Goal: Task Accomplishment & Management: Manage account settings

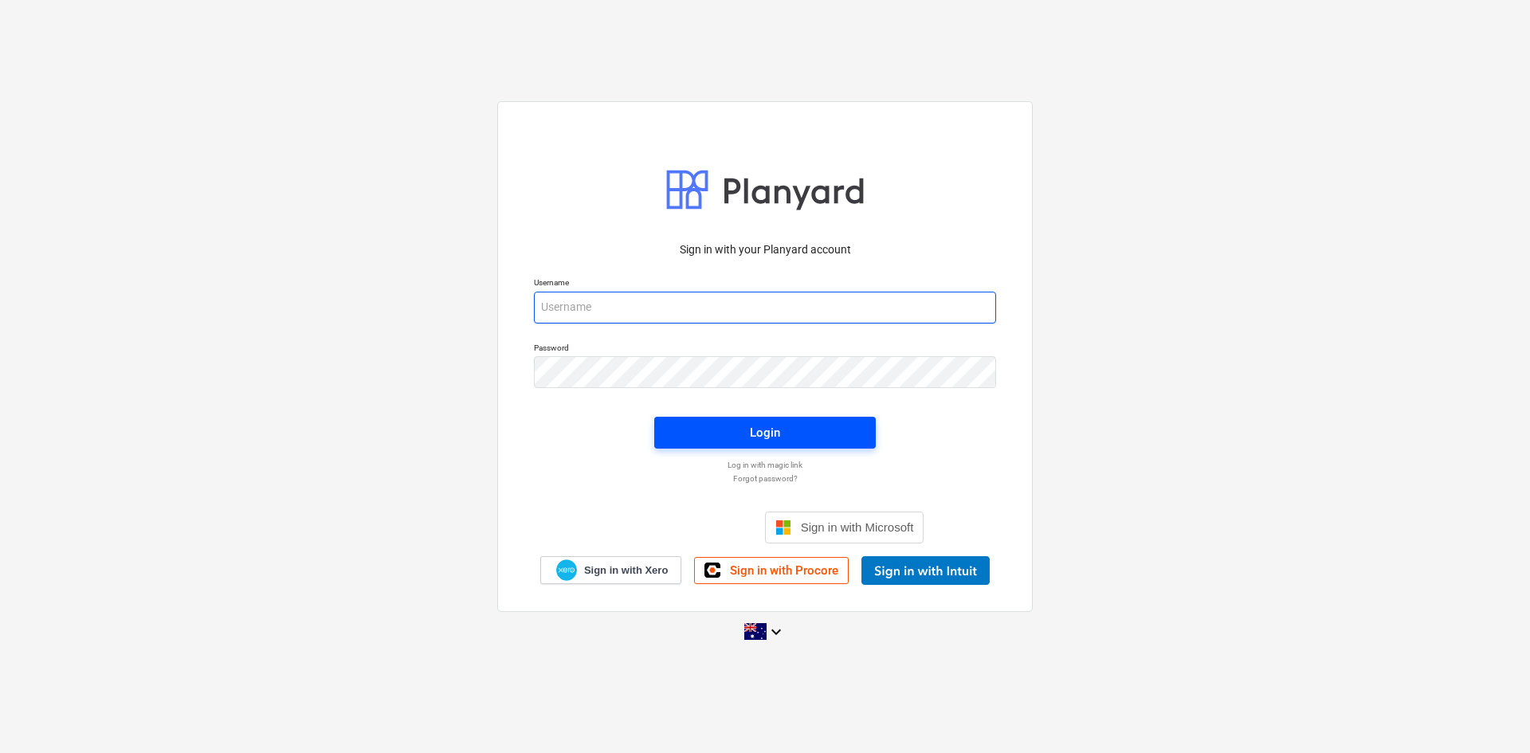
type input "[EMAIL_ADDRESS][DOMAIN_NAME]"
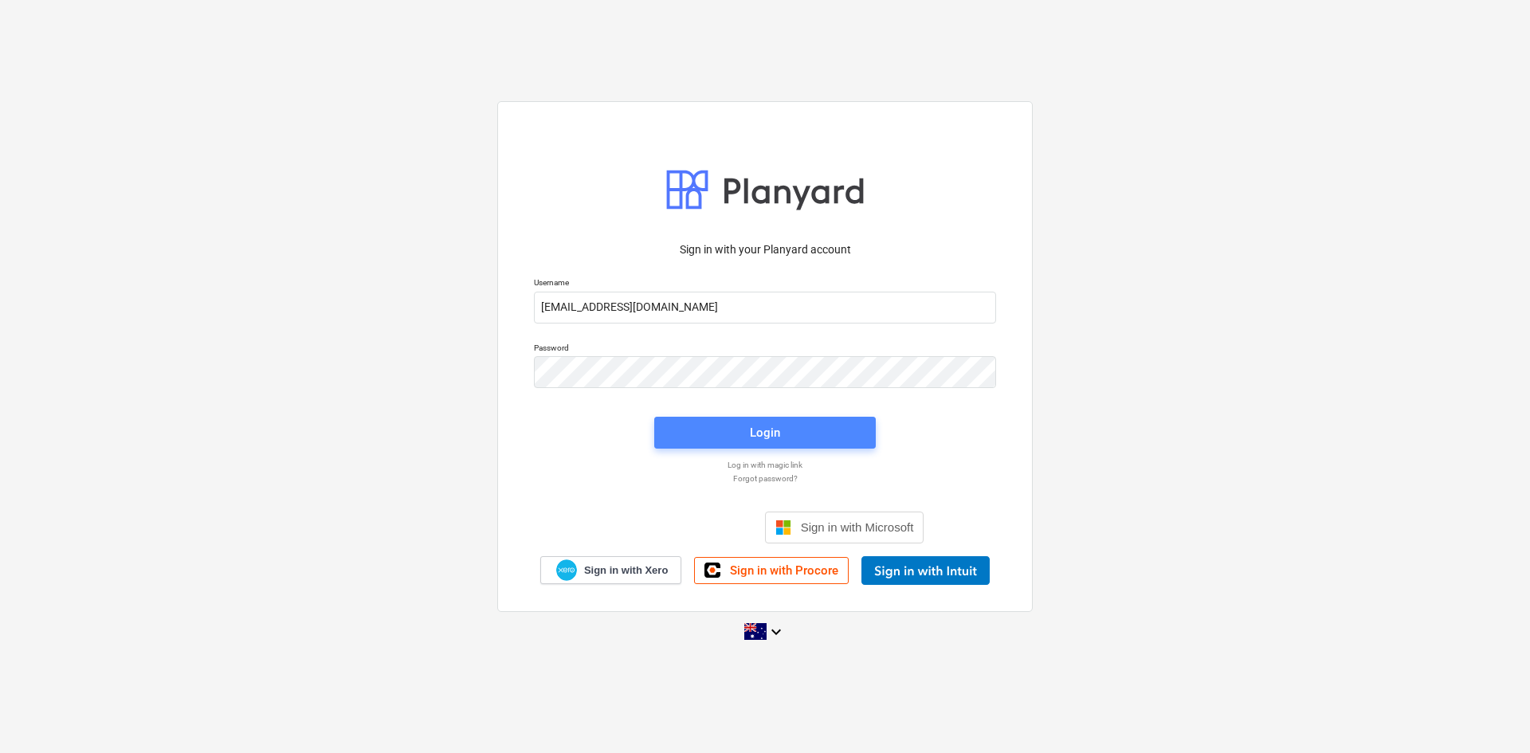
click at [769, 435] on div "Login" at bounding box center [765, 432] width 30 height 21
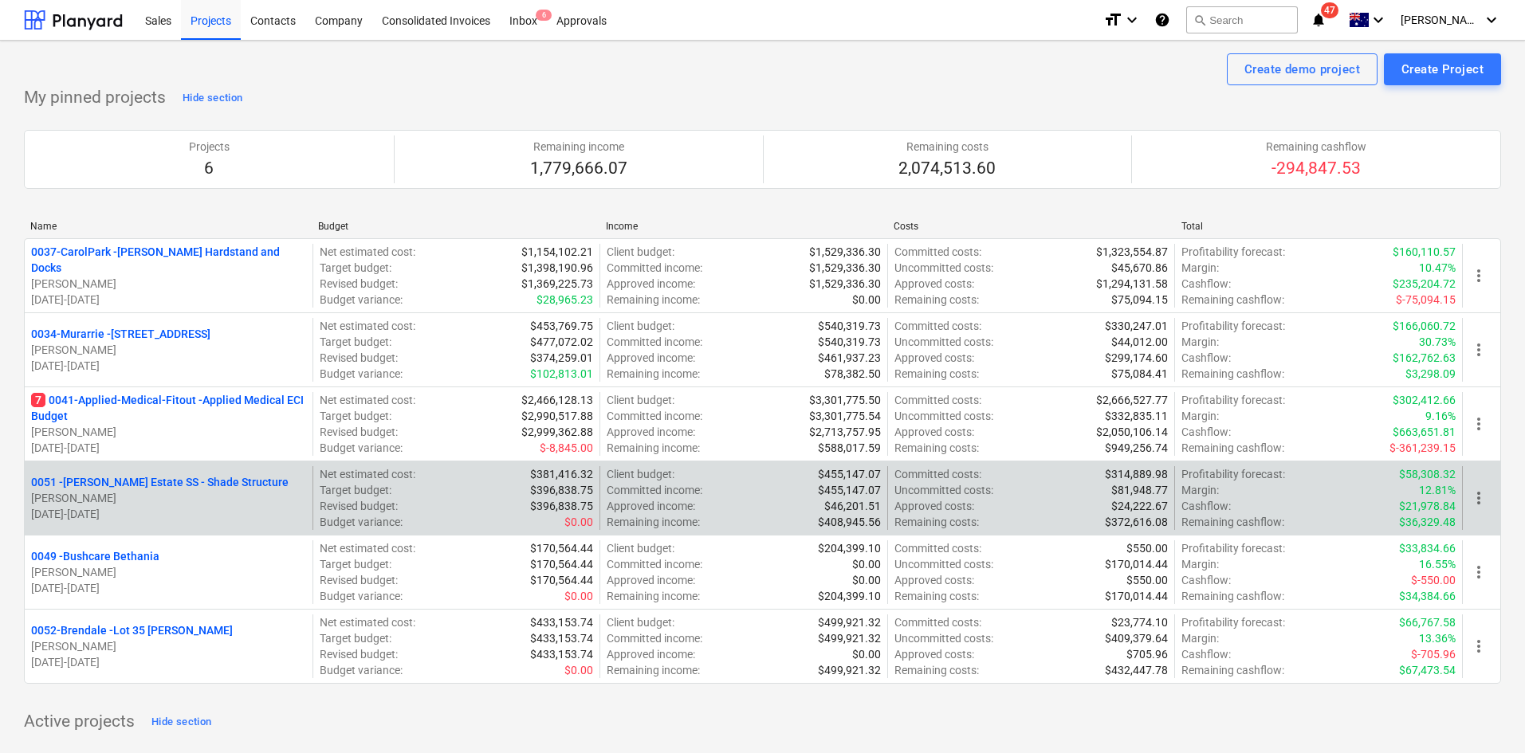
click at [123, 473] on div "0051 - Patrick Estate SS - Shade Structure T. Pawar 06.08.2025 - 30.11.2025" at bounding box center [169, 498] width 288 height 64
click at [121, 479] on p "0051 - Patrick Estate SS - Shade Structure" at bounding box center [159, 482] width 257 height 16
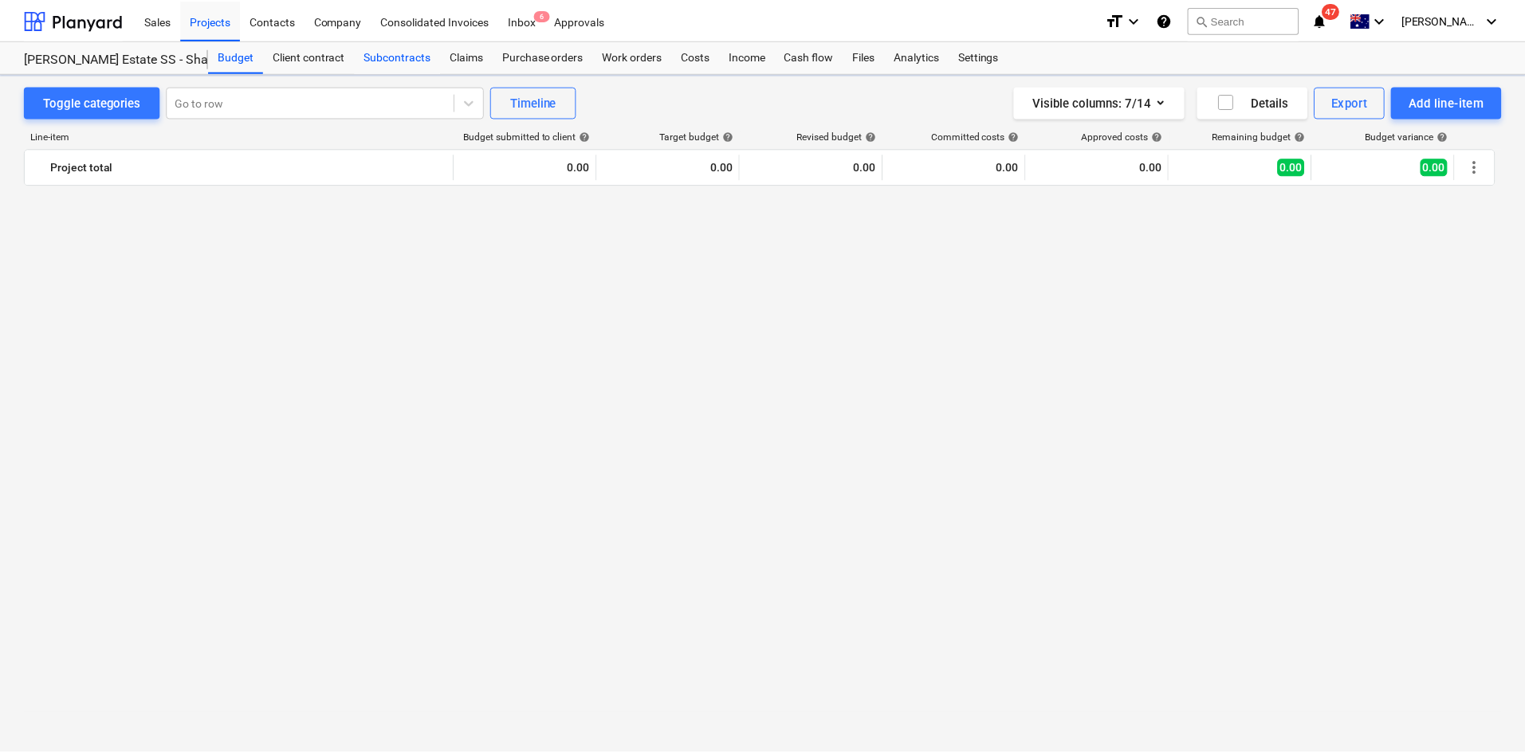
scroll to position [2204, 0]
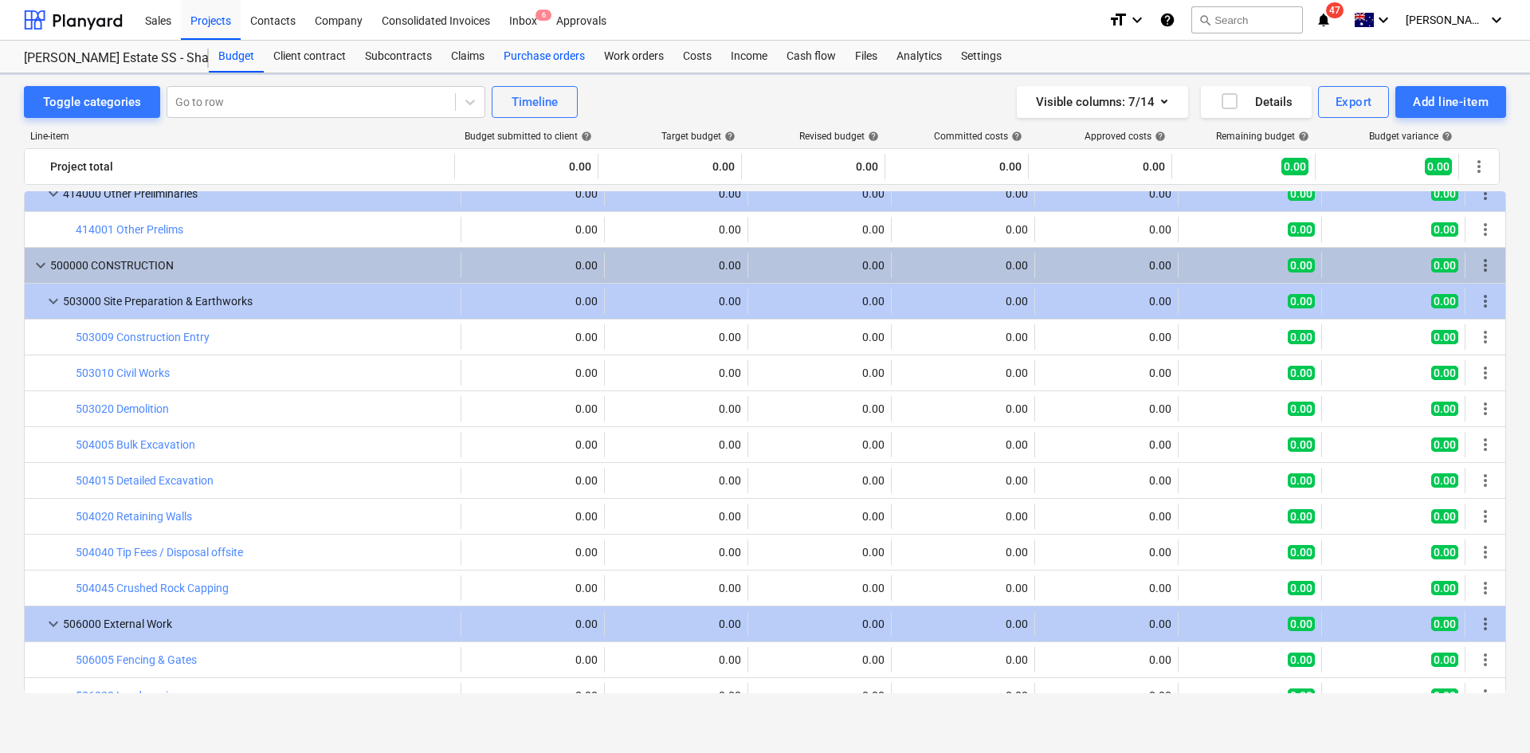
click at [547, 58] on div "Purchase orders" at bounding box center [544, 57] width 100 height 32
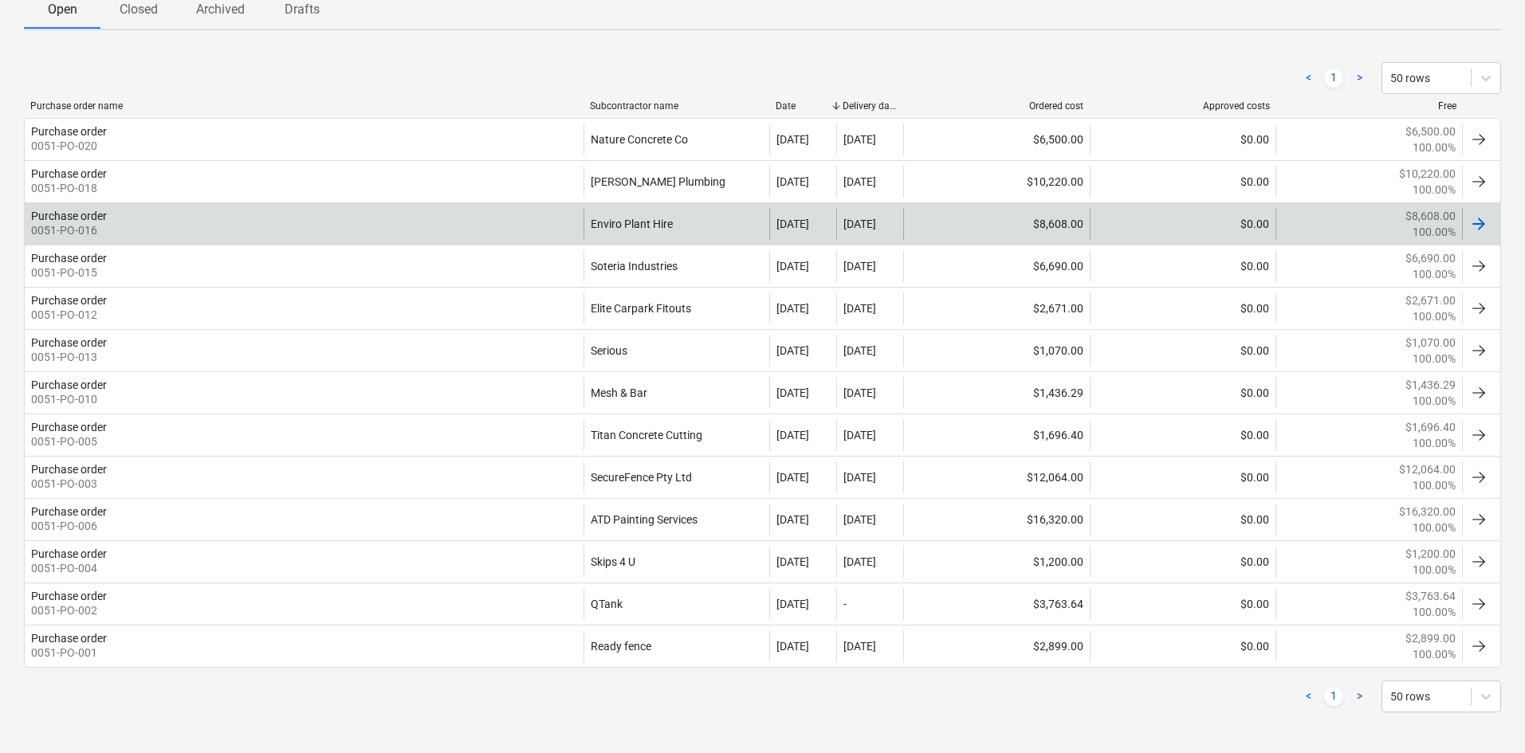
scroll to position [261, 0]
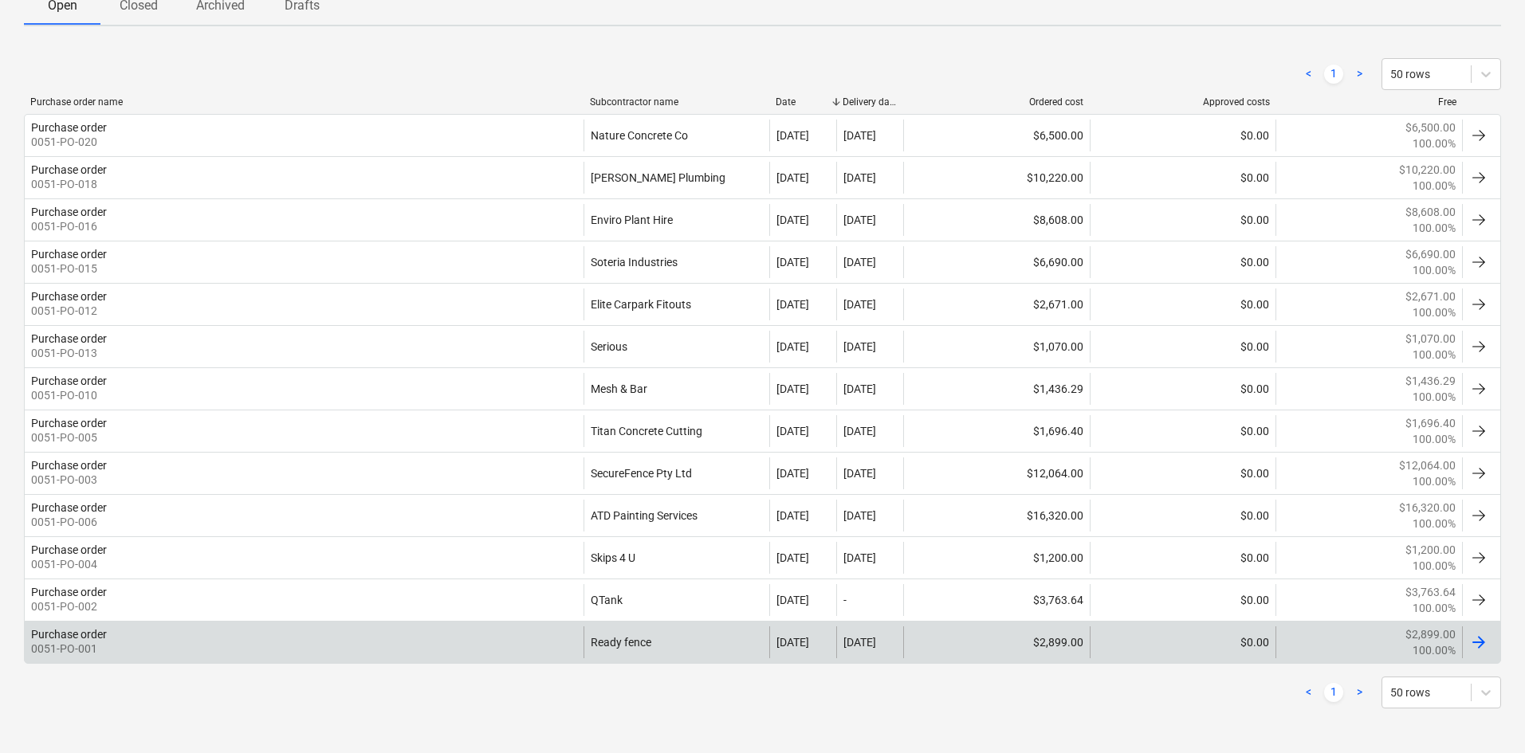
click at [265, 644] on div "Purchase order 0051-PO-001" at bounding box center [304, 642] width 559 height 32
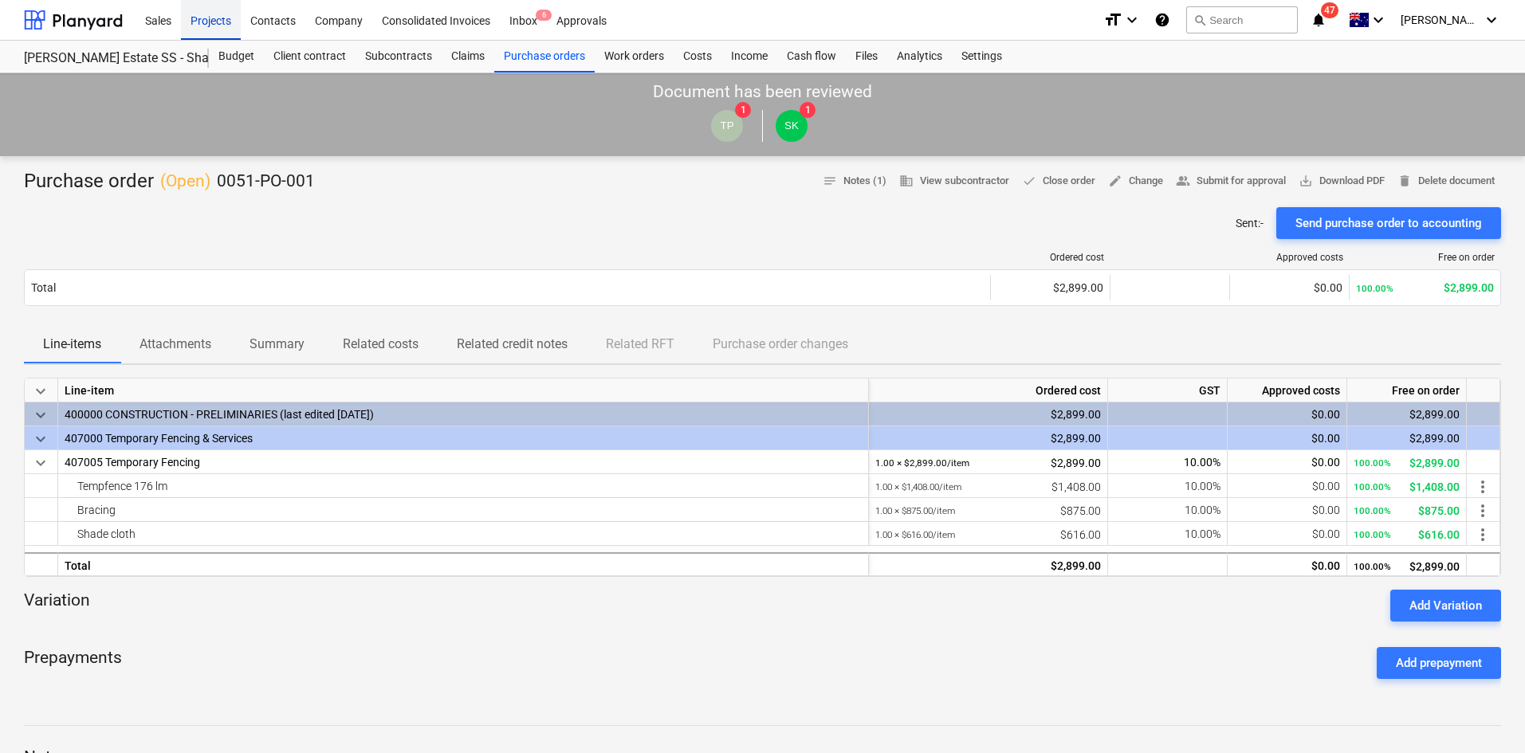
click at [224, 21] on div "Projects" at bounding box center [211, 19] width 60 height 41
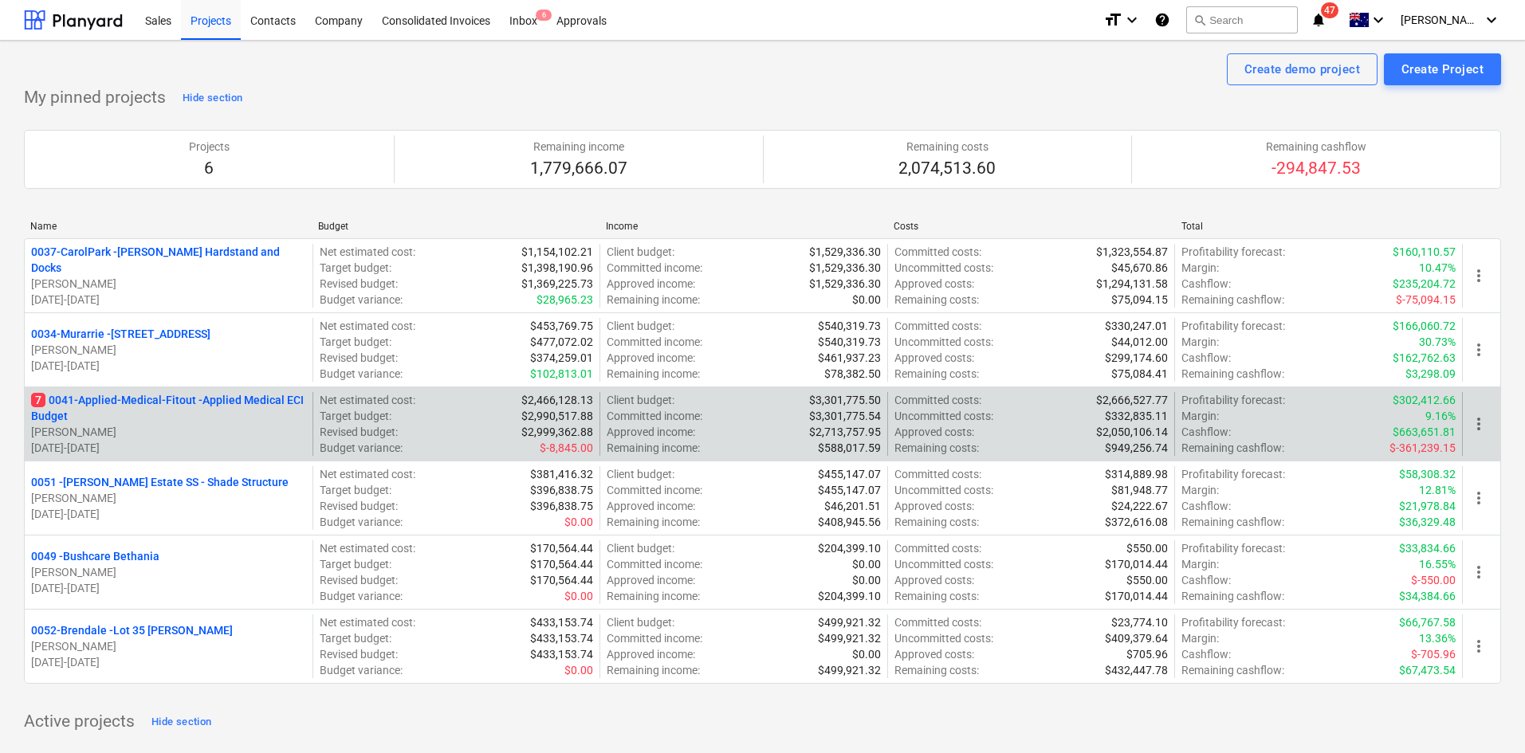
click at [237, 396] on p "7 0041-Applied-Medical-Fitout - Applied Medical ECI Budget" at bounding box center [168, 408] width 275 height 32
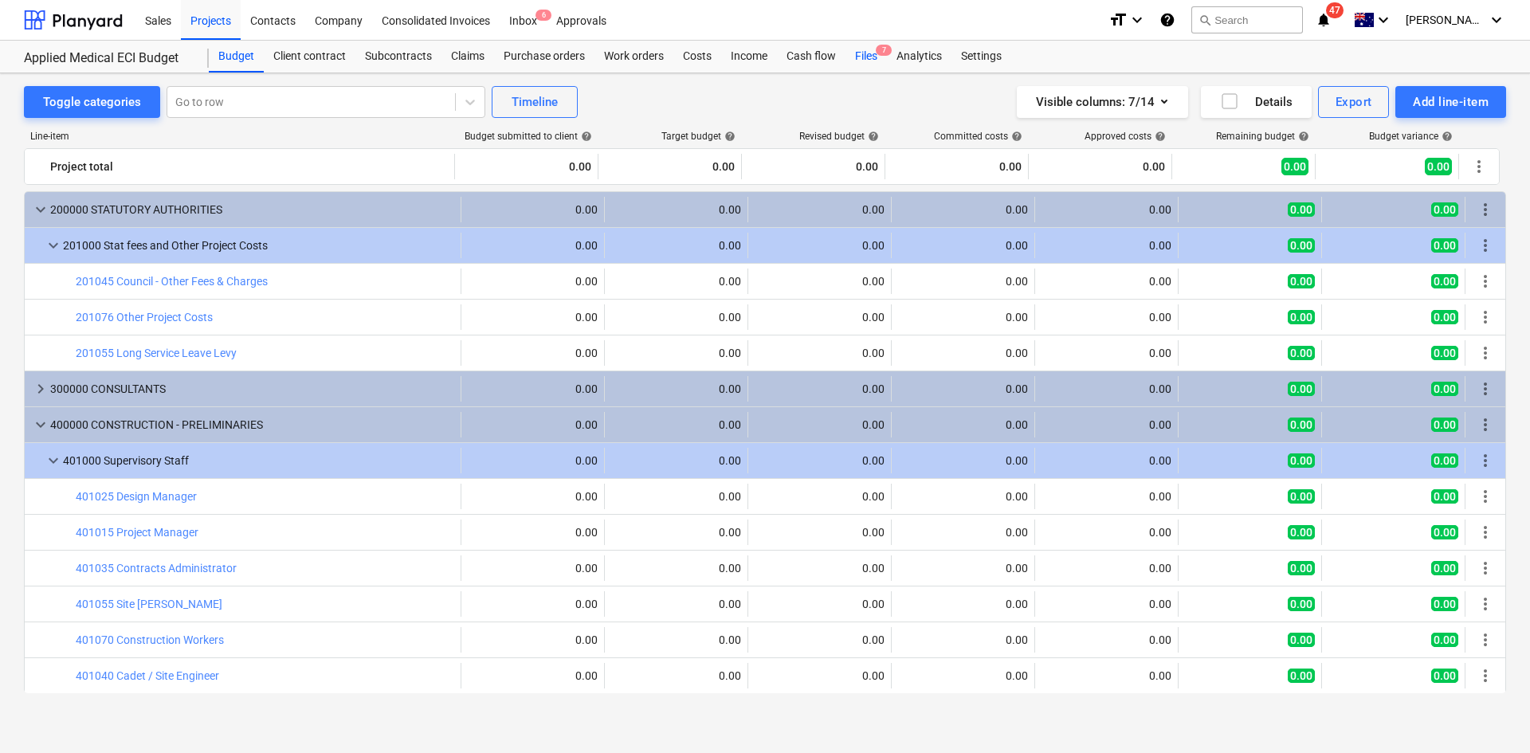
click at [882, 61] on div "Files 7" at bounding box center [866, 57] width 41 height 32
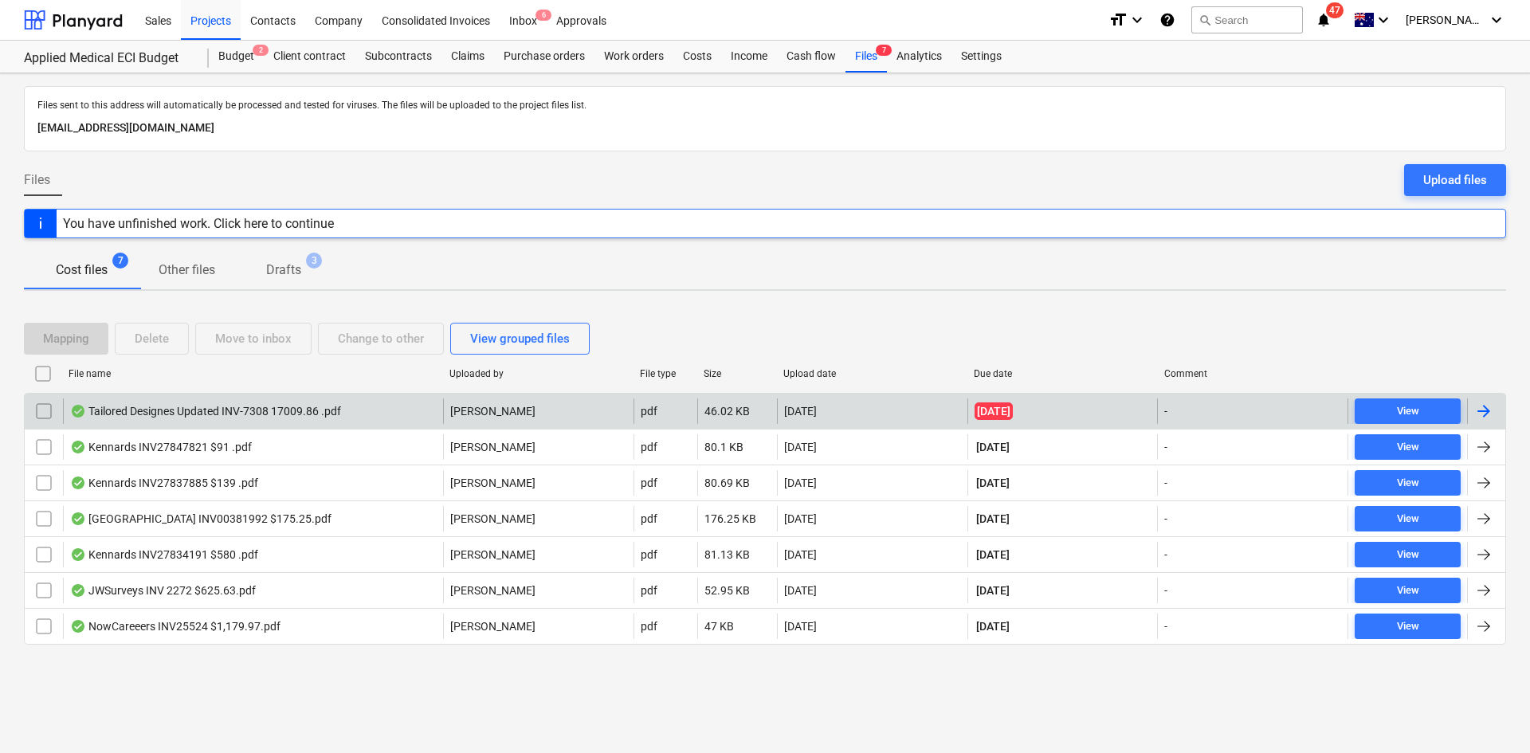
click at [346, 411] on div "Tailored Designes Updated INV-7308 17009.86 .pdf" at bounding box center [253, 411] width 380 height 26
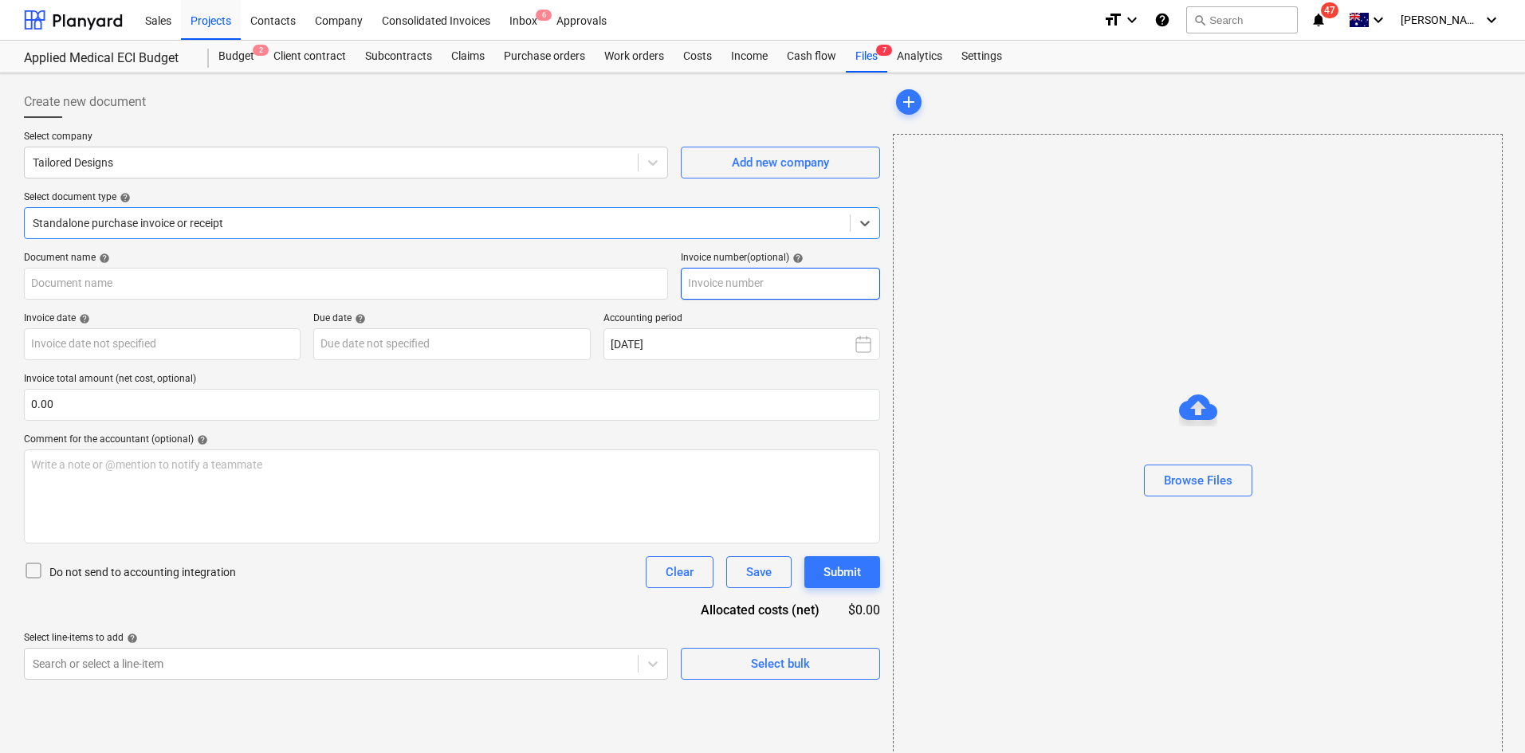
type input "INV-7308"
type input "[DATE]"
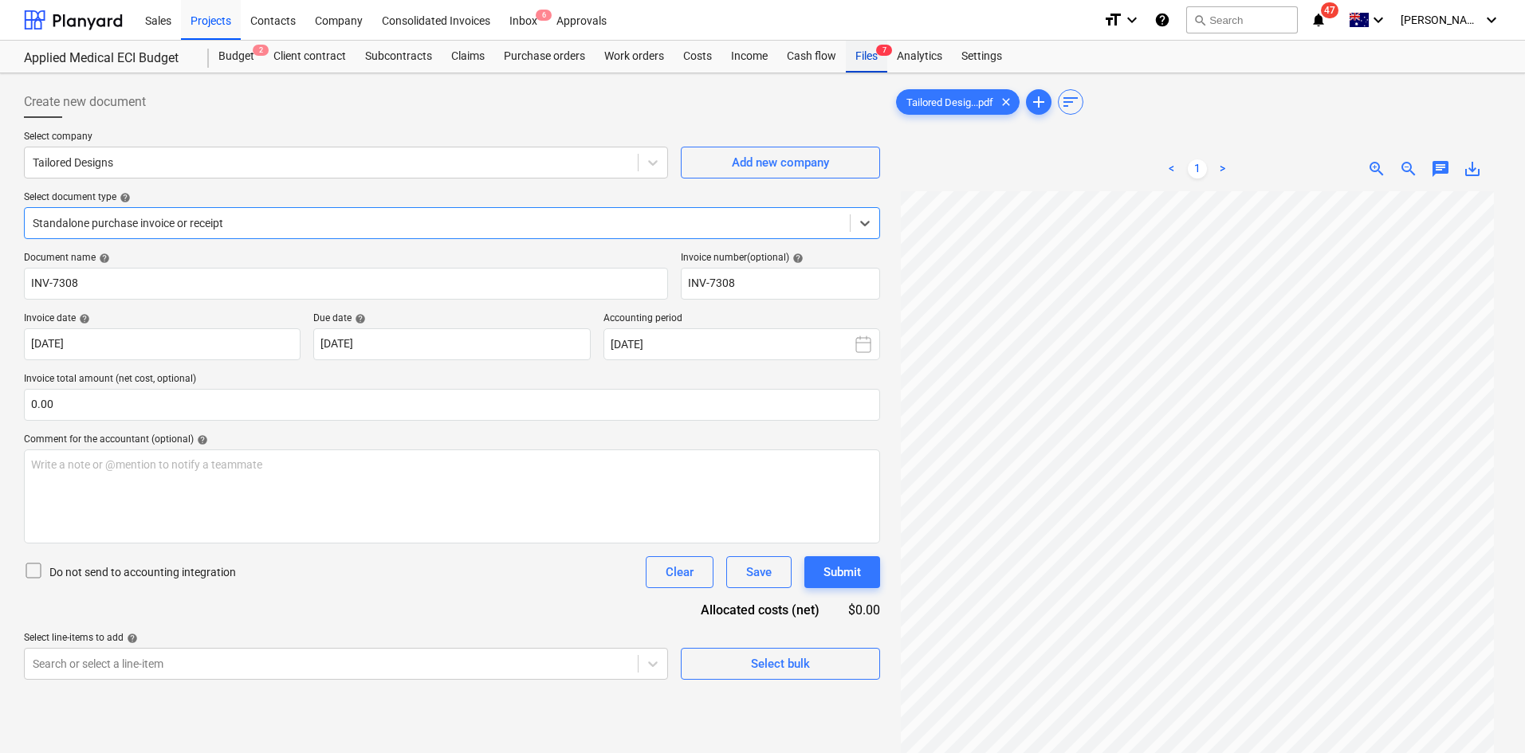
click at [875, 46] on div "Files 7" at bounding box center [866, 57] width 41 height 32
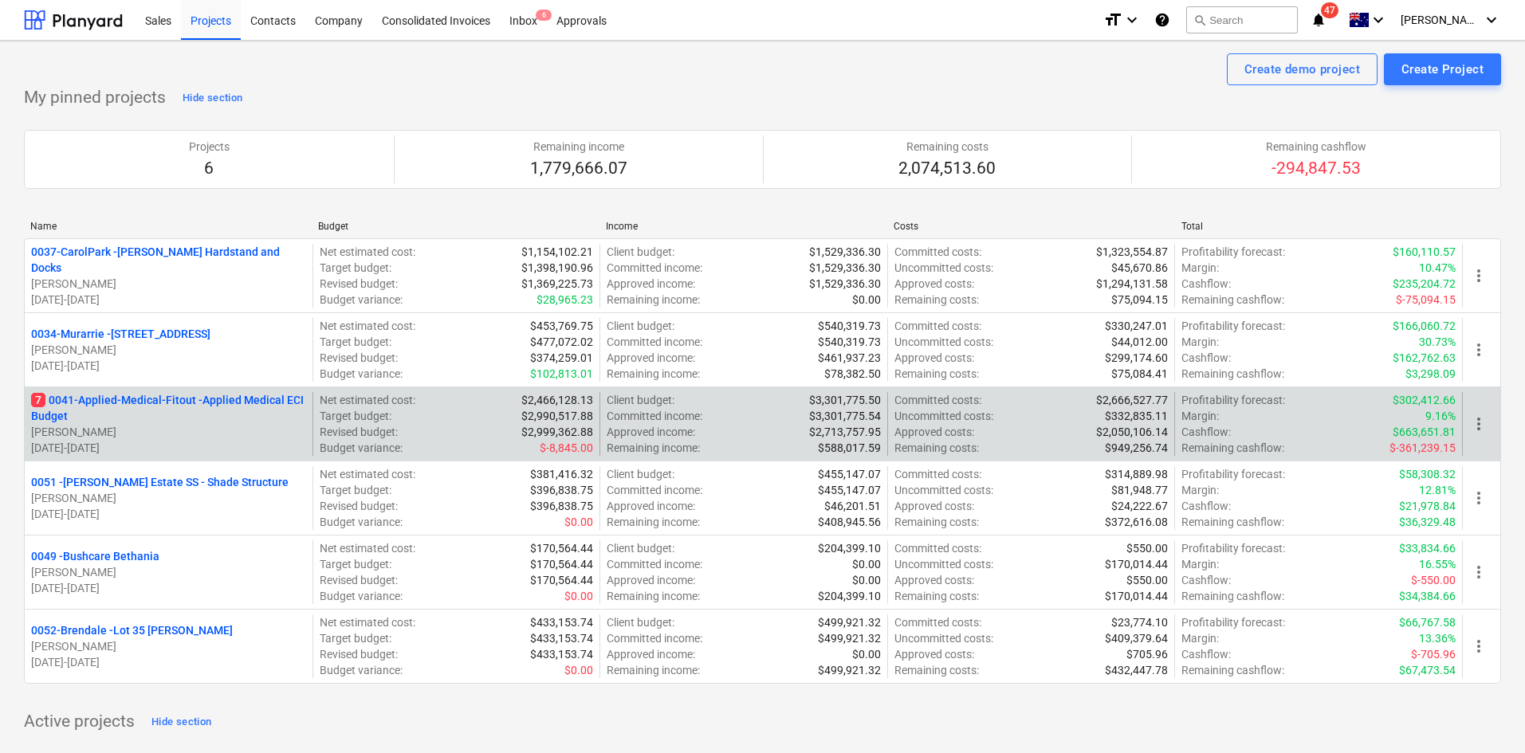
click at [83, 406] on p "7 0041-Applied-Medical-Fitout - Applied Medical ECI Budget" at bounding box center [168, 408] width 275 height 32
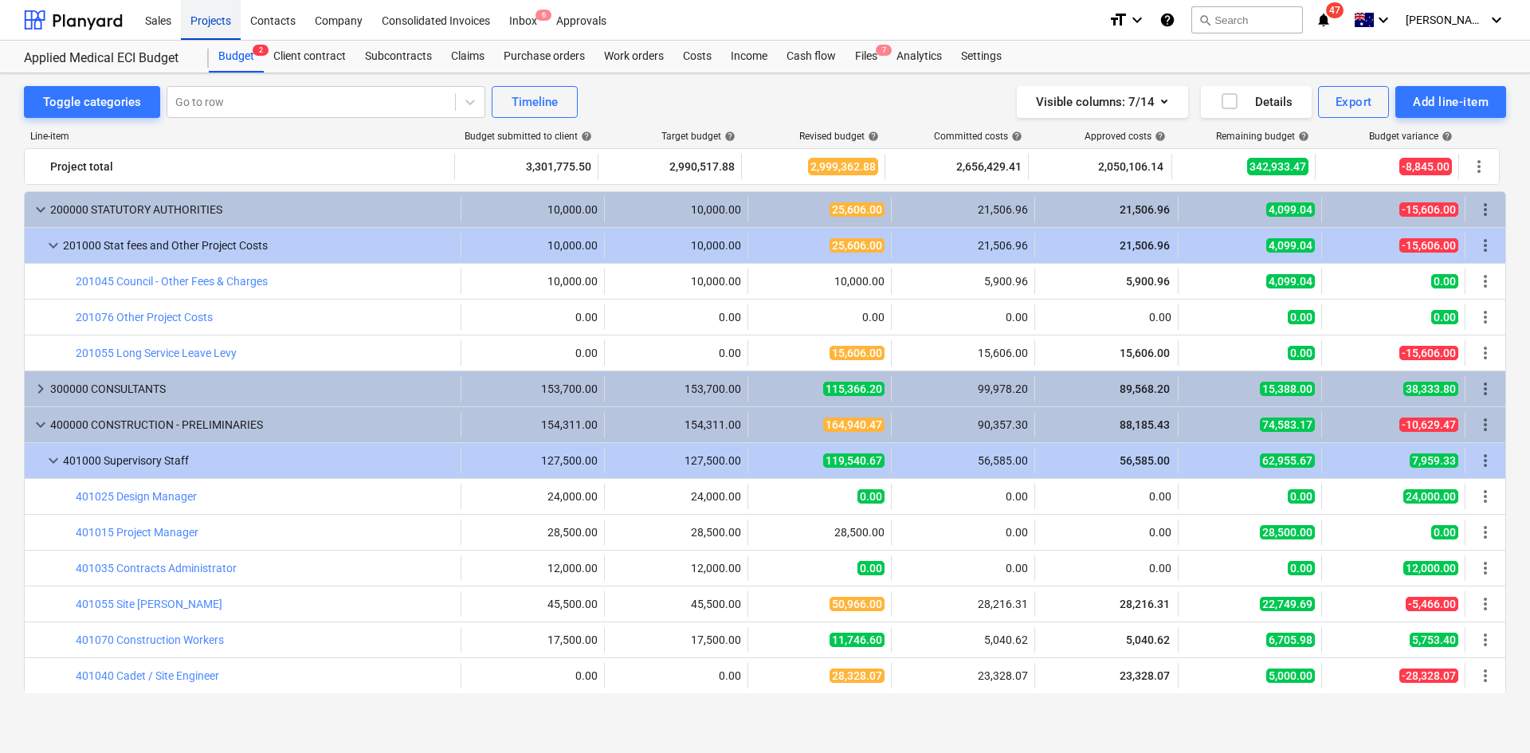
click at [215, 7] on div "Projects" at bounding box center [211, 19] width 60 height 41
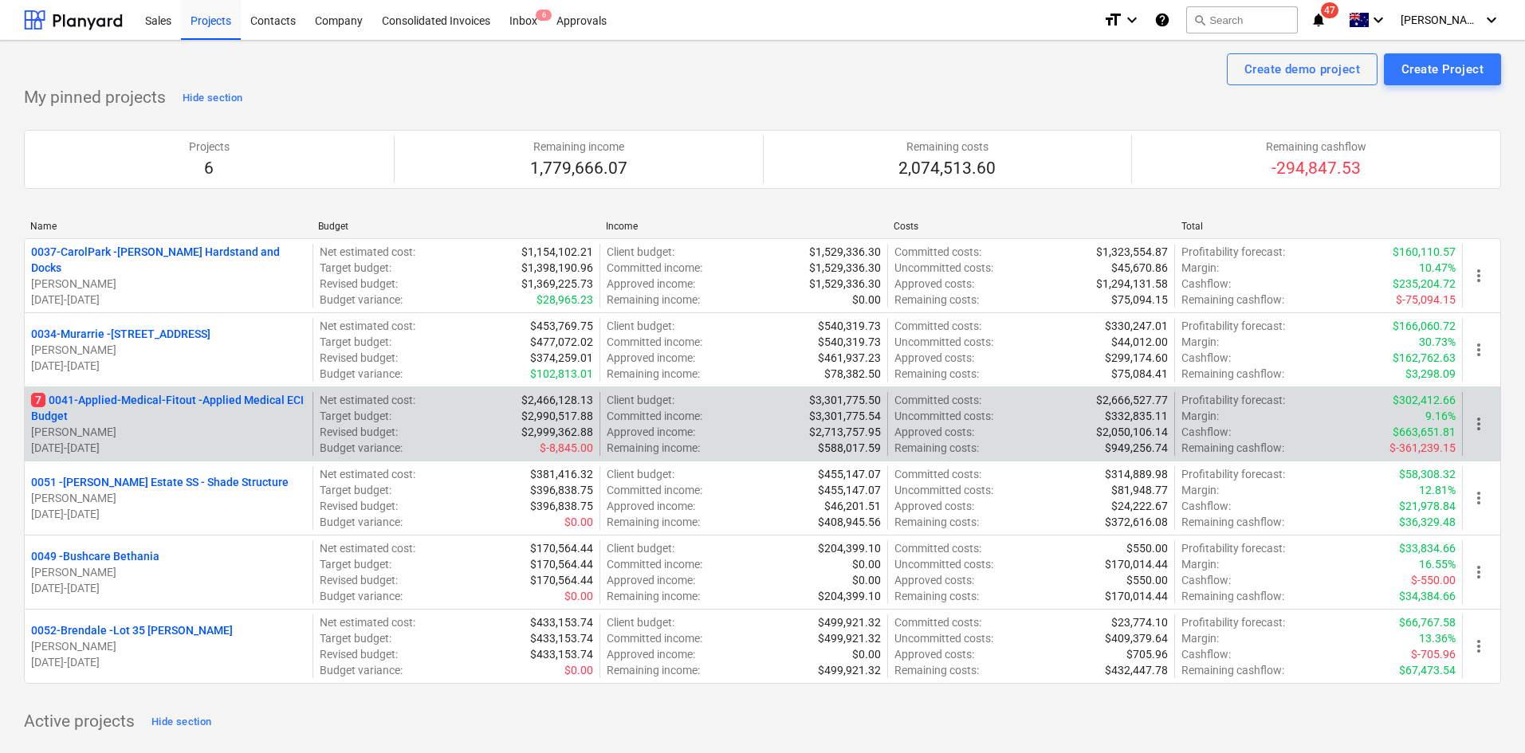
click at [165, 401] on p "7 0041-Applied-Medical-Fitout - Applied Medical ECI Budget" at bounding box center [168, 408] width 275 height 32
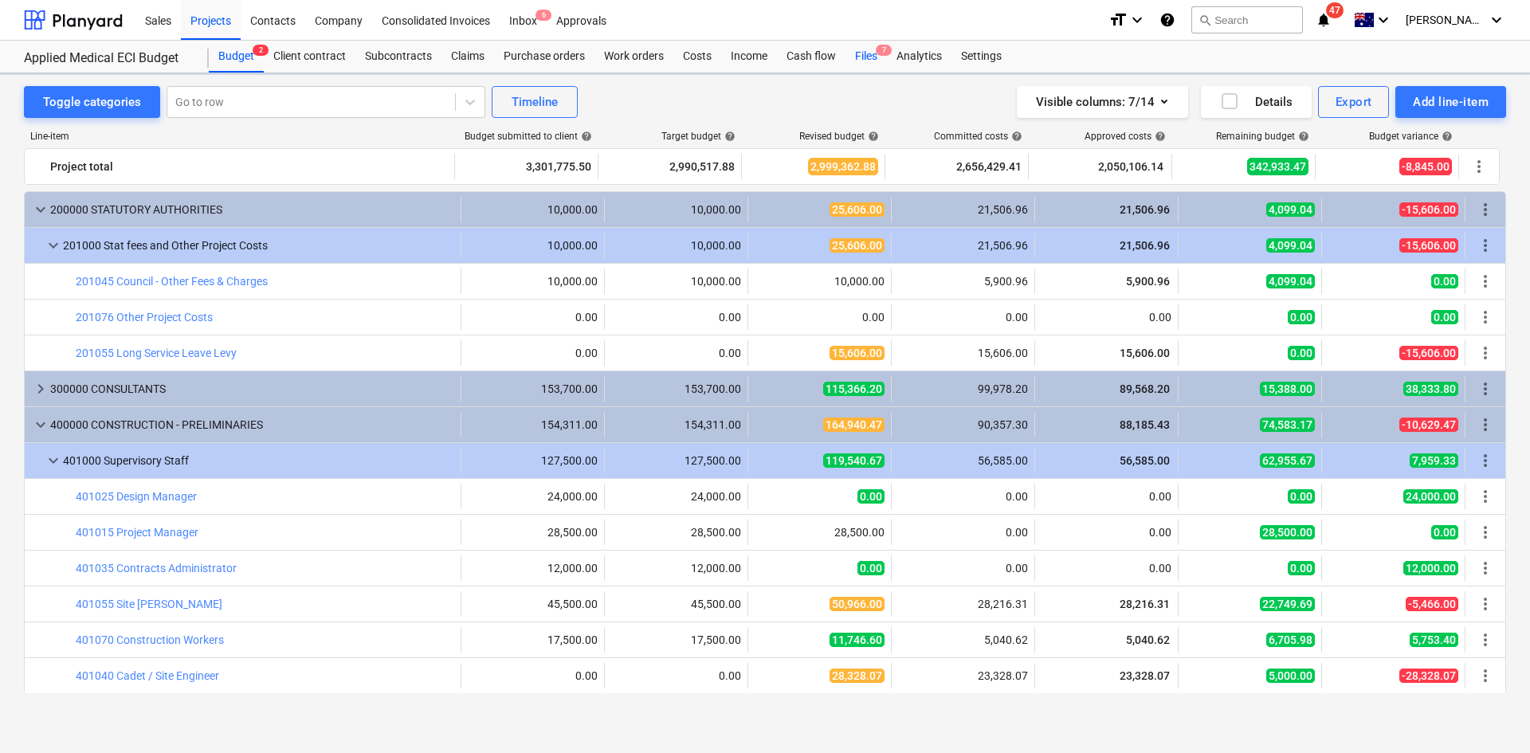
click at [866, 53] on div "Files 7" at bounding box center [866, 57] width 41 height 32
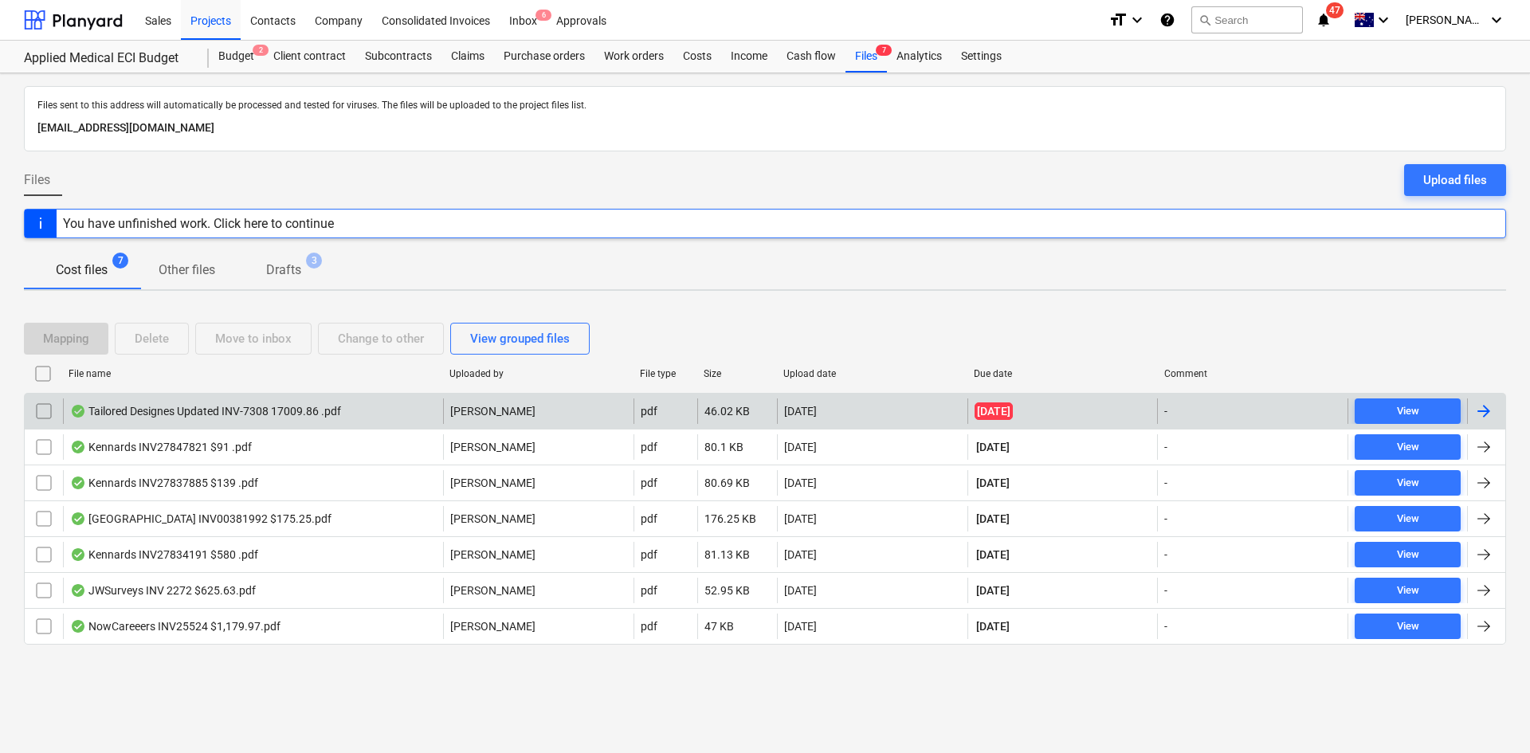
click at [395, 410] on div "Tailored Designes Updated INV-7308 17009.86 .pdf" at bounding box center [253, 411] width 380 height 26
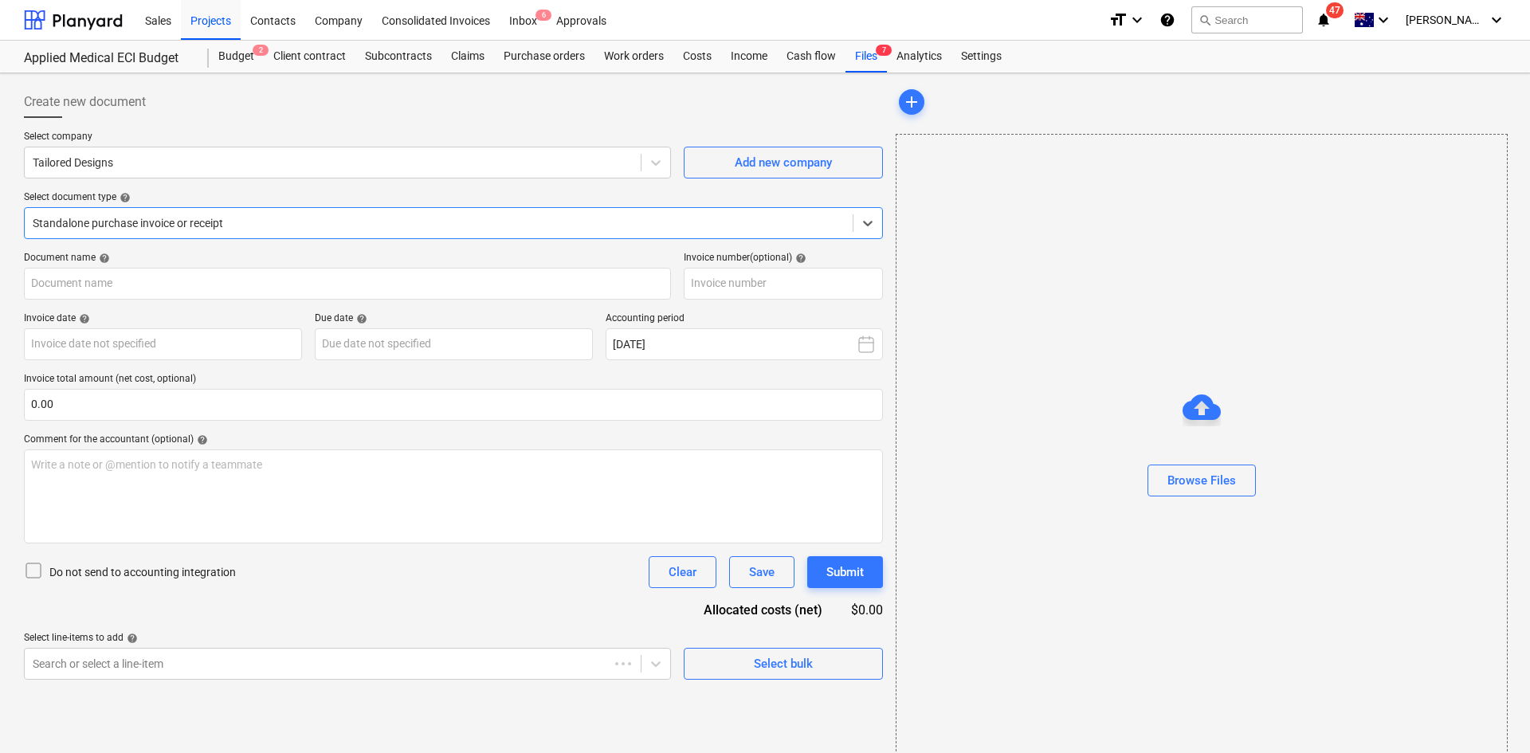
type input "INV-7308"
type input "[DATE]"
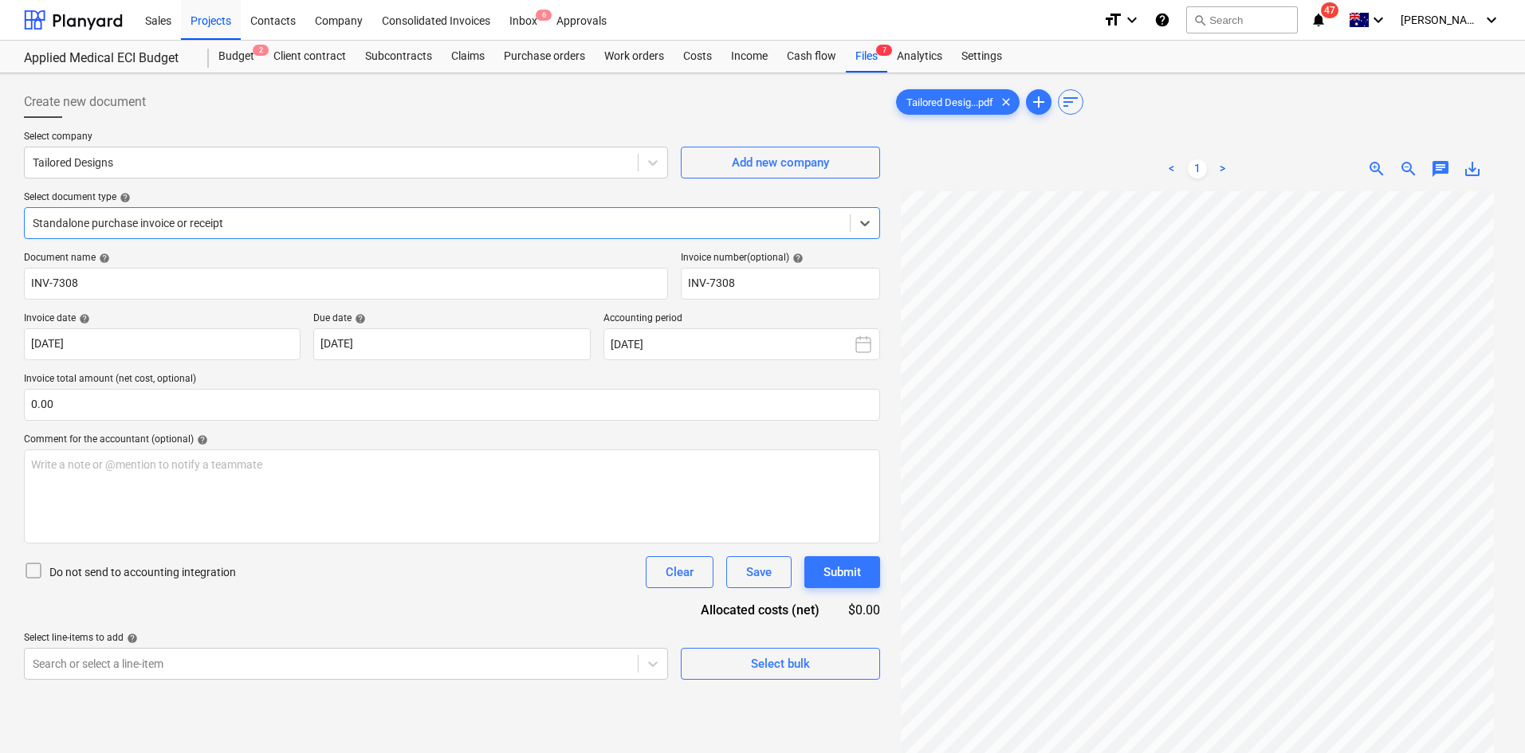
scroll to position [133, 0]
click at [223, 25] on div "Projects" at bounding box center [211, 19] width 60 height 41
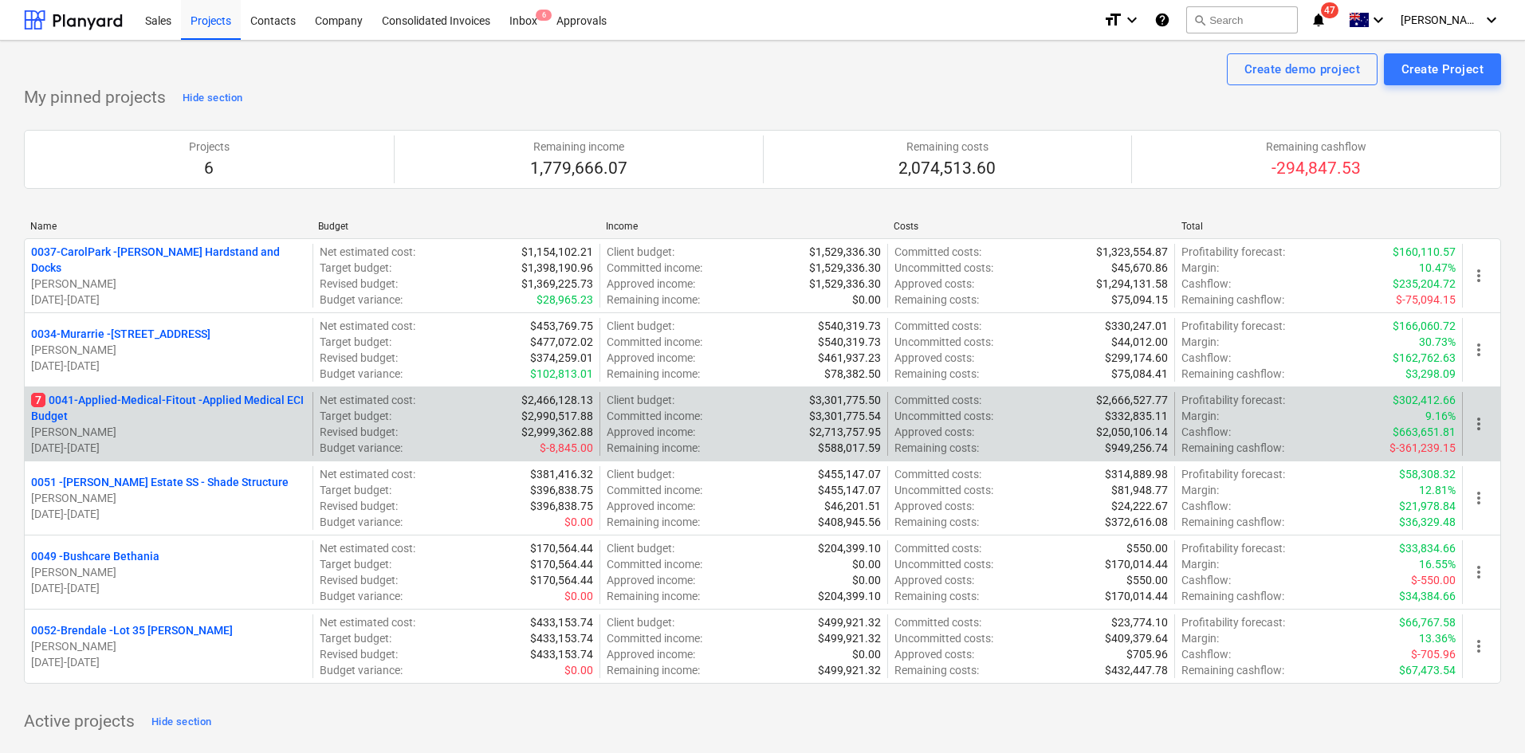
click at [226, 401] on p "7 0041-Applied-Medical-Fitout - Applied Medical ECI Budget" at bounding box center [168, 408] width 275 height 32
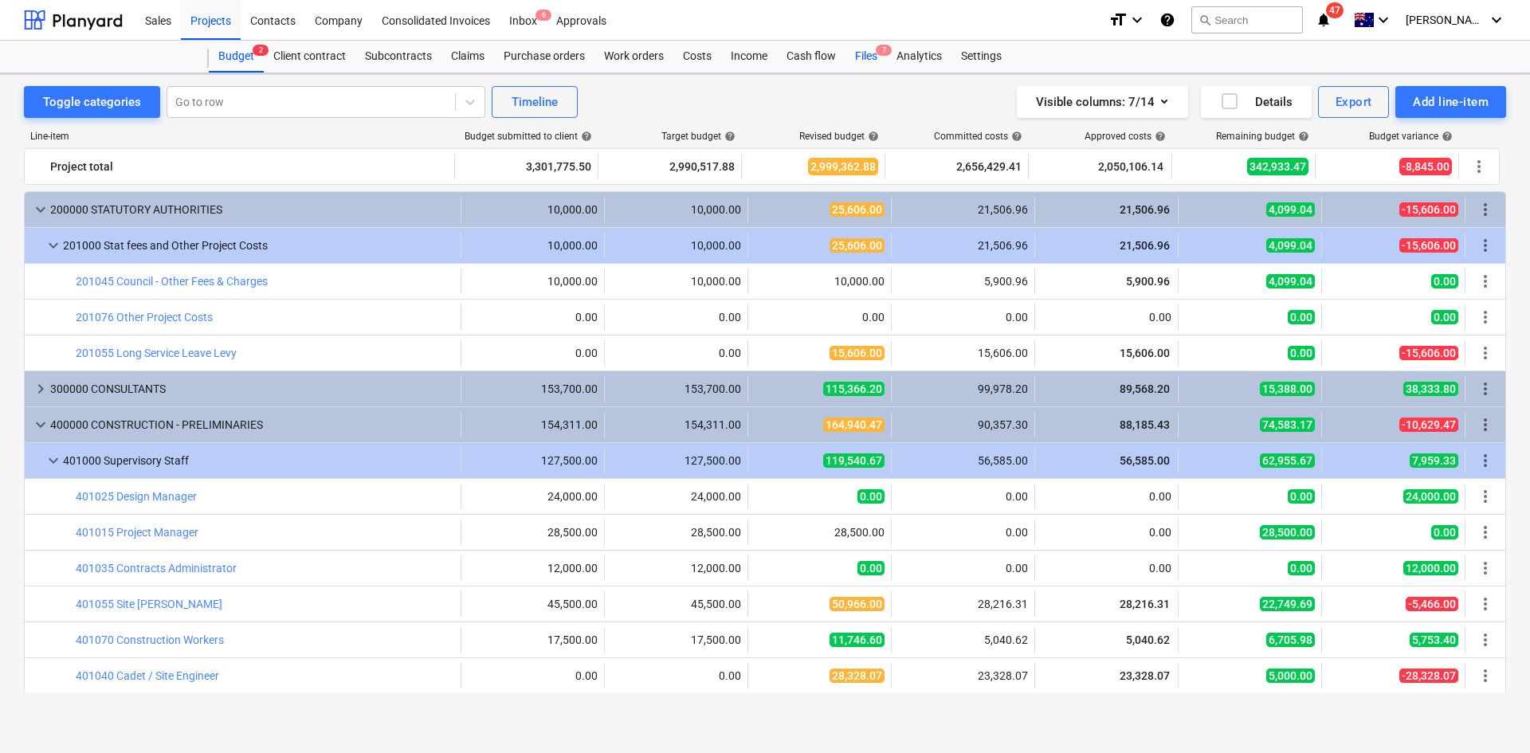
click at [869, 64] on div "Files 7" at bounding box center [866, 57] width 41 height 32
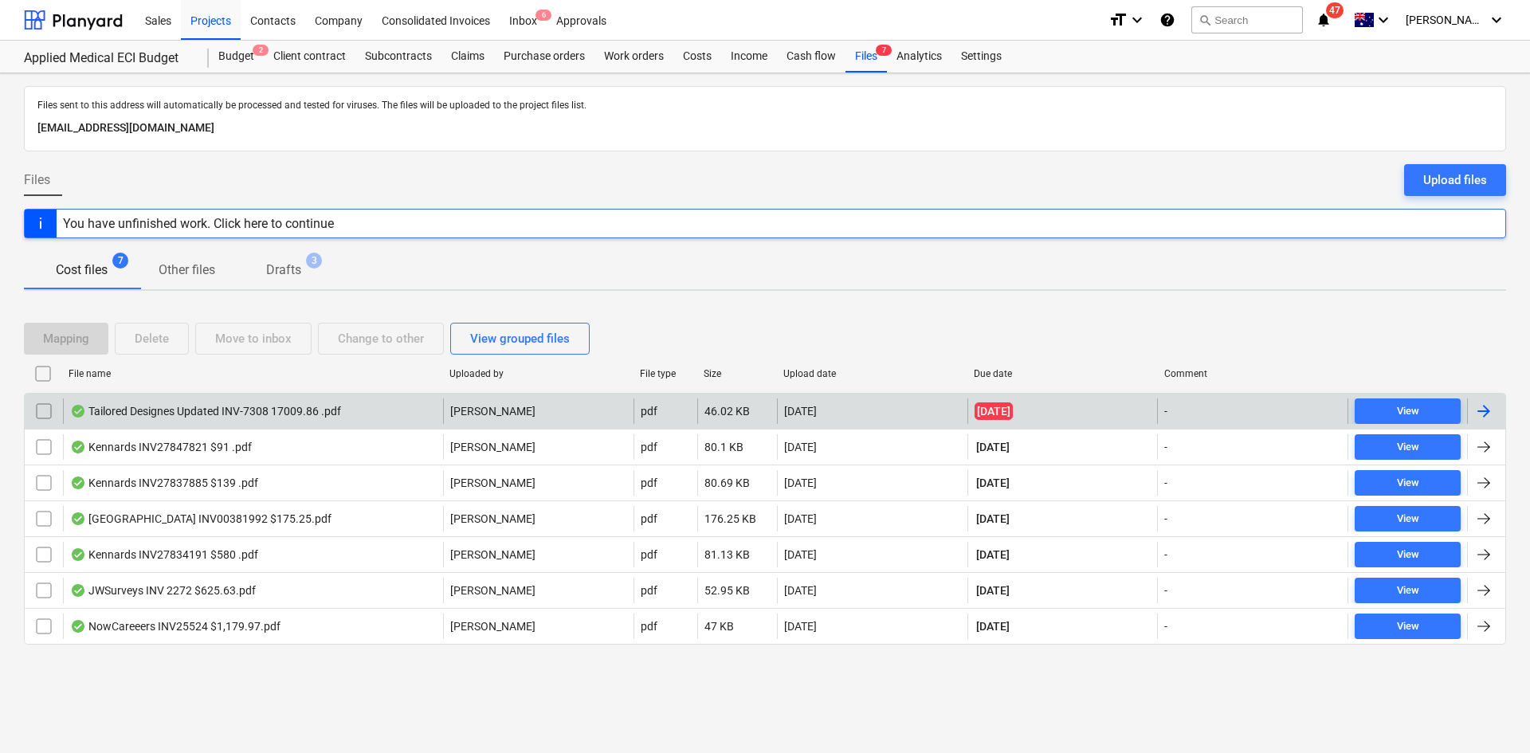
click at [244, 418] on div "Tailored Designes Updated INV-7308 17009.86 .pdf" at bounding box center [205, 411] width 271 height 13
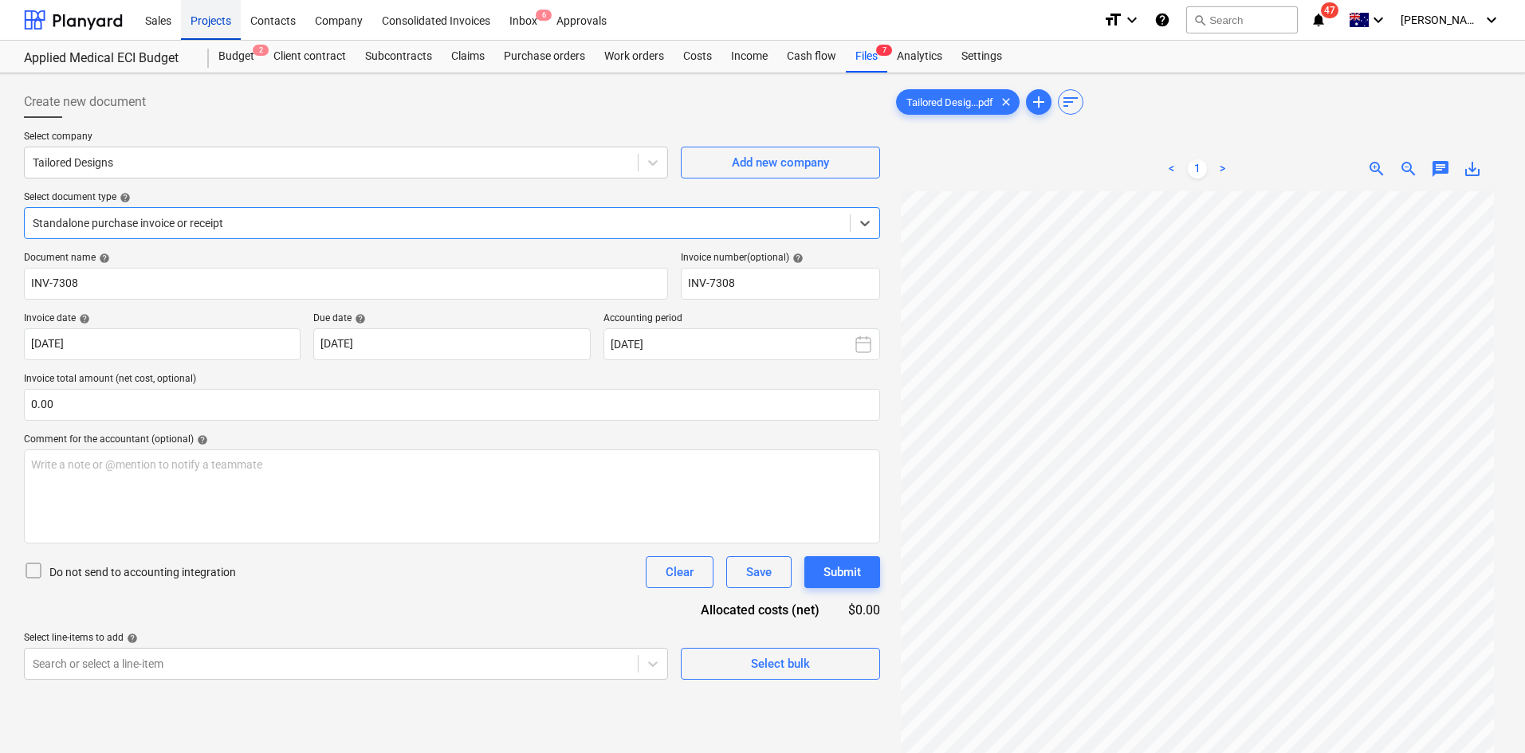
click at [202, 26] on div "Projects" at bounding box center [211, 19] width 60 height 41
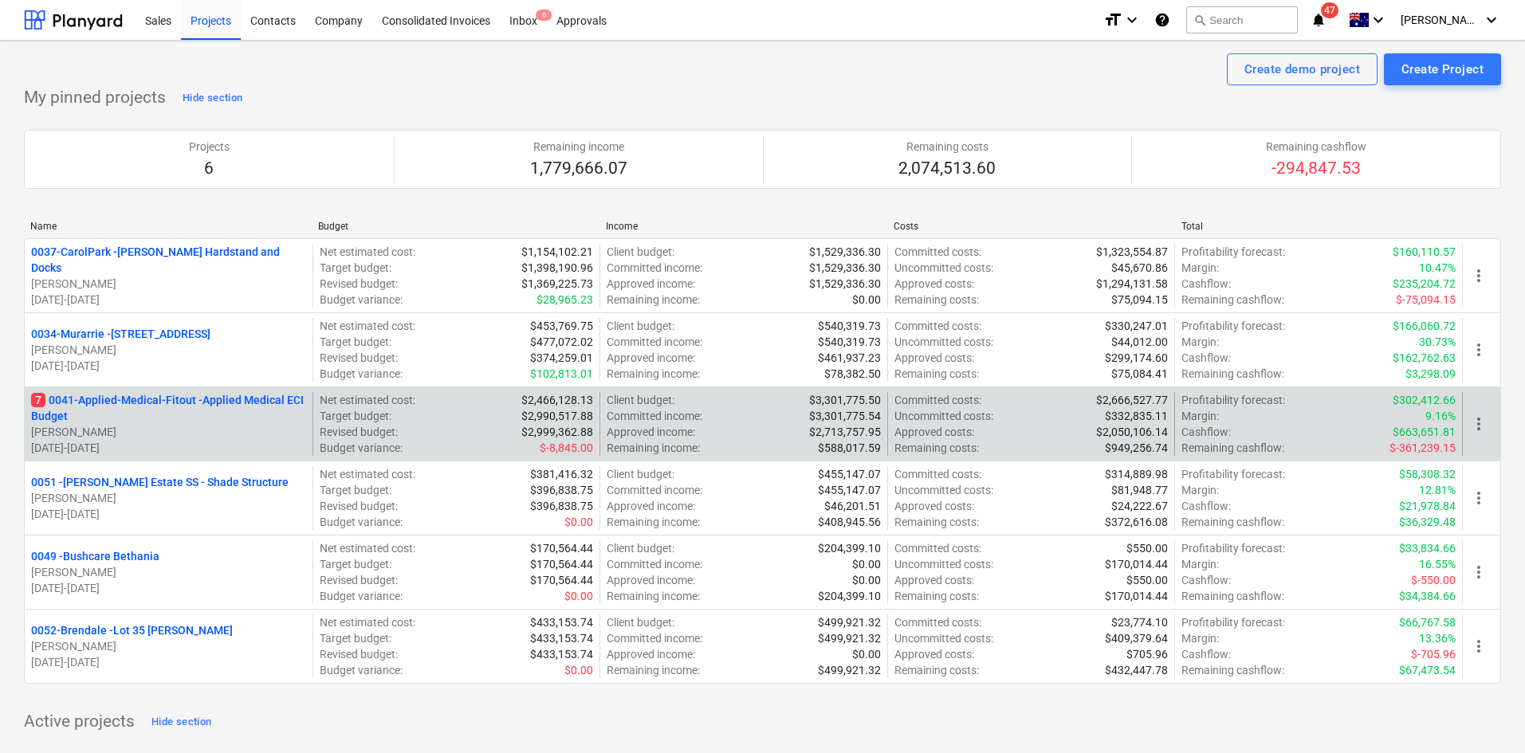
click at [165, 400] on p "7 0041-Applied-Medical-Fitout - Applied Medical ECI Budget" at bounding box center [168, 408] width 275 height 32
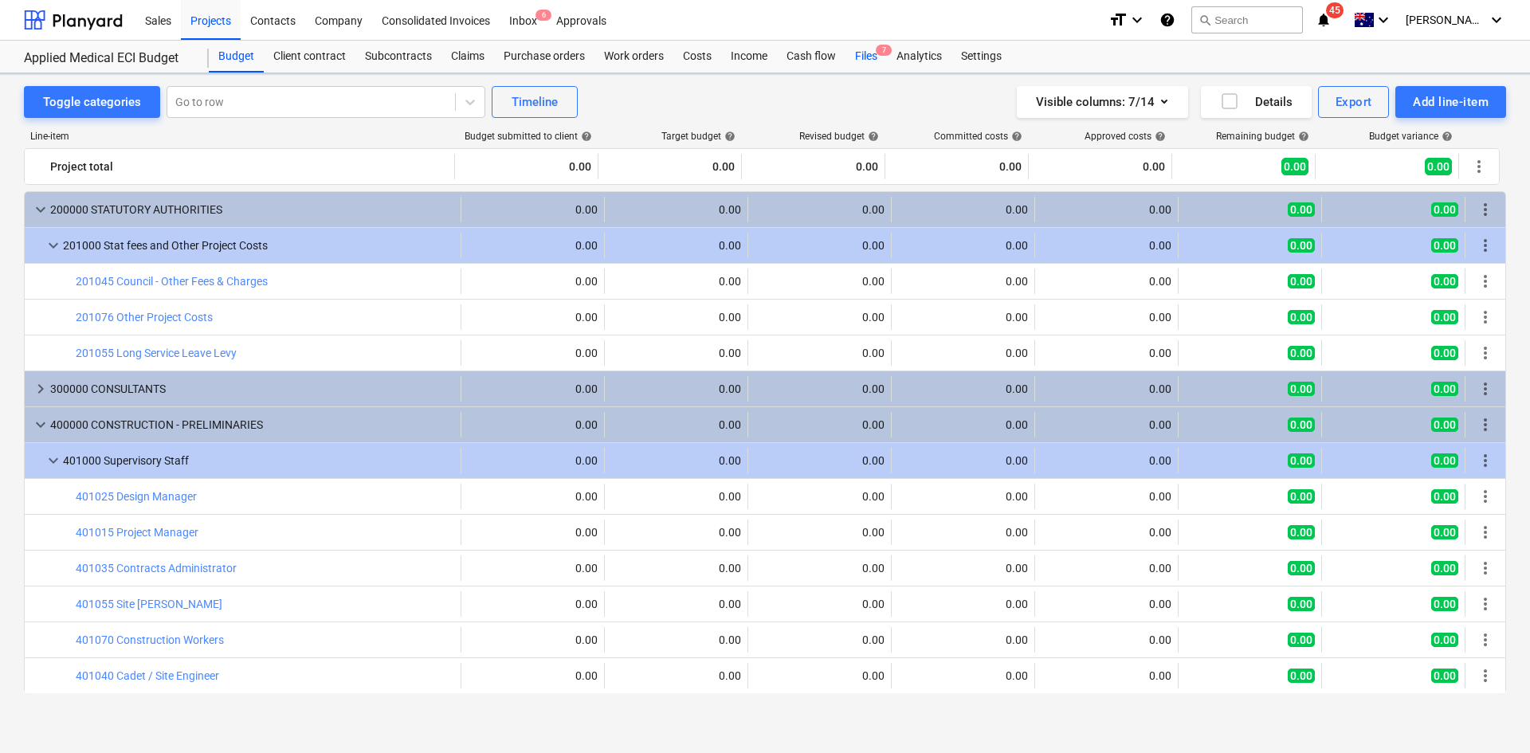
click at [864, 58] on div "Files 7" at bounding box center [866, 57] width 41 height 32
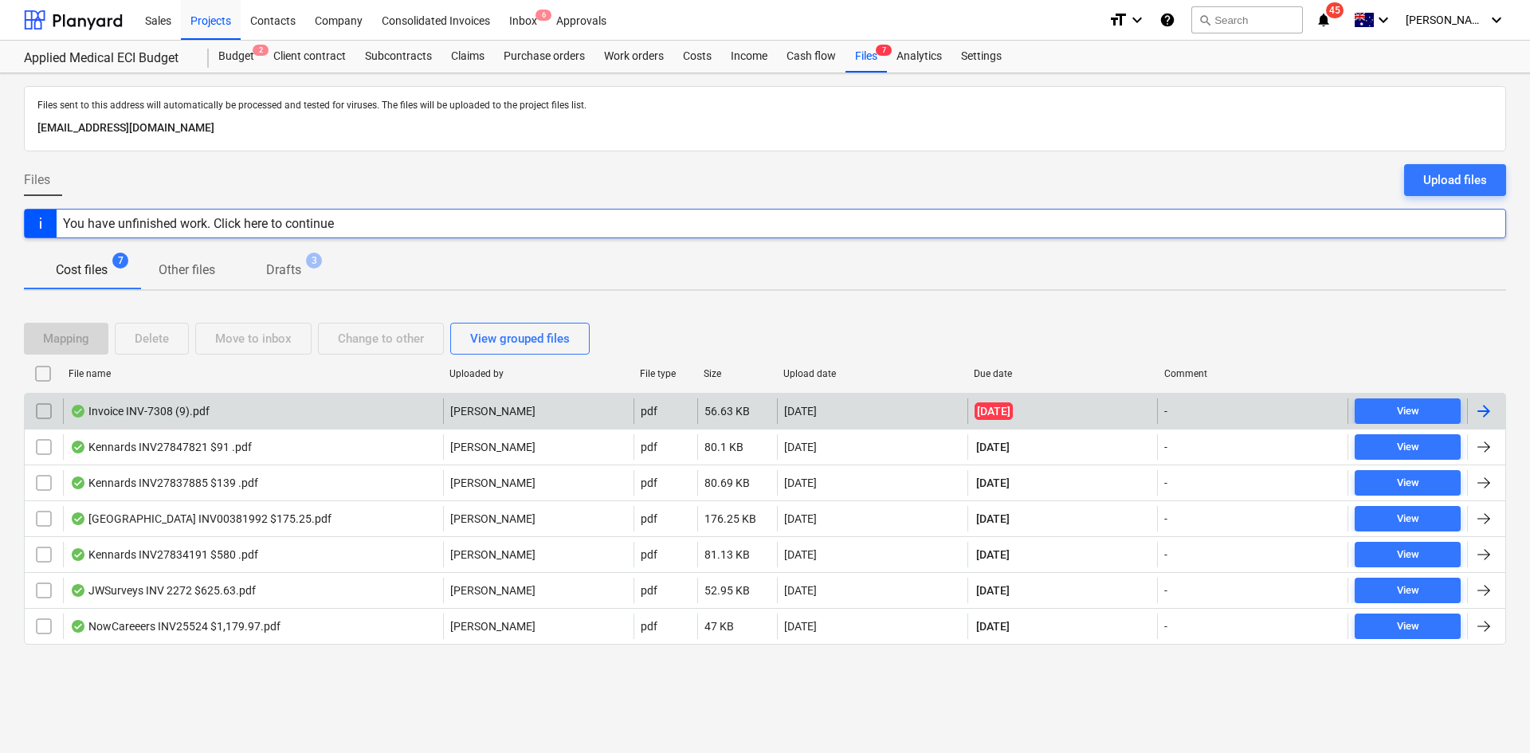
click at [257, 410] on div "Invoice INV-7308 (9).pdf" at bounding box center [253, 411] width 380 height 26
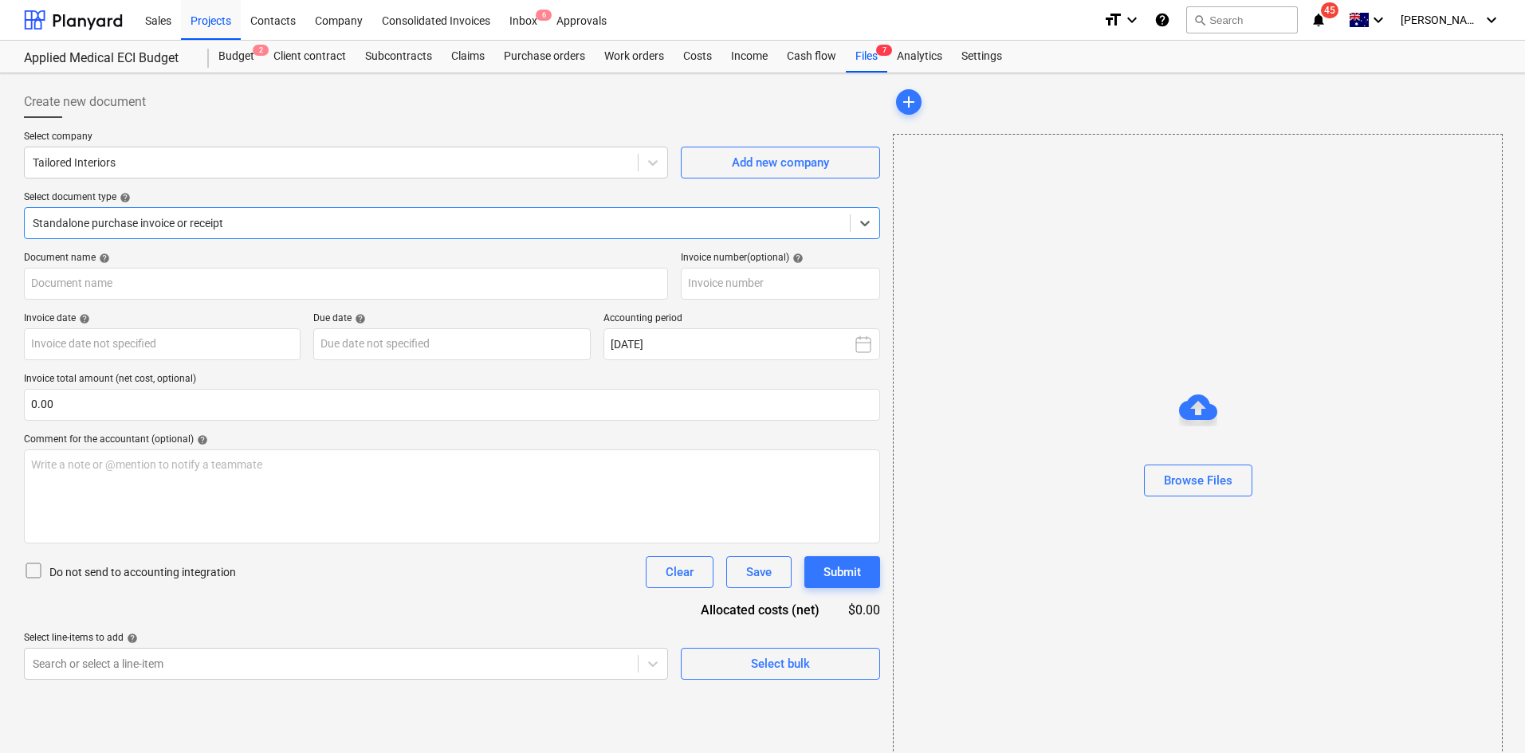
type input "INV-7308"
type input "[DATE]"
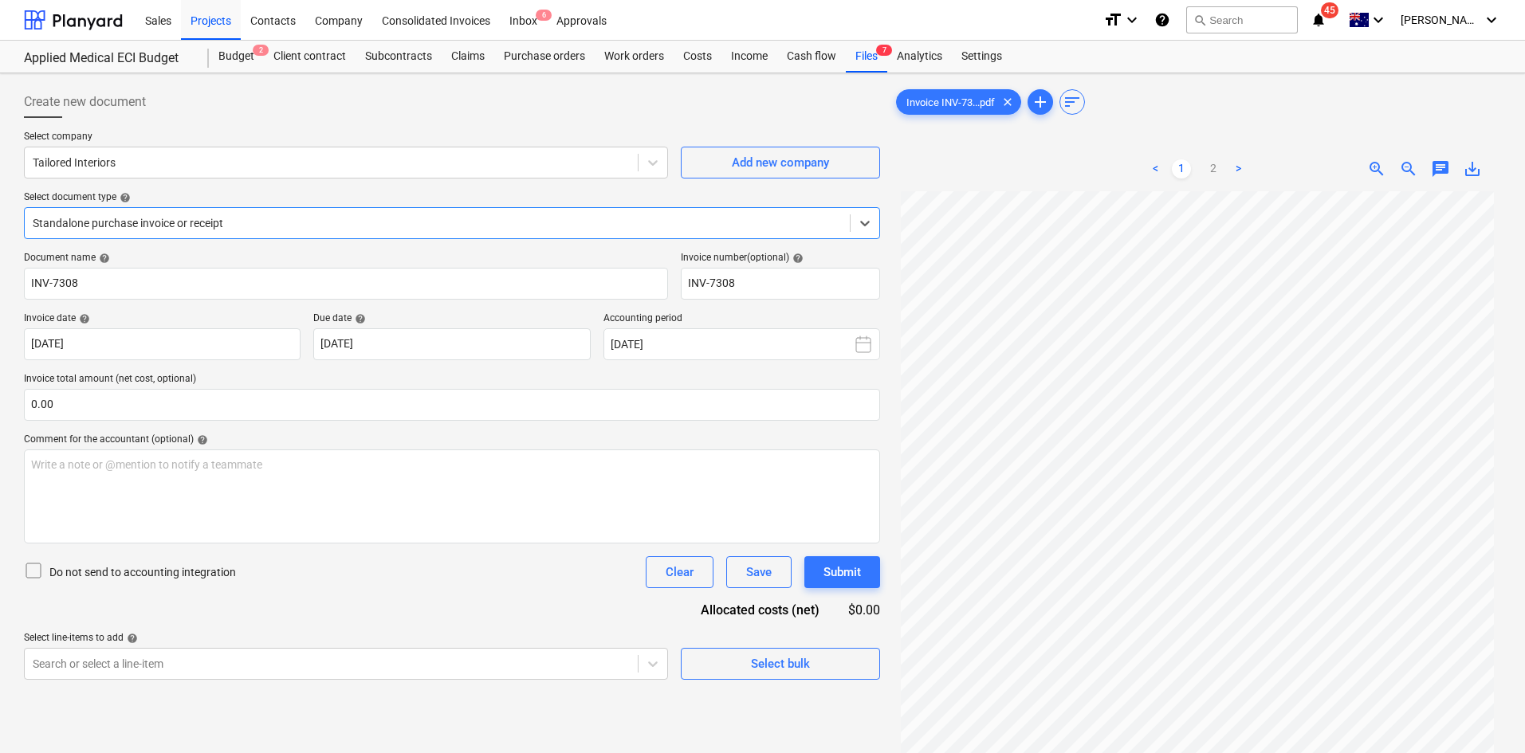
click at [251, 219] on div at bounding box center [437, 223] width 809 height 16
click at [207, 215] on div at bounding box center [437, 223] width 809 height 16
click at [344, 103] on div "Create new document" at bounding box center [452, 102] width 856 height 32
click at [483, 54] on div "Claims" at bounding box center [468, 57] width 53 height 32
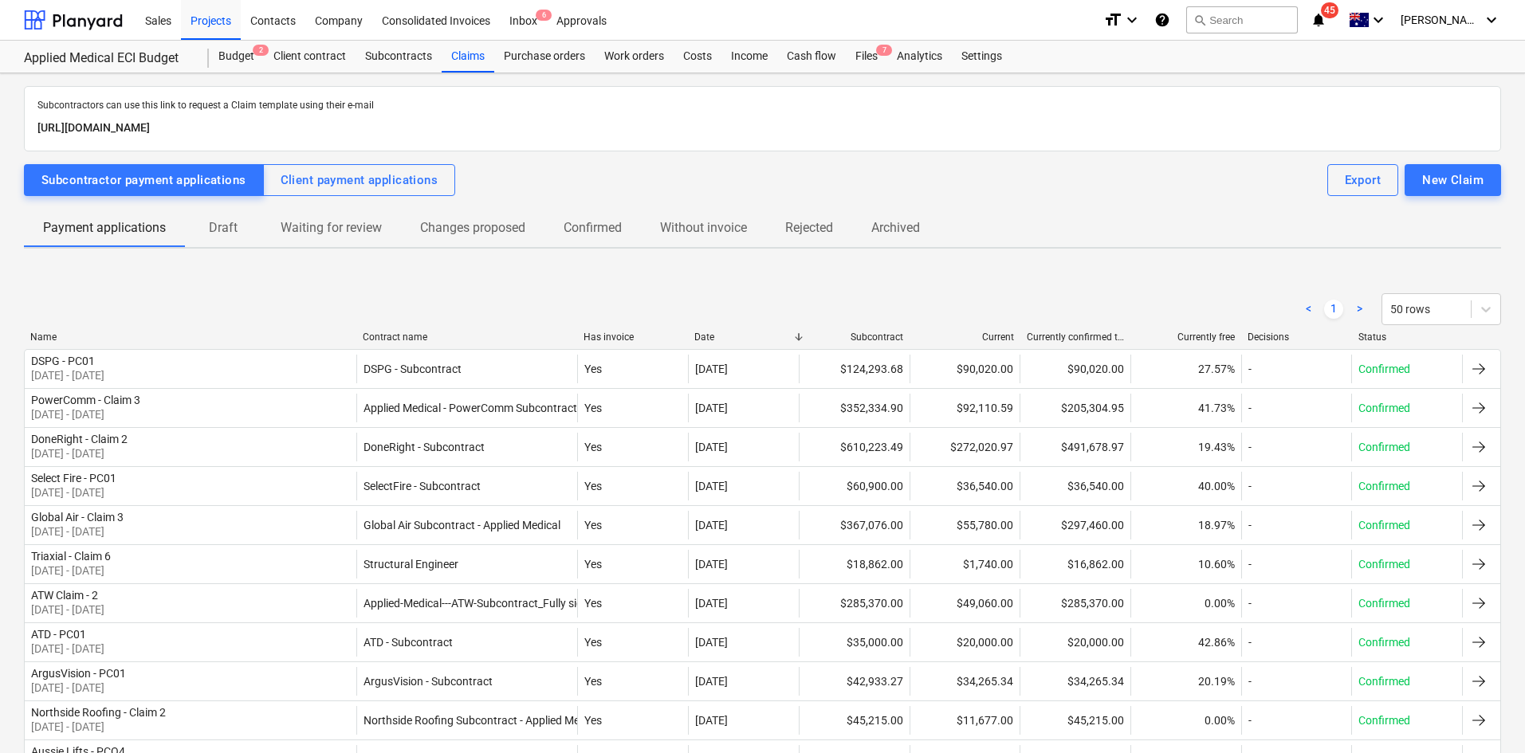
click at [410, 329] on div "< 1 > 50 rows" at bounding box center [762, 309] width 1477 height 45
click at [406, 336] on div "Contract name" at bounding box center [467, 337] width 209 height 11
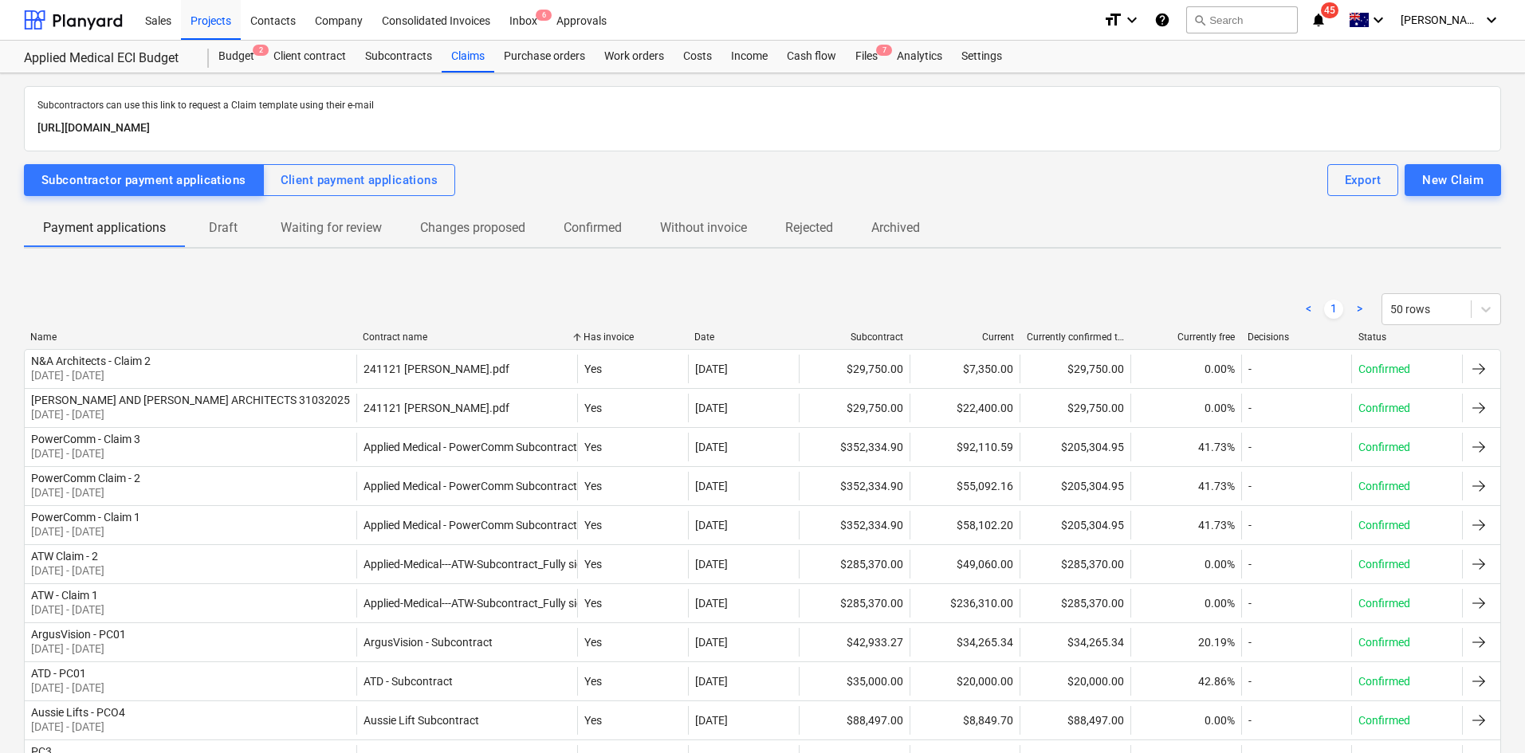
click at [422, 332] on div "Contract name" at bounding box center [467, 337] width 209 height 11
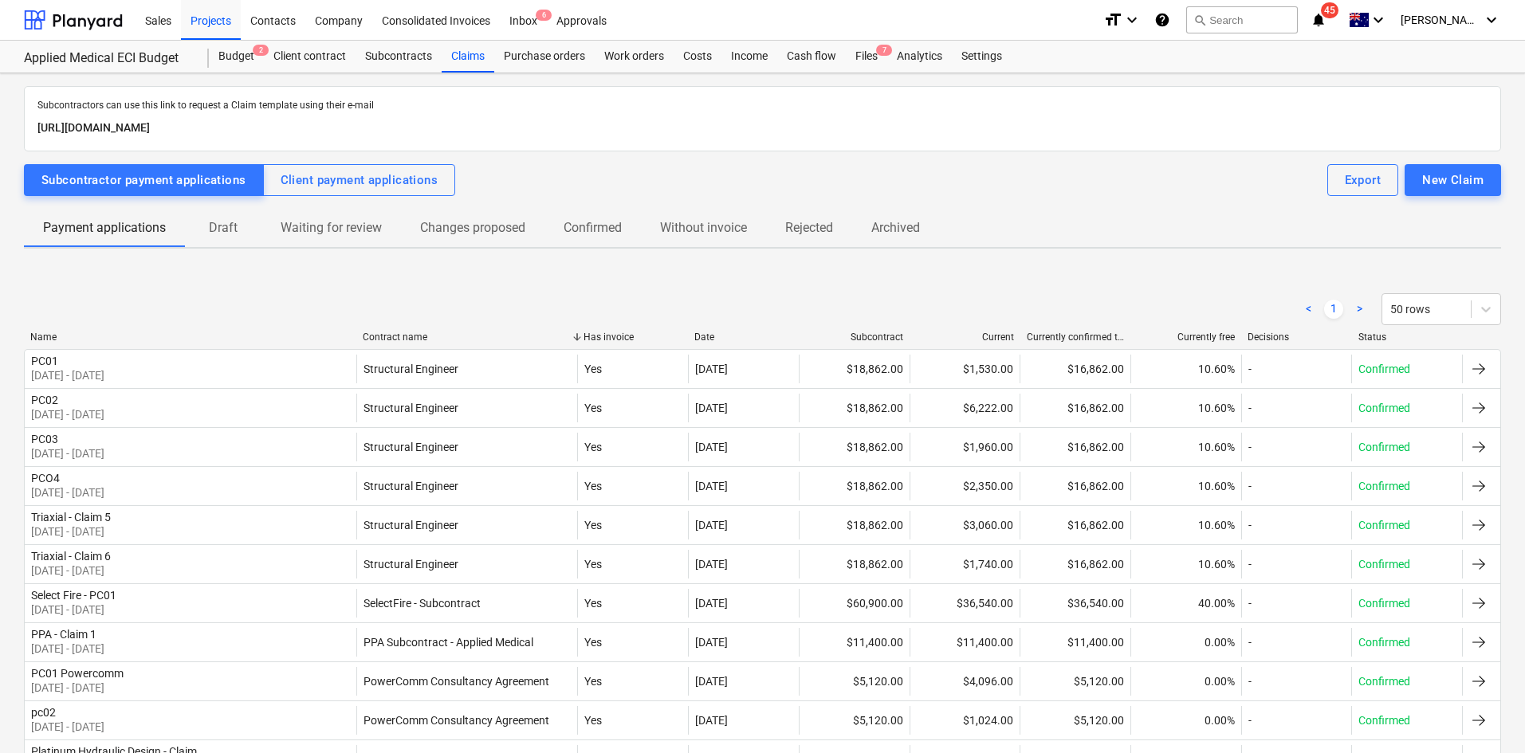
click at [708, 224] on p "Without invoice" at bounding box center [703, 227] width 87 height 19
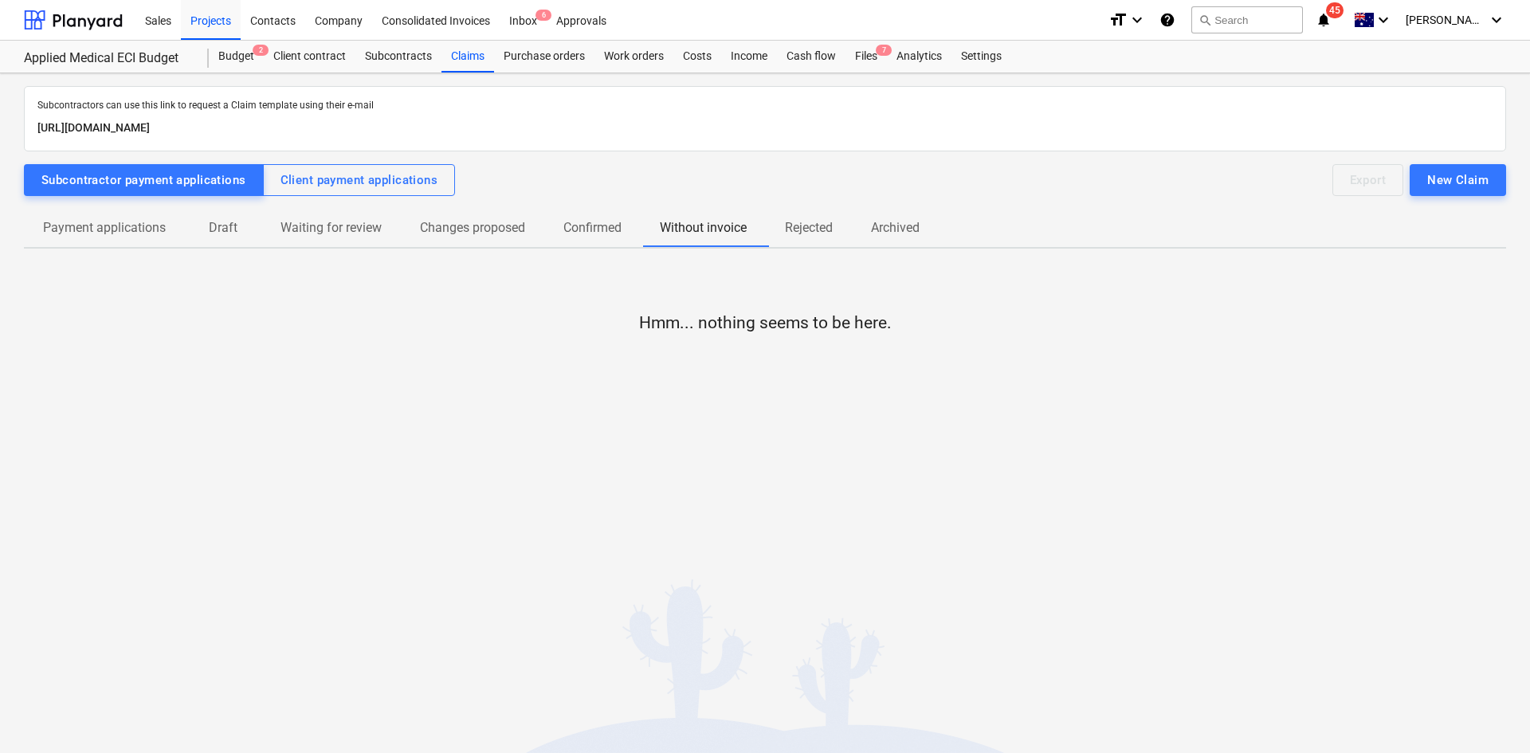
click at [214, 231] on p "Draft" at bounding box center [223, 227] width 38 height 19
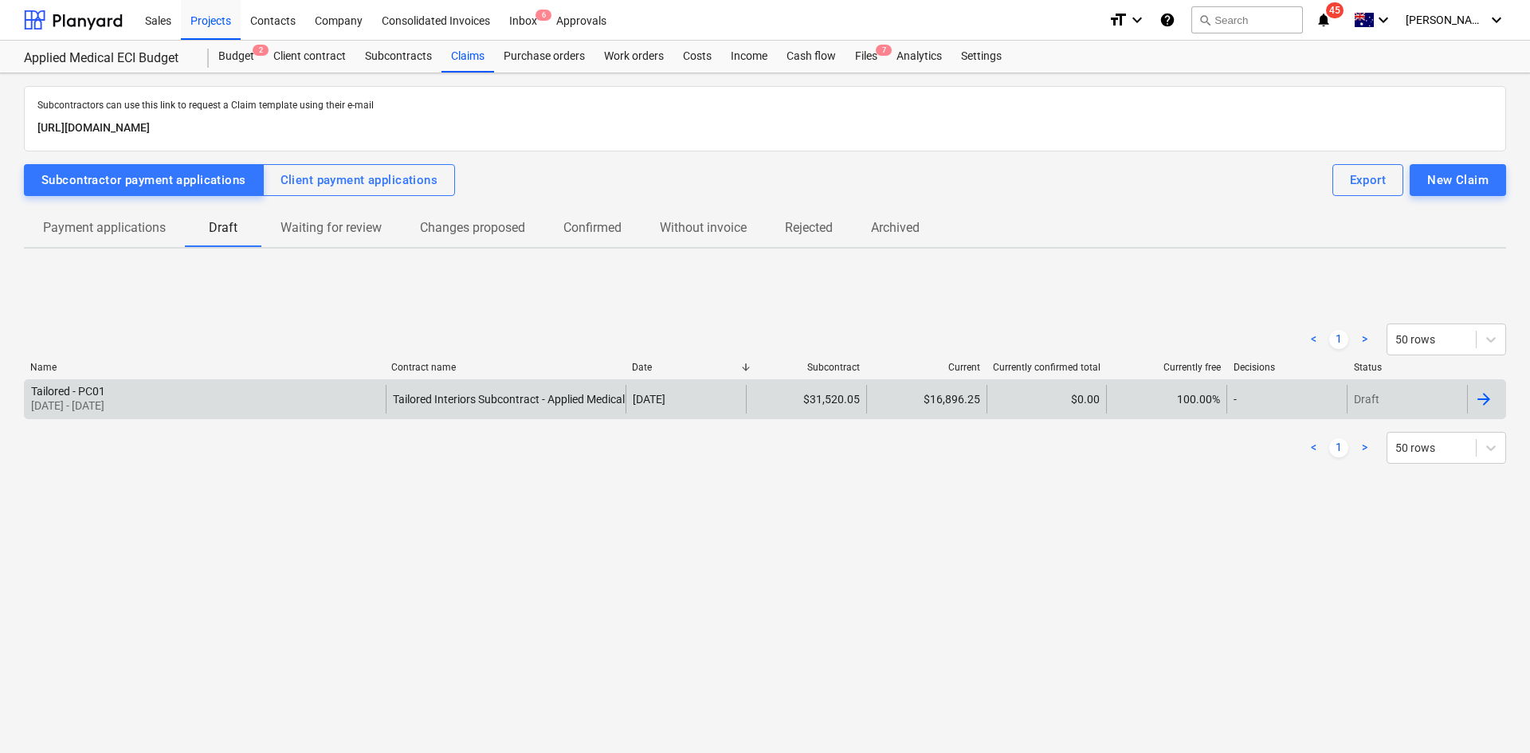
click at [202, 393] on div "Tailored - PC01 01 Aug 2025 - 31 Aug 2025" at bounding box center [205, 399] width 361 height 29
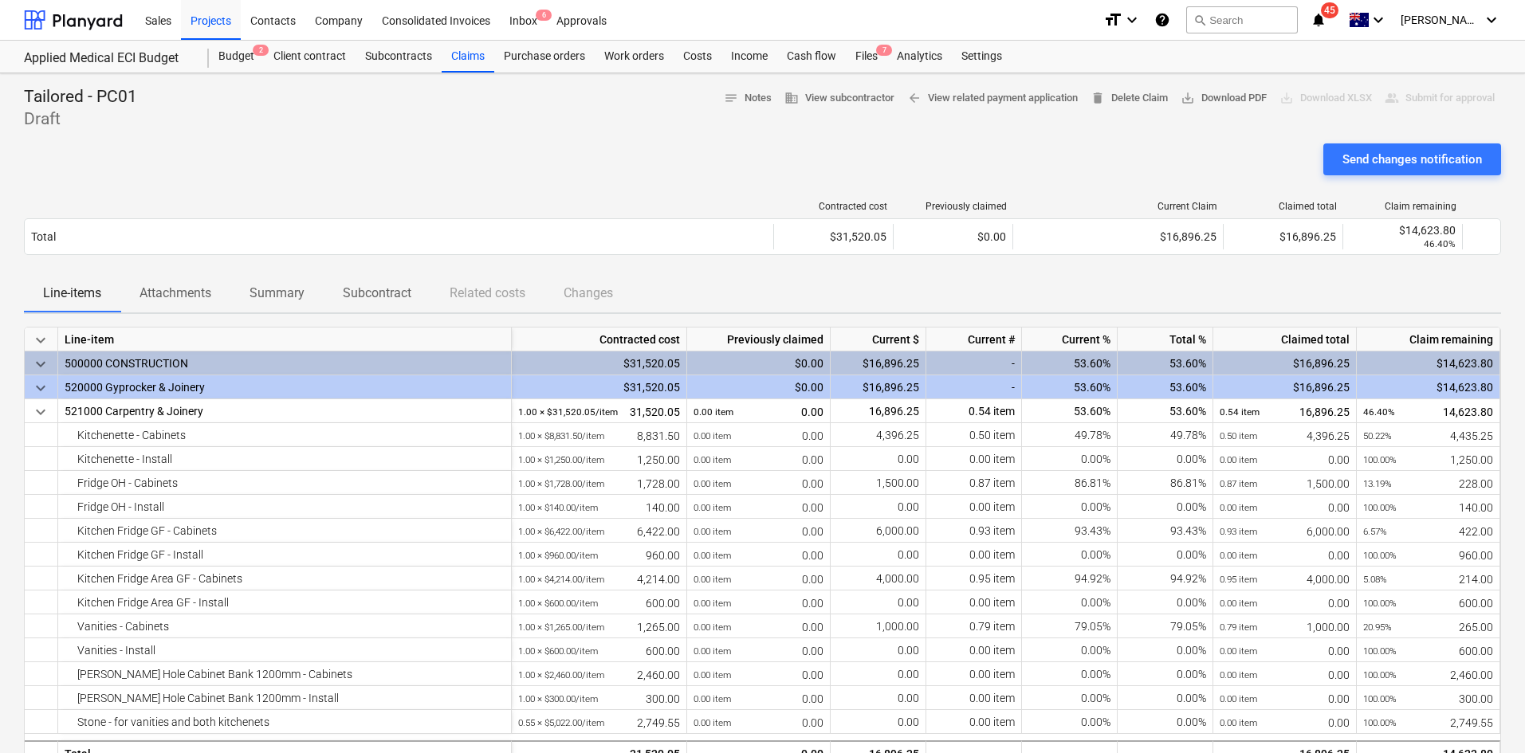
click at [209, 304] on span "Attachments" at bounding box center [175, 293] width 110 height 29
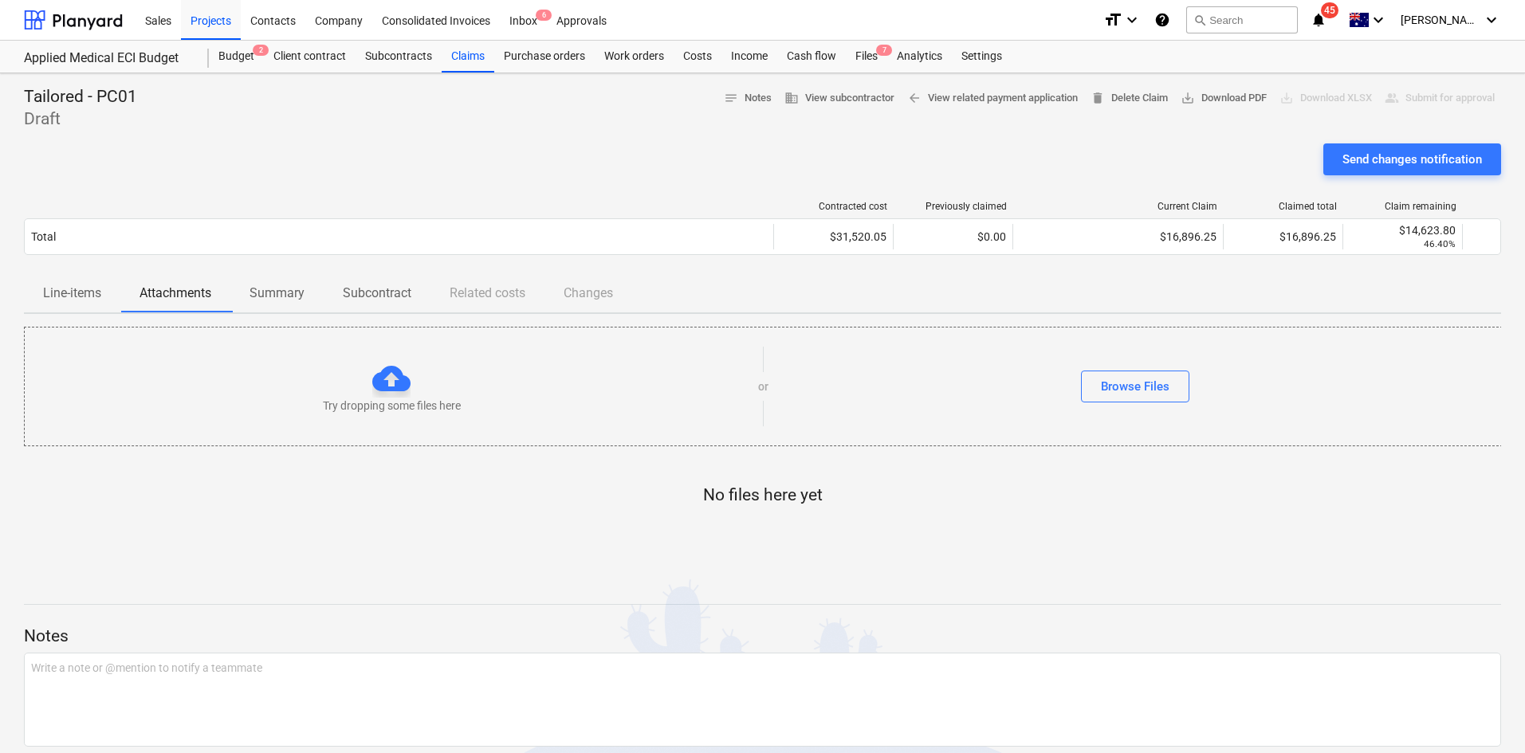
click at [55, 307] on span "Line-items" at bounding box center [72, 293] width 96 height 29
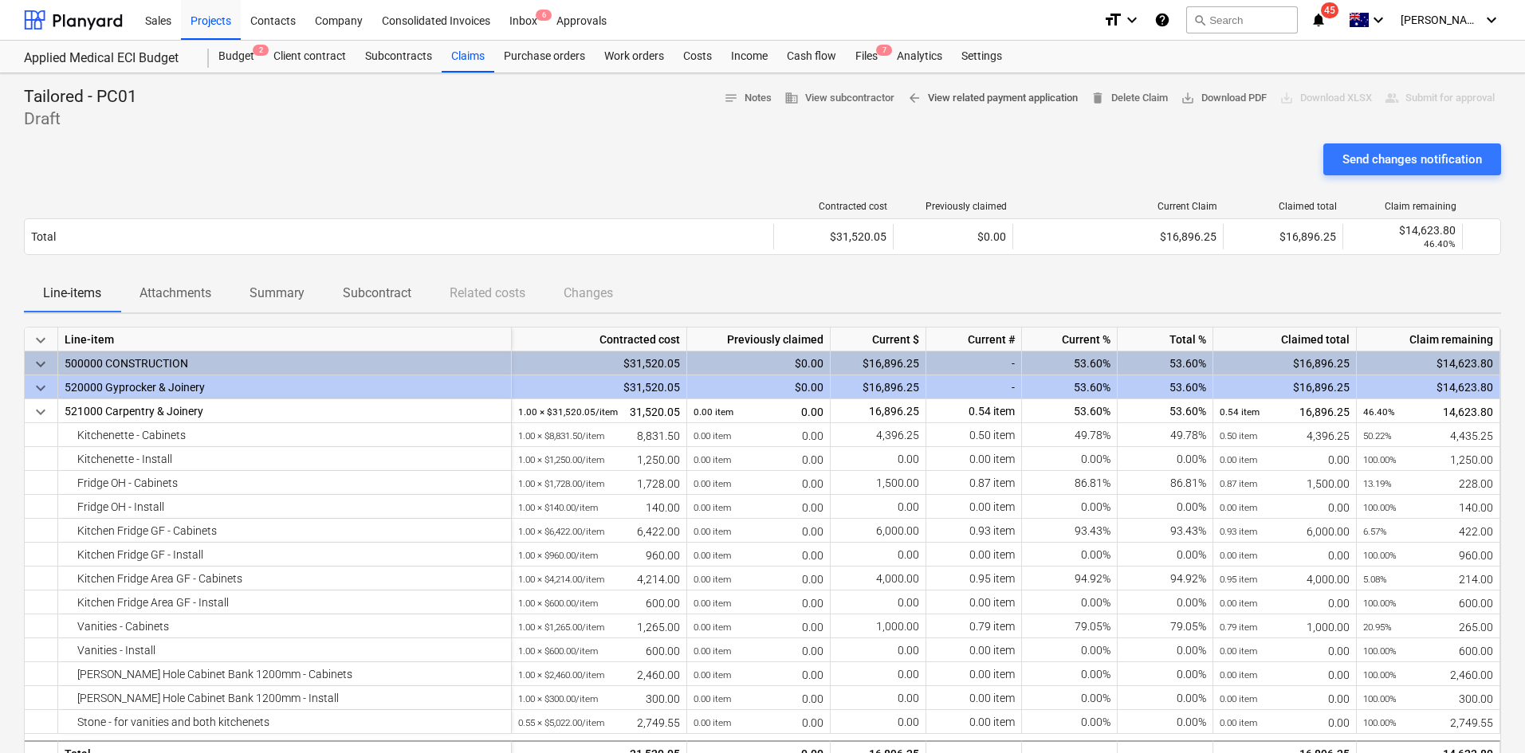
click at [909, 98] on span "arrow_back View related payment application" at bounding box center [992, 98] width 171 height 18
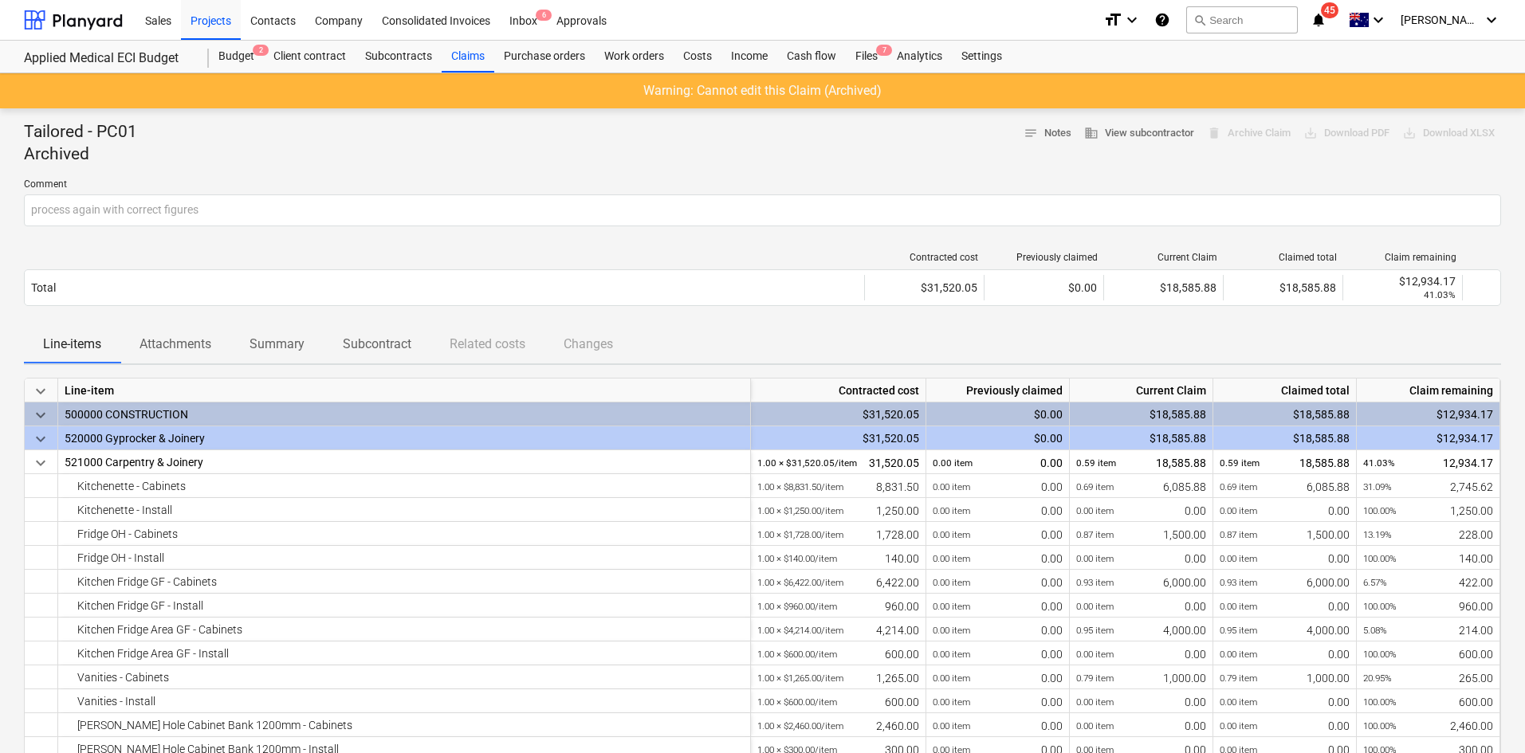
click at [176, 343] on p "Attachments" at bounding box center [175, 344] width 72 height 19
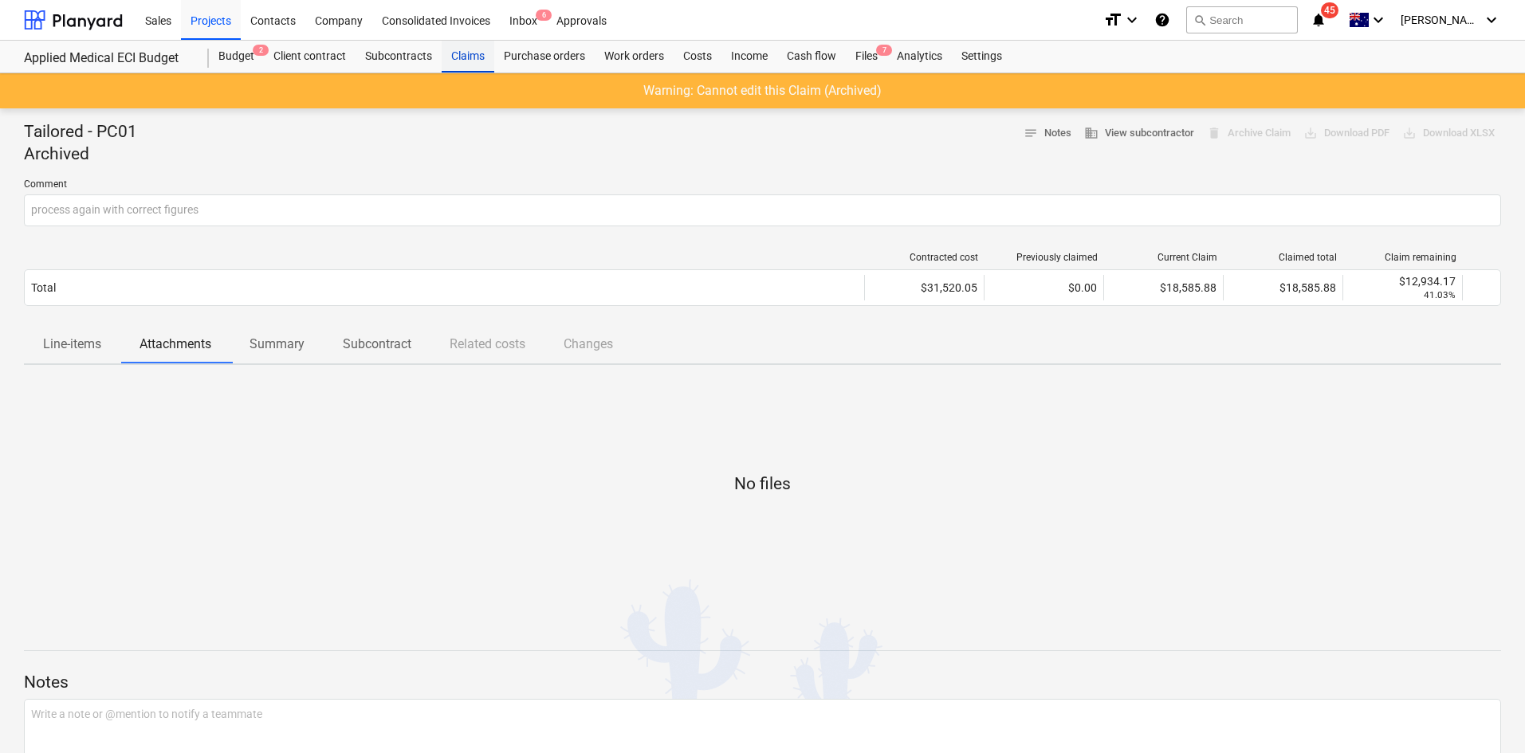
click at [466, 54] on div "Claims" at bounding box center [468, 57] width 53 height 32
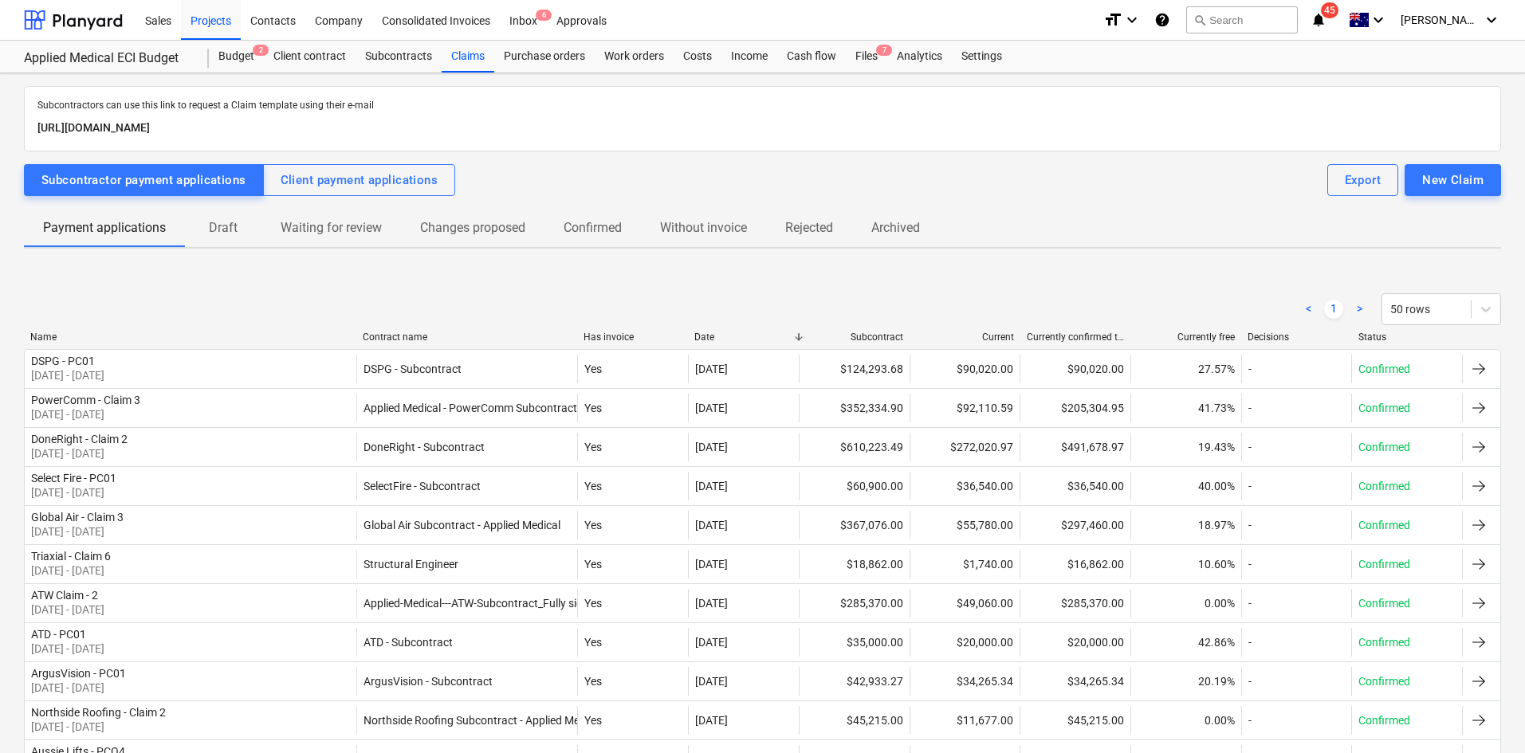
click at [226, 236] on p "Draft" at bounding box center [223, 227] width 38 height 19
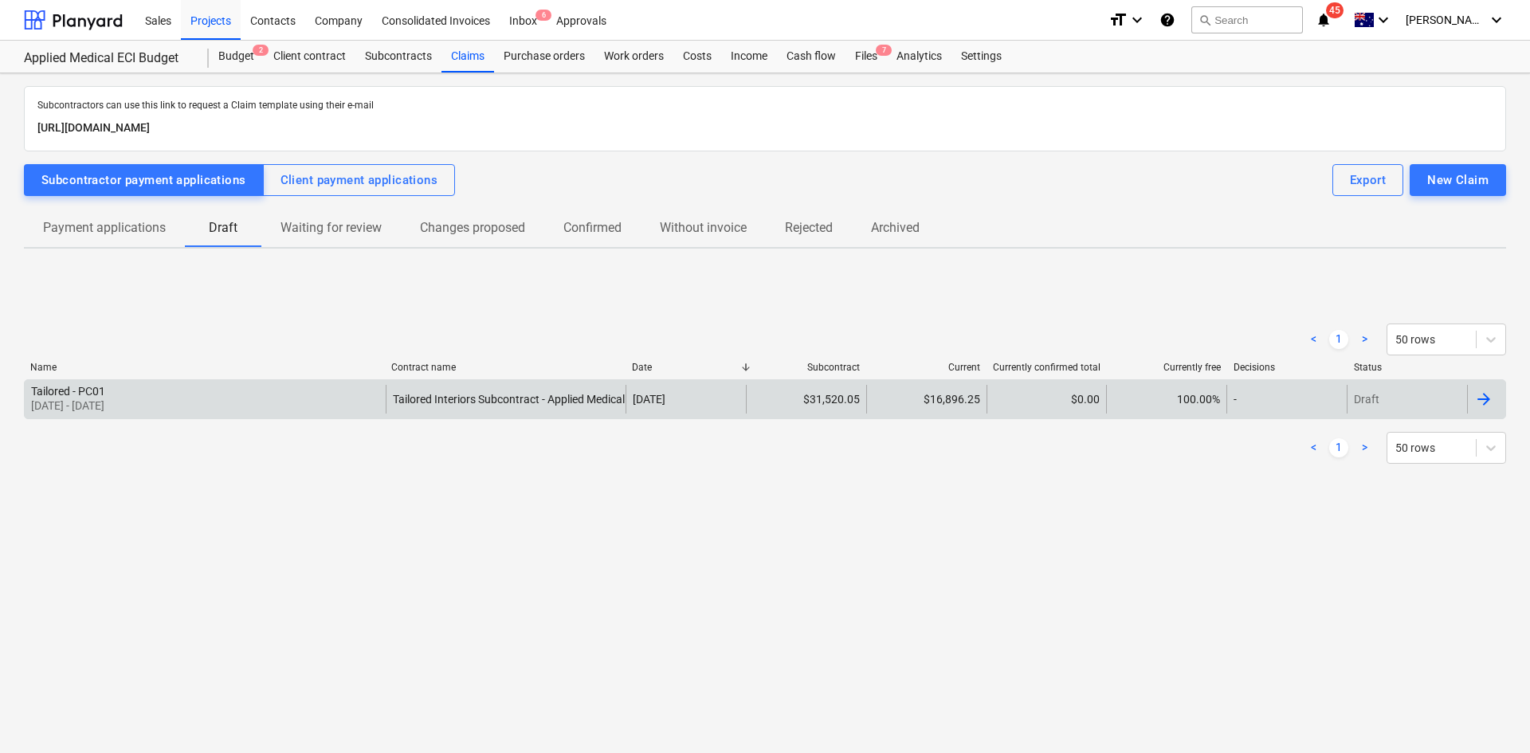
click at [201, 400] on div "Tailored - PC01 01 Aug 2025 - 31 Aug 2025" at bounding box center [205, 399] width 361 height 29
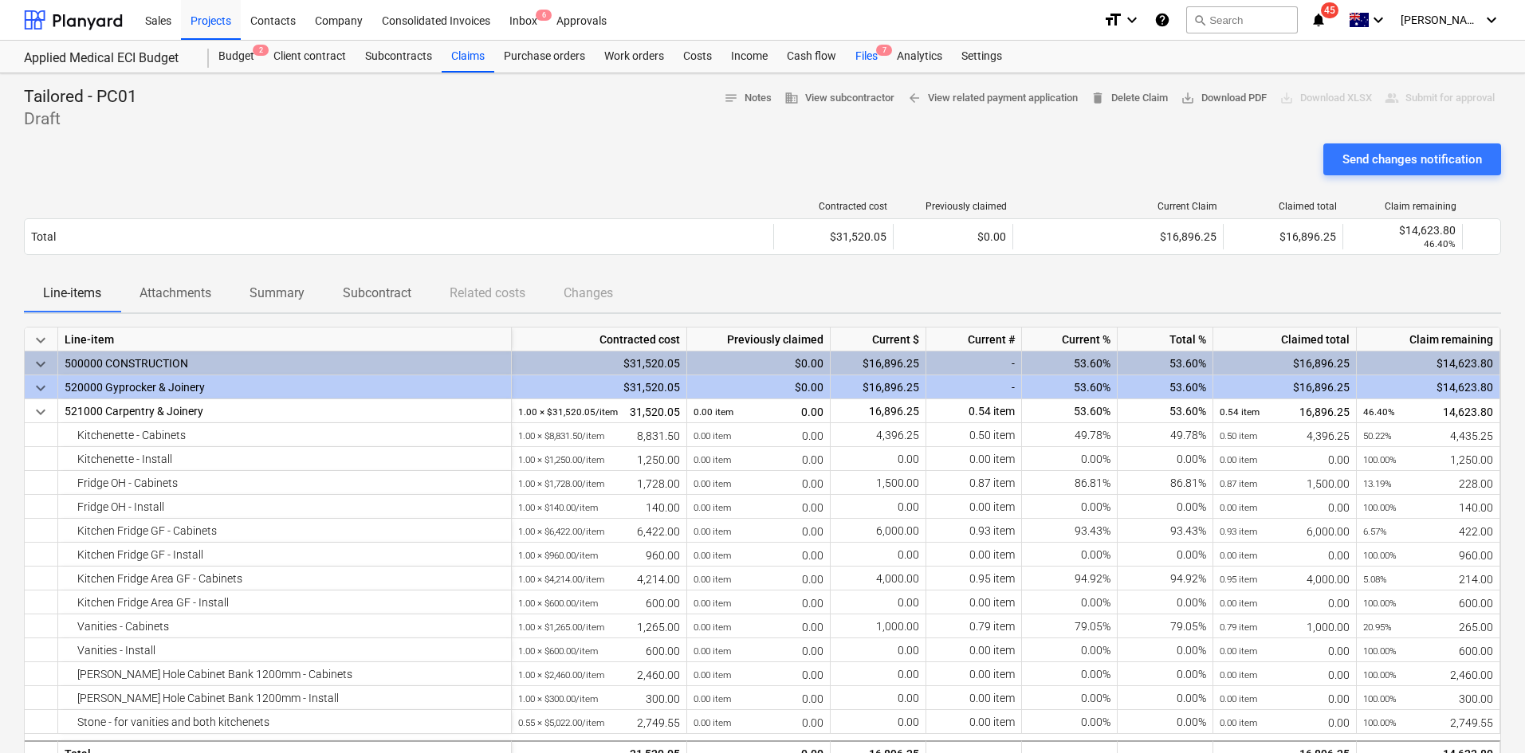
click at [865, 56] on div "Files 7" at bounding box center [866, 57] width 41 height 32
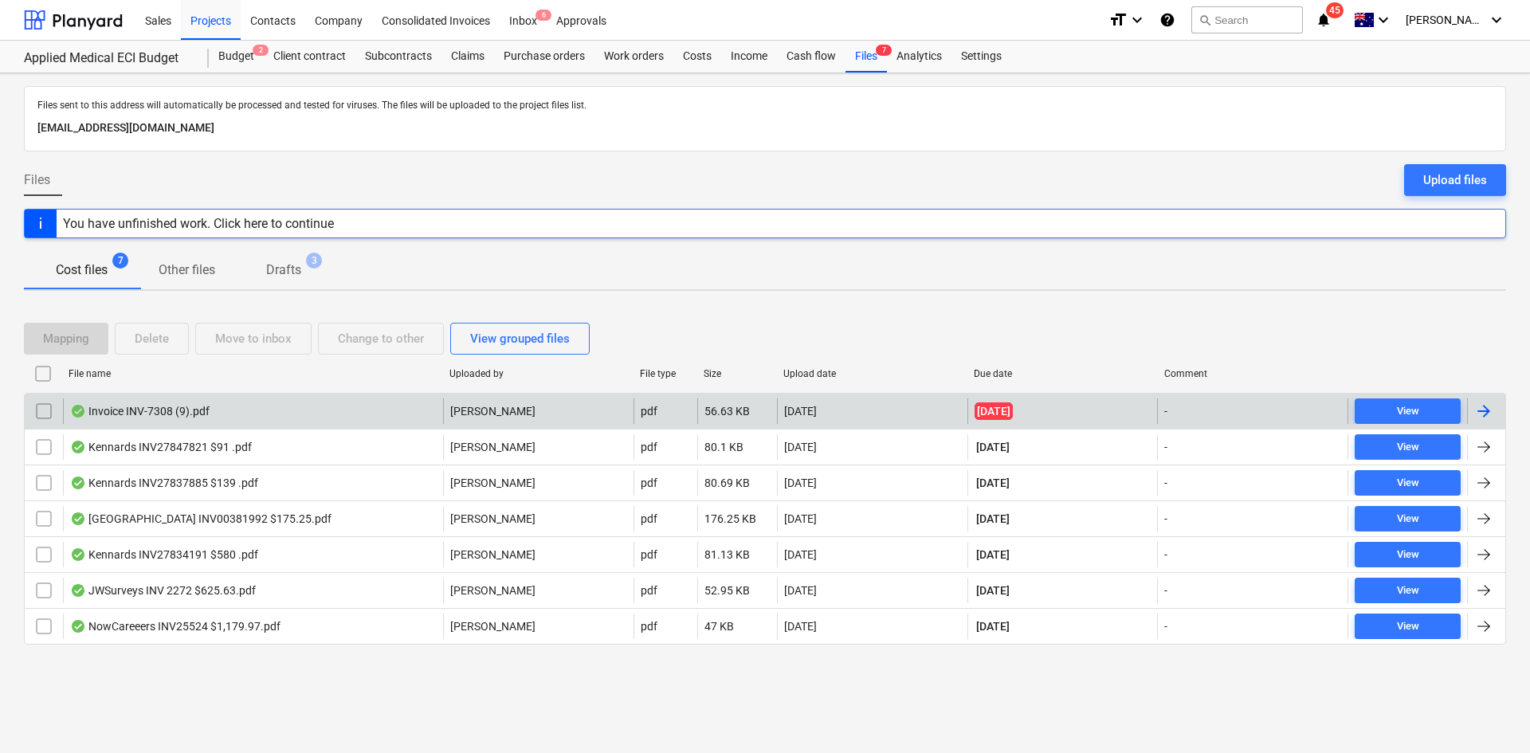
click at [170, 410] on div "Invoice INV-7308 (9).pdf" at bounding box center [139, 411] width 139 height 13
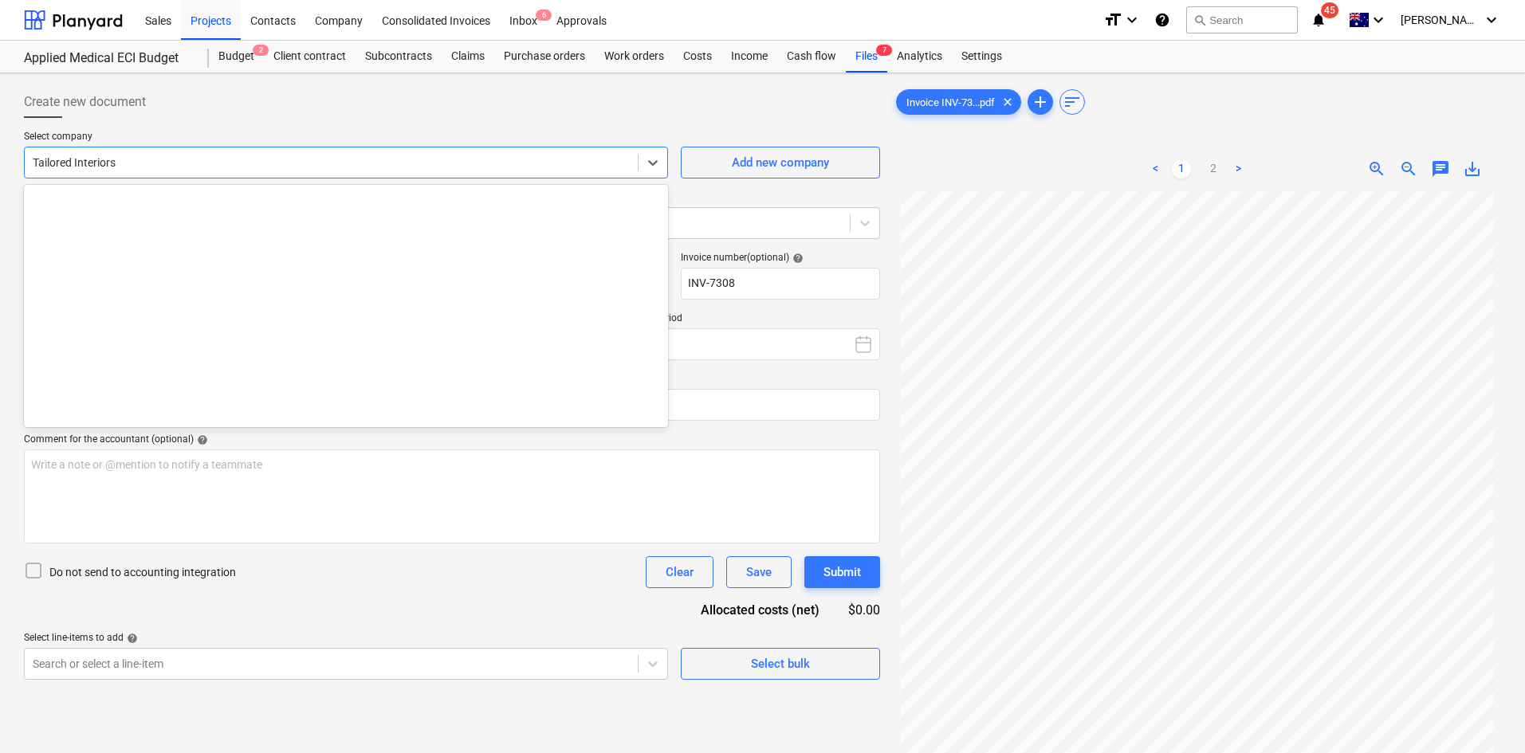
click at [171, 171] on div "Tailored Interiors" at bounding box center [331, 162] width 613 height 22
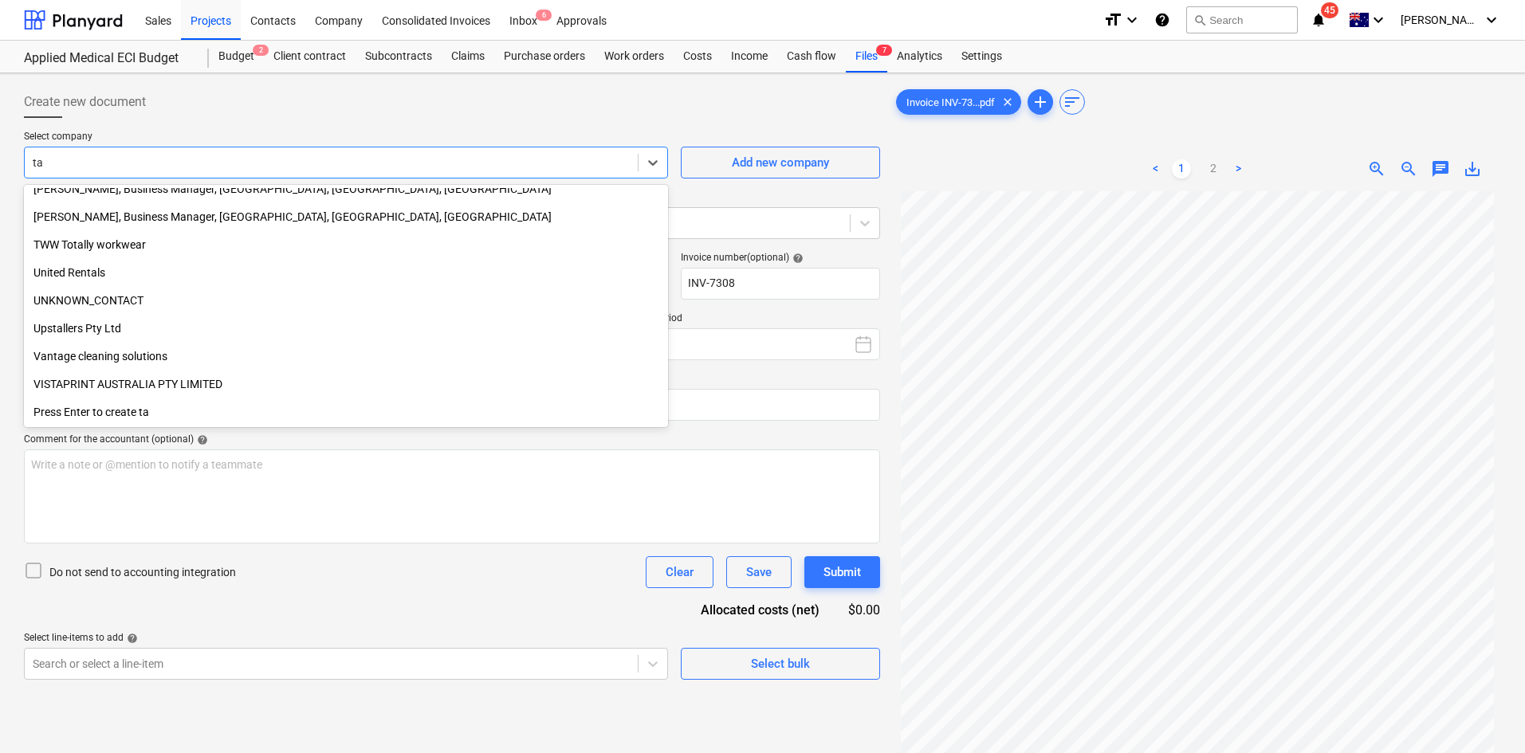
scroll to position [2215, 0]
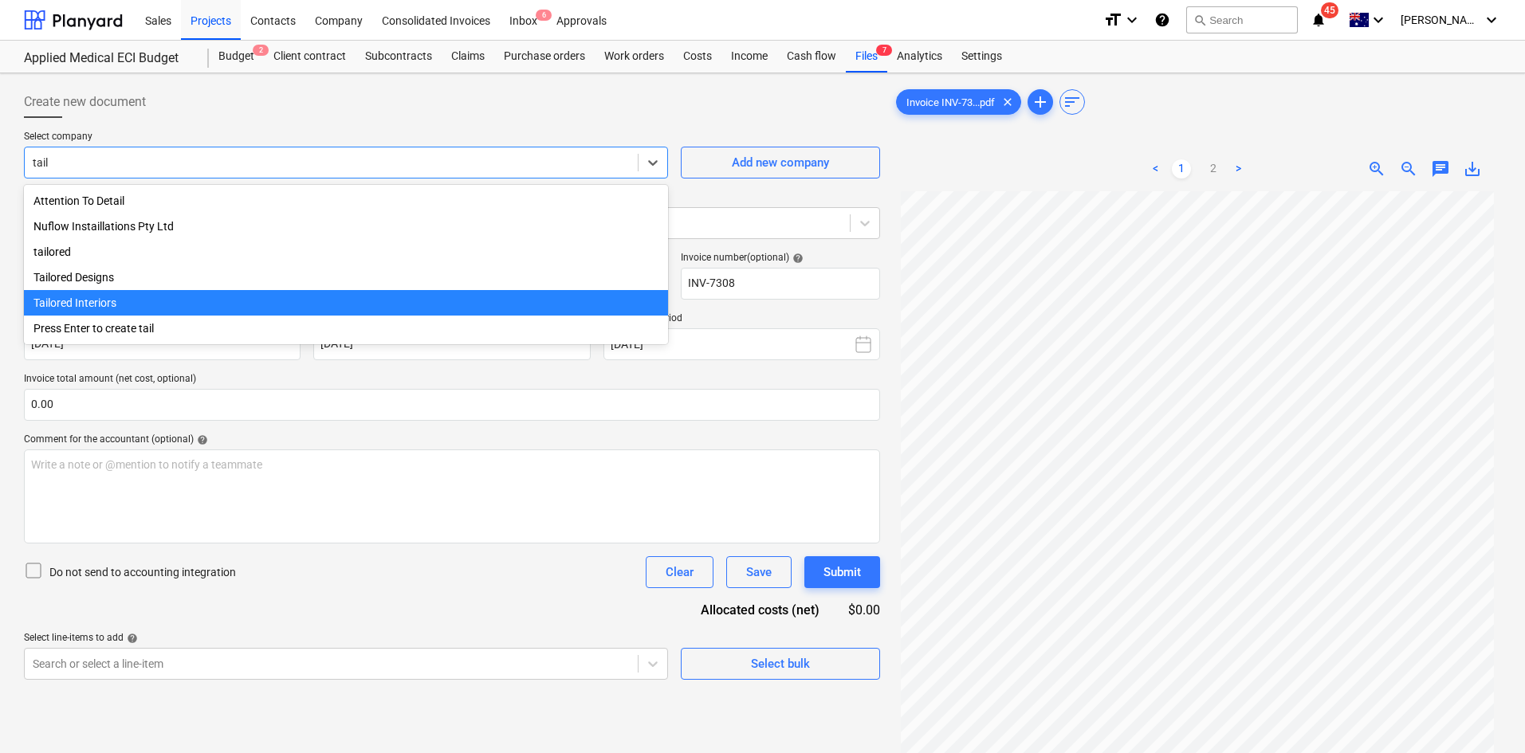
type input "tailo"
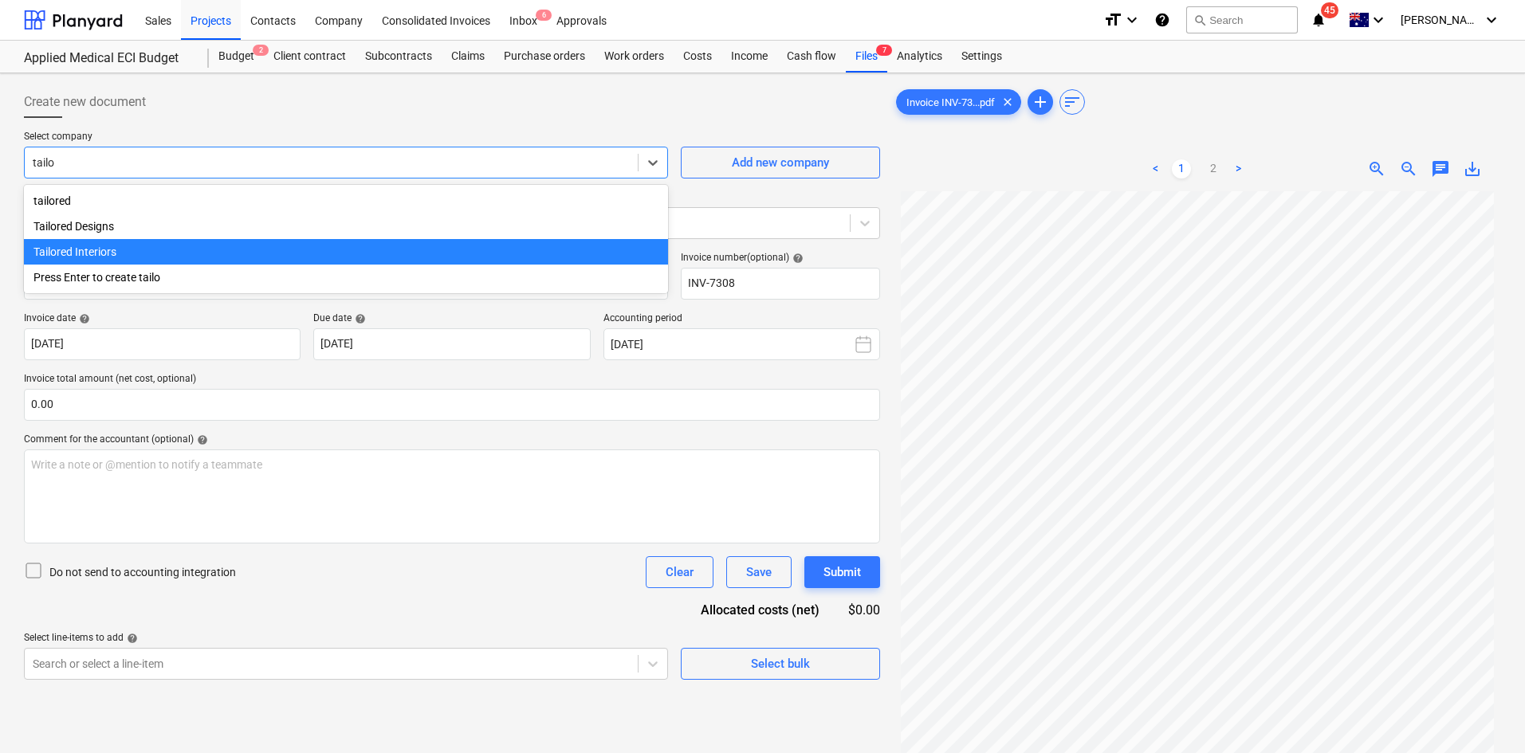
click at [130, 236] on div "Tailored Designs" at bounding box center [346, 227] width 644 height 26
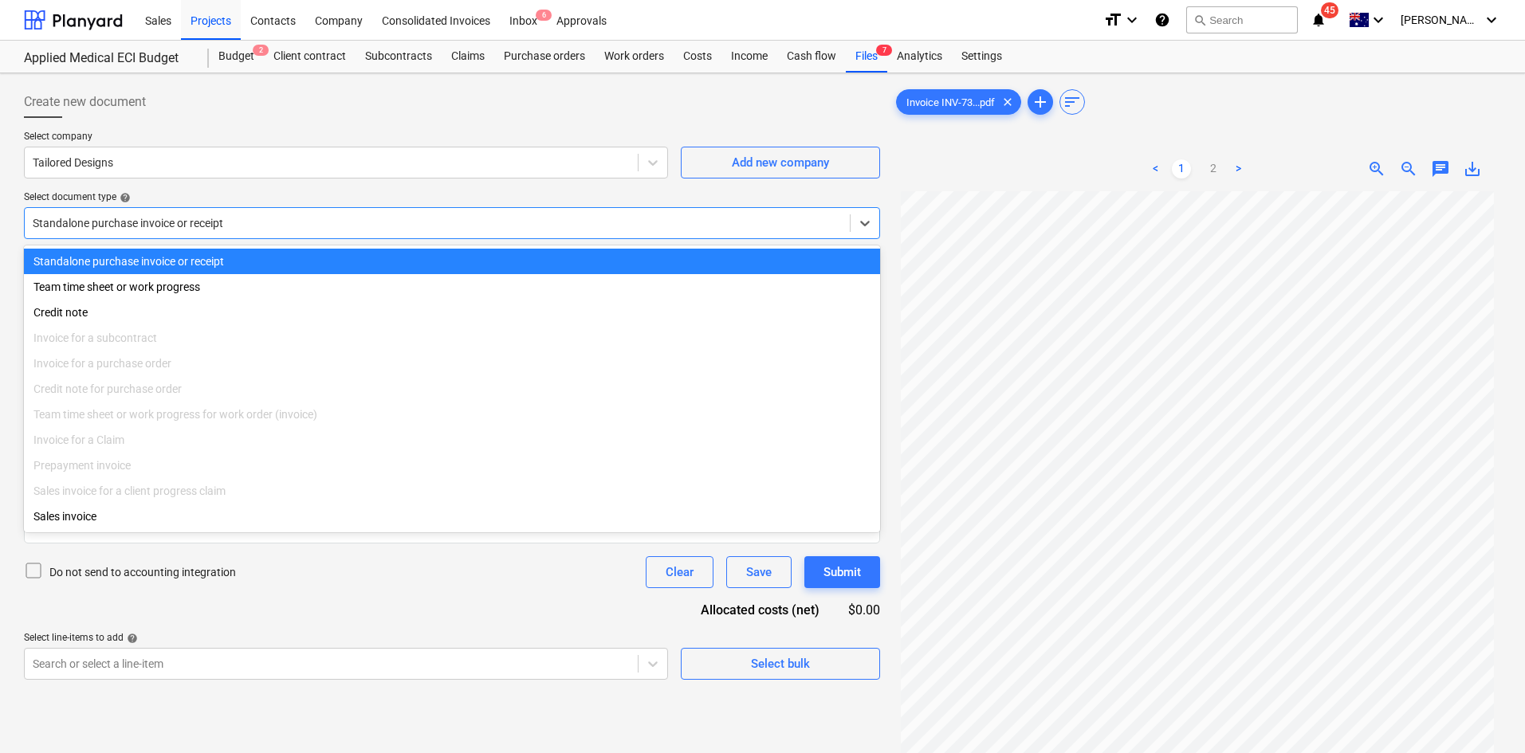
click at [177, 218] on div at bounding box center [437, 223] width 809 height 16
click at [229, 191] on div "Select document type help" at bounding box center [452, 197] width 856 height 13
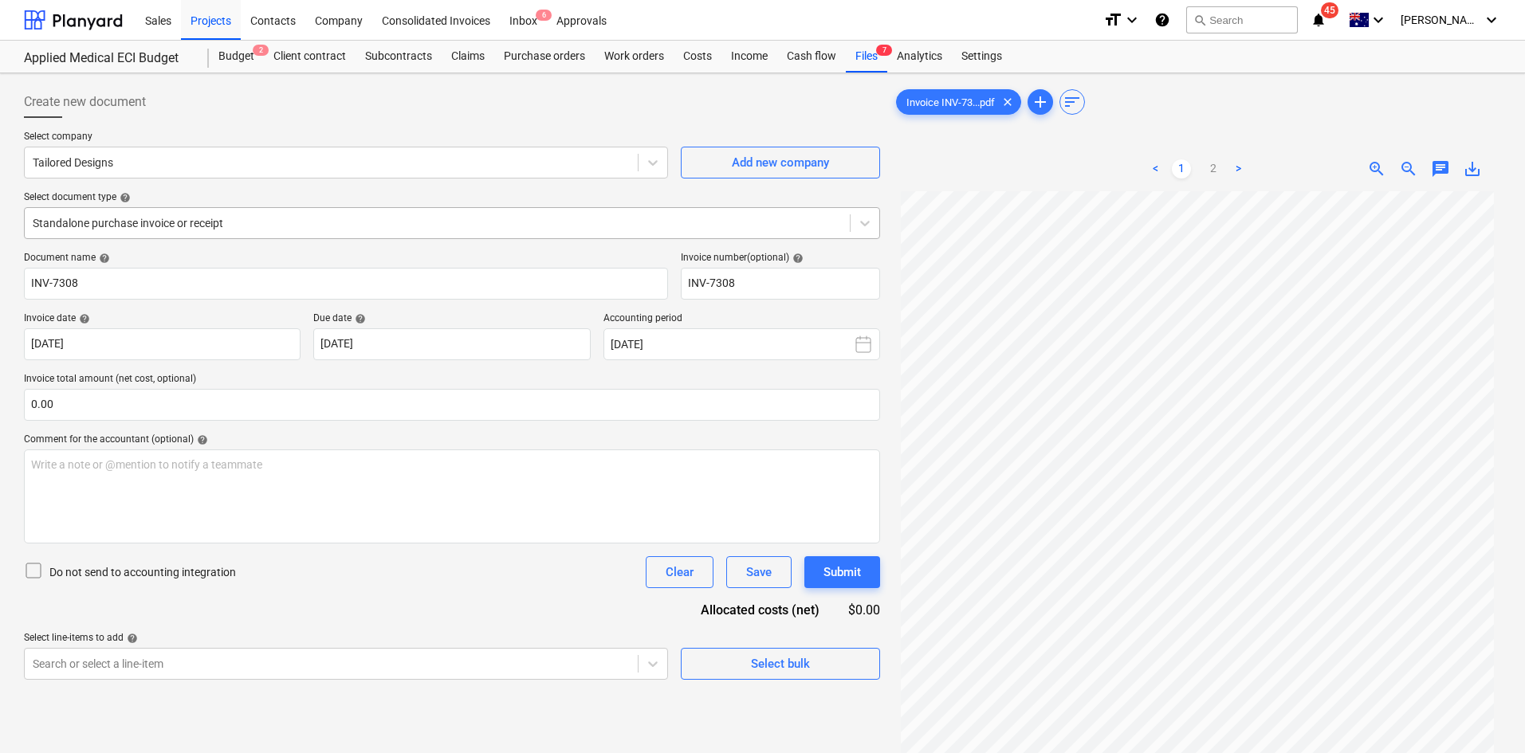
click at [325, 208] on div "Standalone purchase invoice or receipt" at bounding box center [452, 223] width 856 height 32
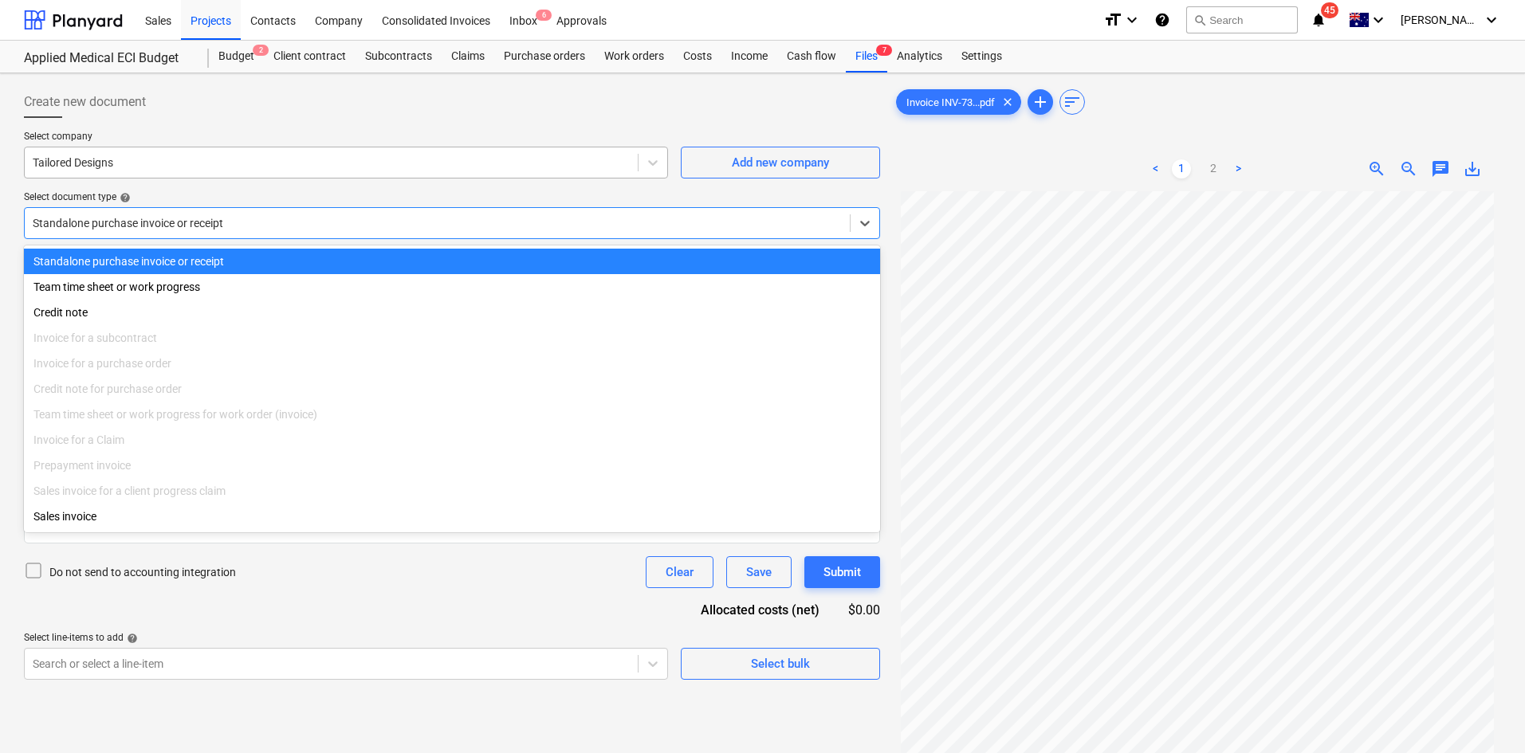
click at [198, 169] on div at bounding box center [331, 163] width 597 height 16
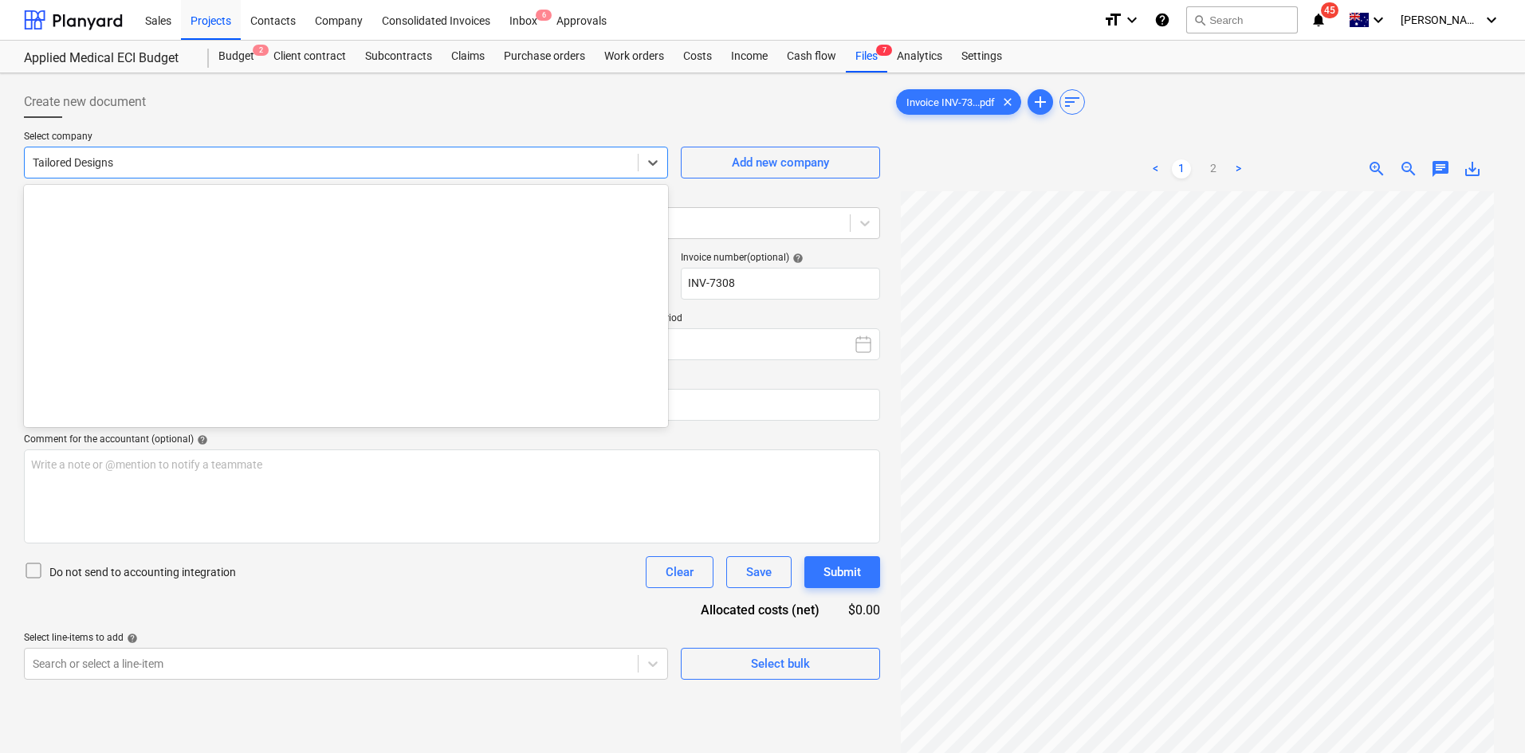
scroll to position [22621, 0]
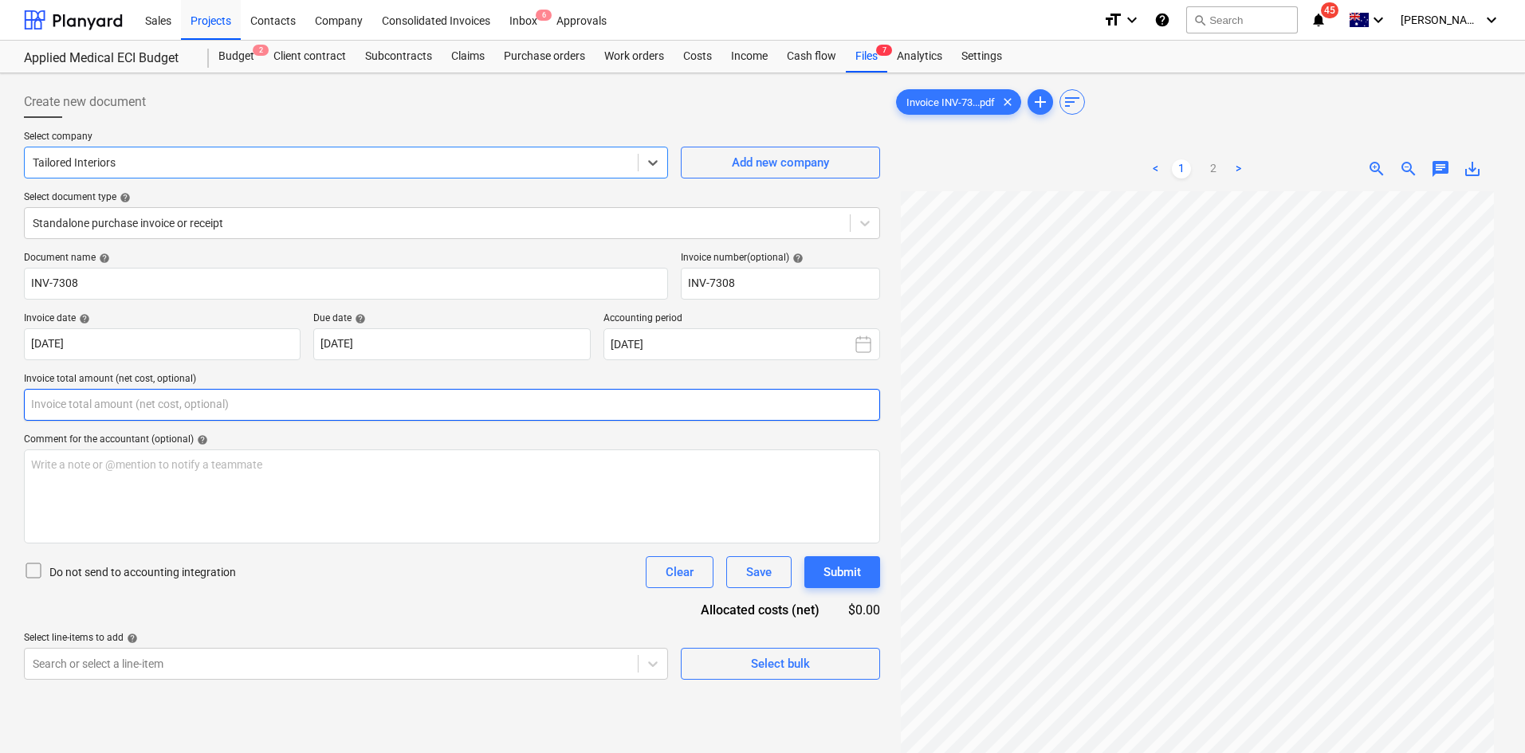
click at [151, 398] on input "text" at bounding box center [452, 405] width 856 height 32
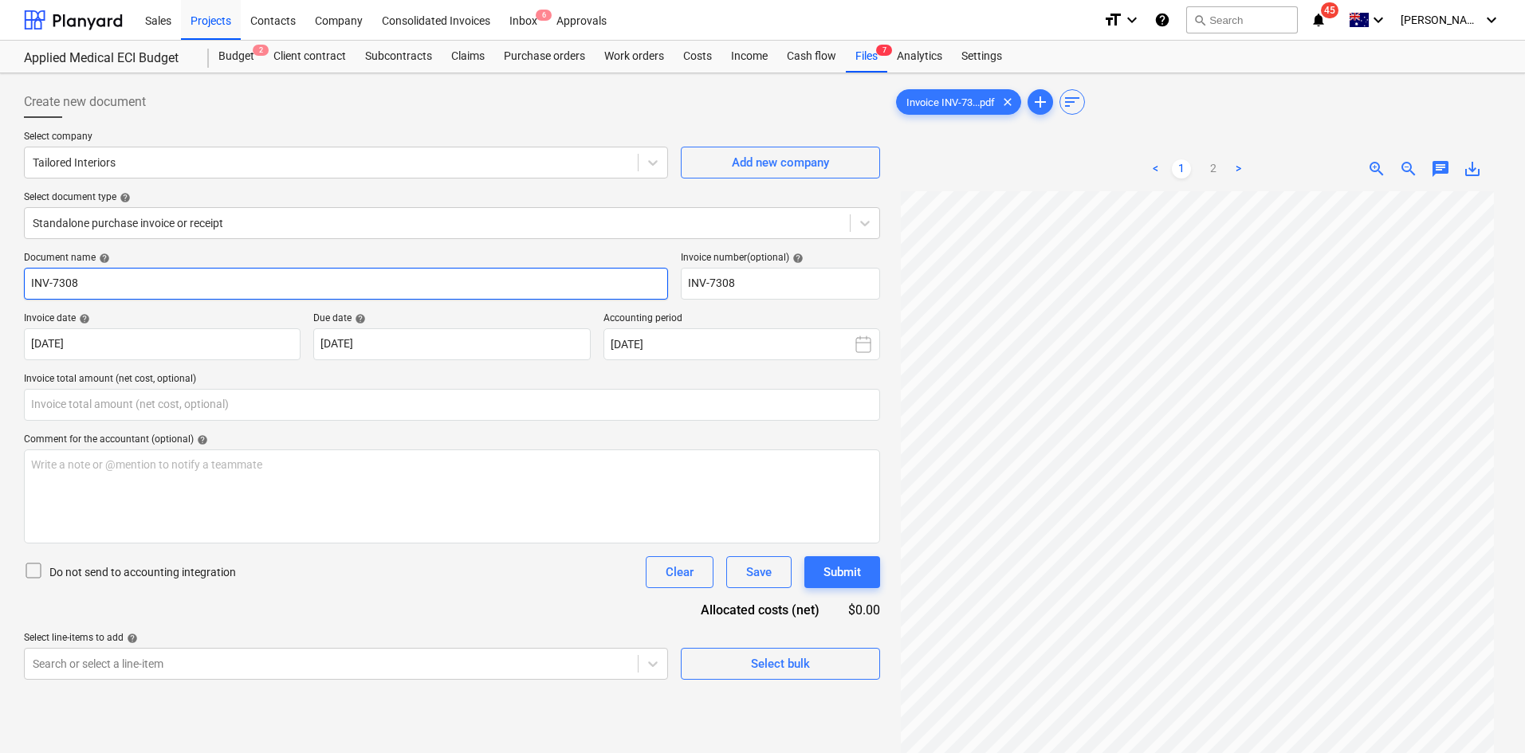
type input "0.00"
click at [189, 278] on input "INV-7308" at bounding box center [346, 284] width 644 height 32
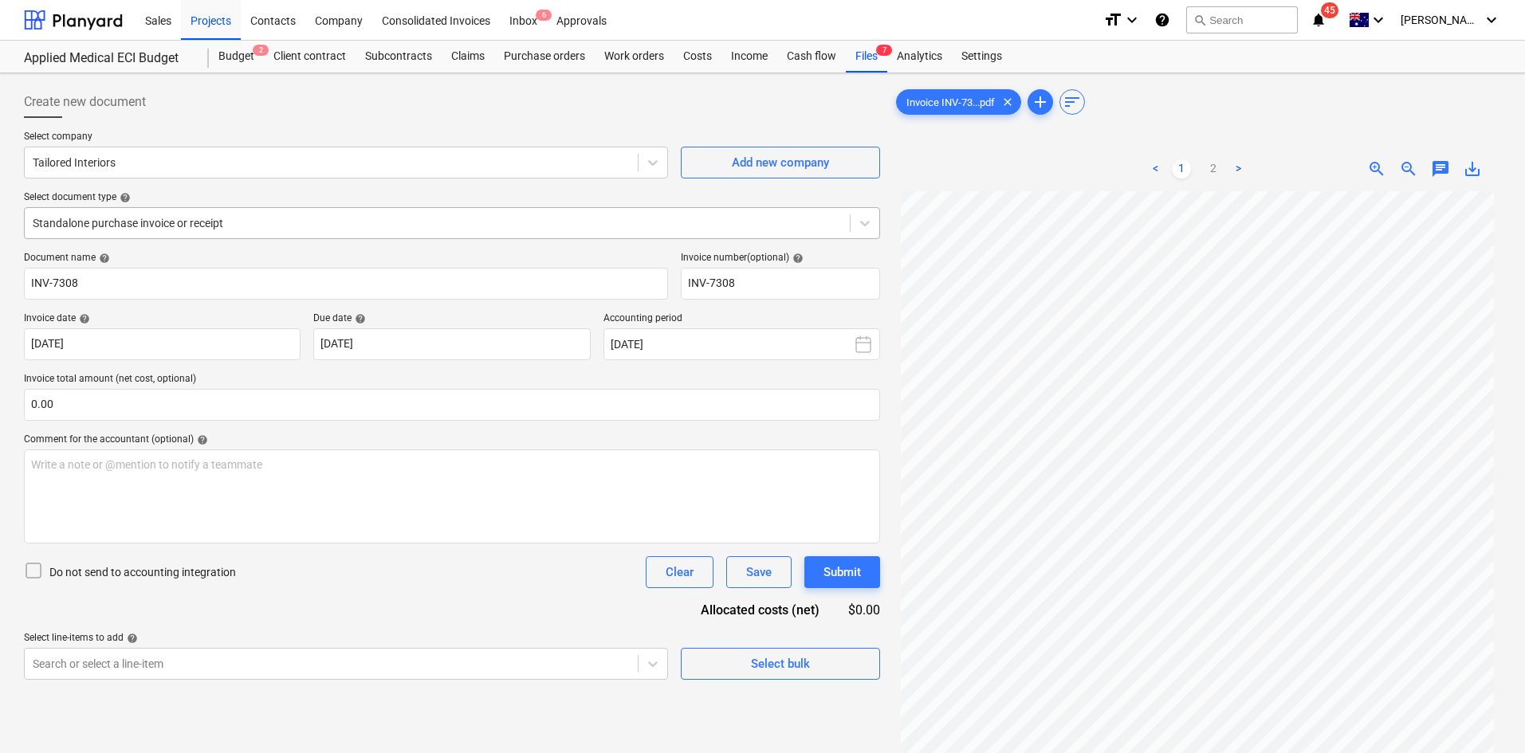
click at [234, 225] on div at bounding box center [437, 223] width 809 height 16
click at [241, 197] on div "Select document type help" at bounding box center [452, 197] width 856 height 13
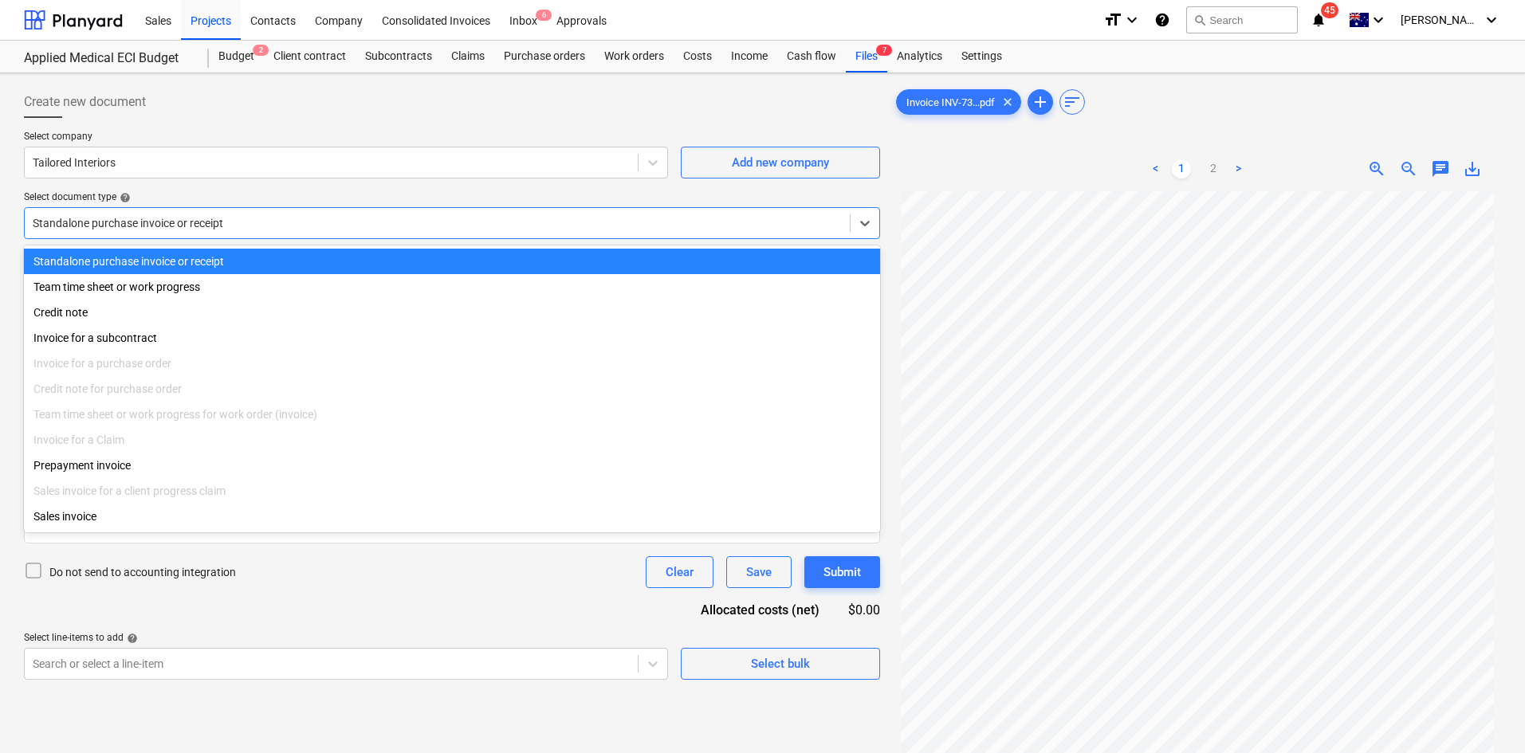
click at [241, 214] on div "Standalone purchase invoice or receipt" at bounding box center [437, 223] width 825 height 22
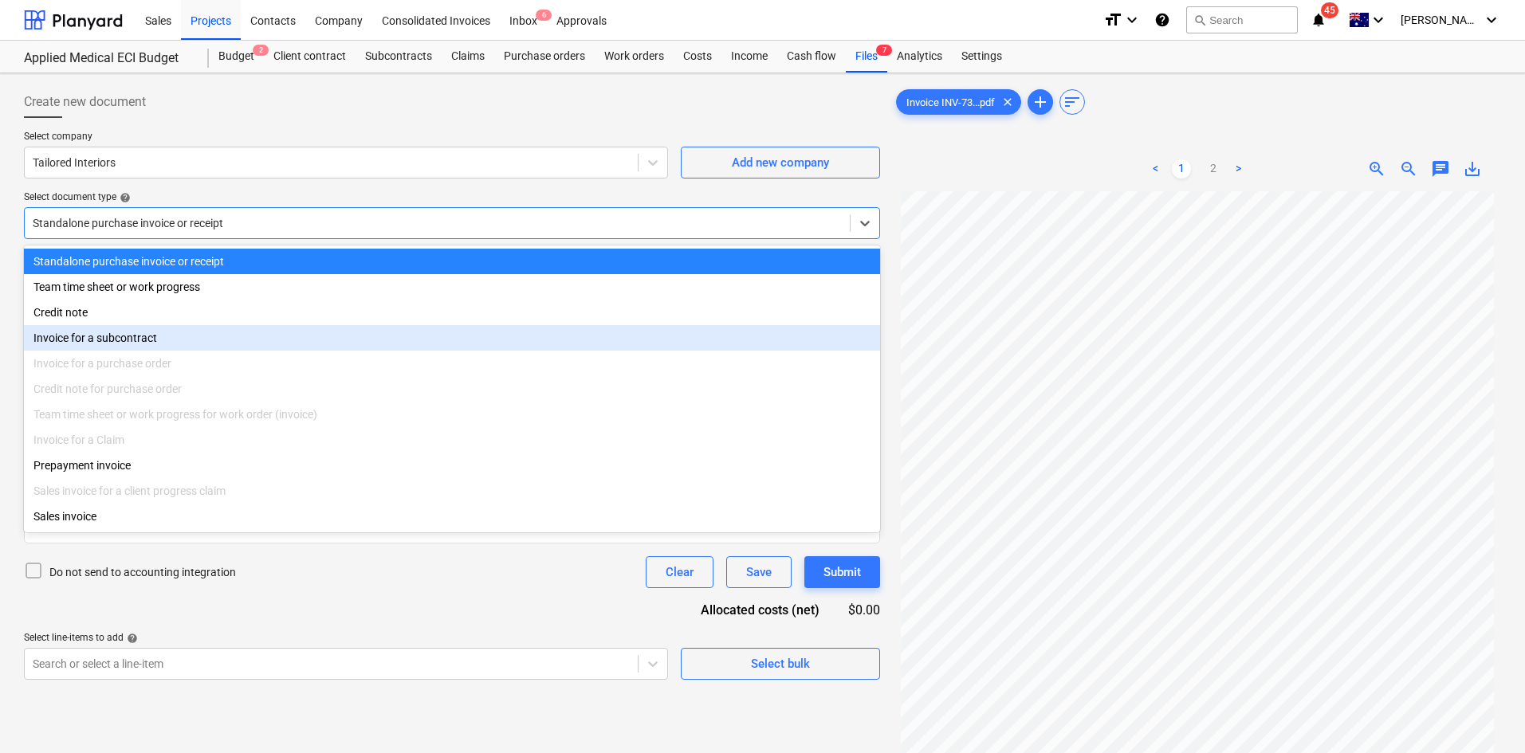
click at [163, 335] on div "Invoice for a subcontract" at bounding box center [452, 338] width 856 height 26
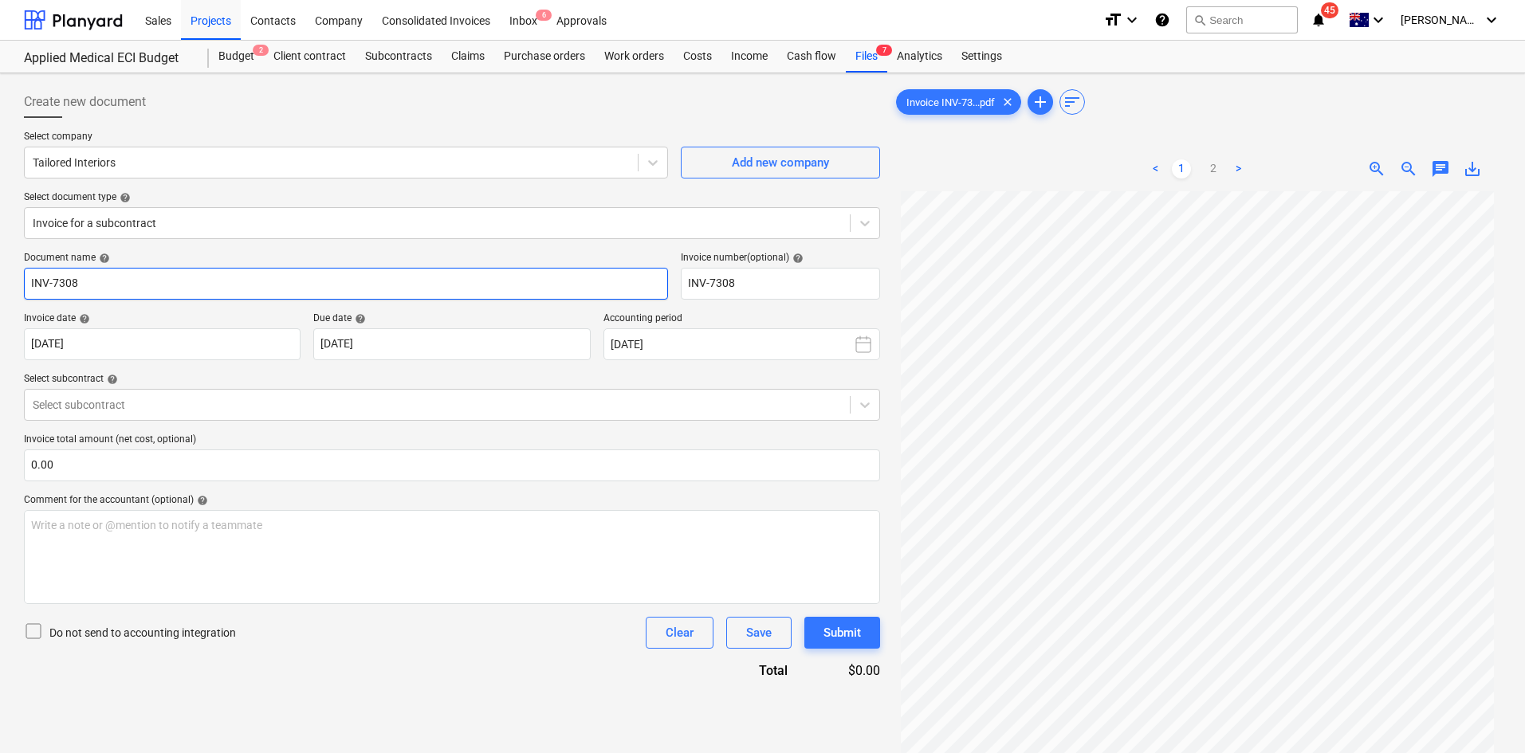
click at [208, 277] on input "INV-7308" at bounding box center [346, 284] width 644 height 32
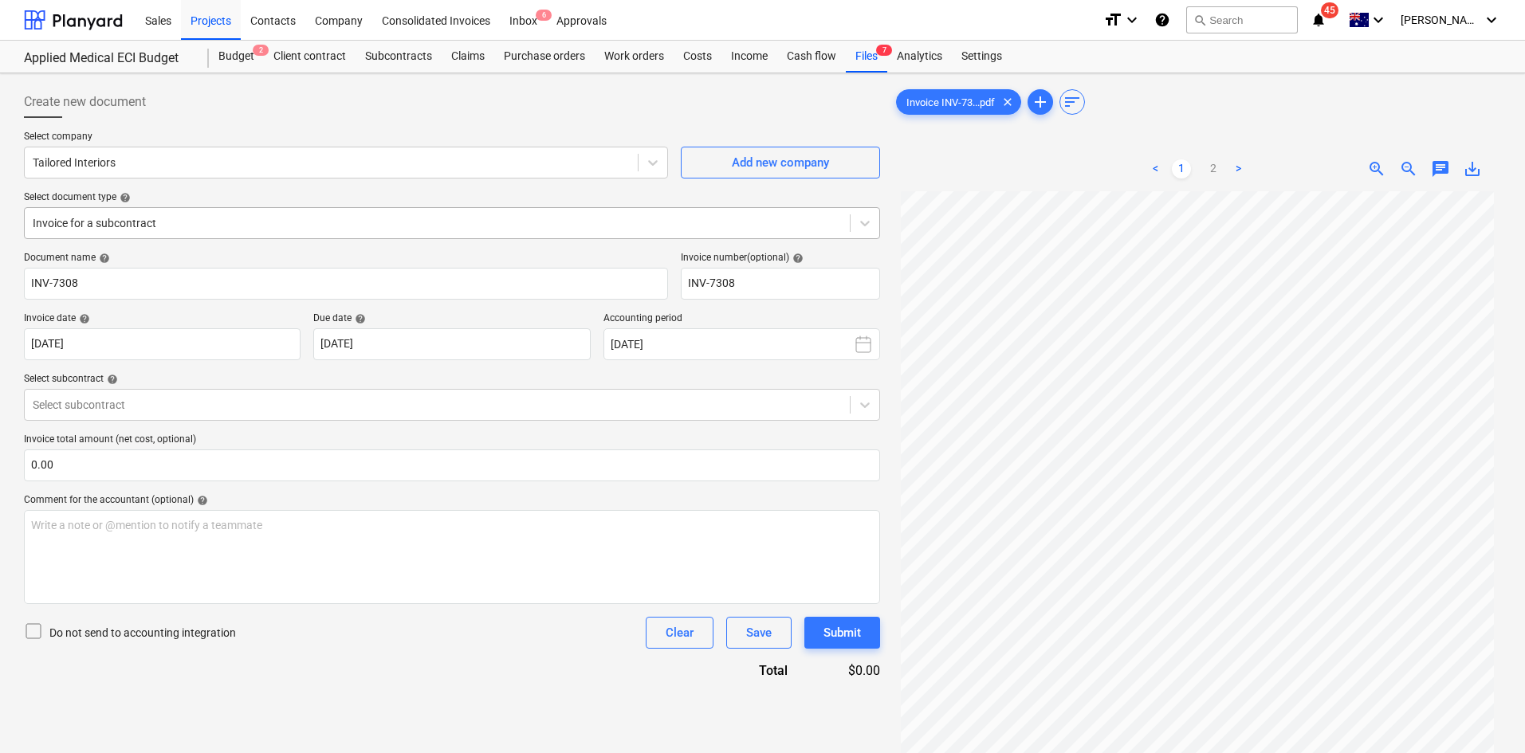
click at [206, 232] on div "Invoice for a subcontract" at bounding box center [437, 223] width 825 height 22
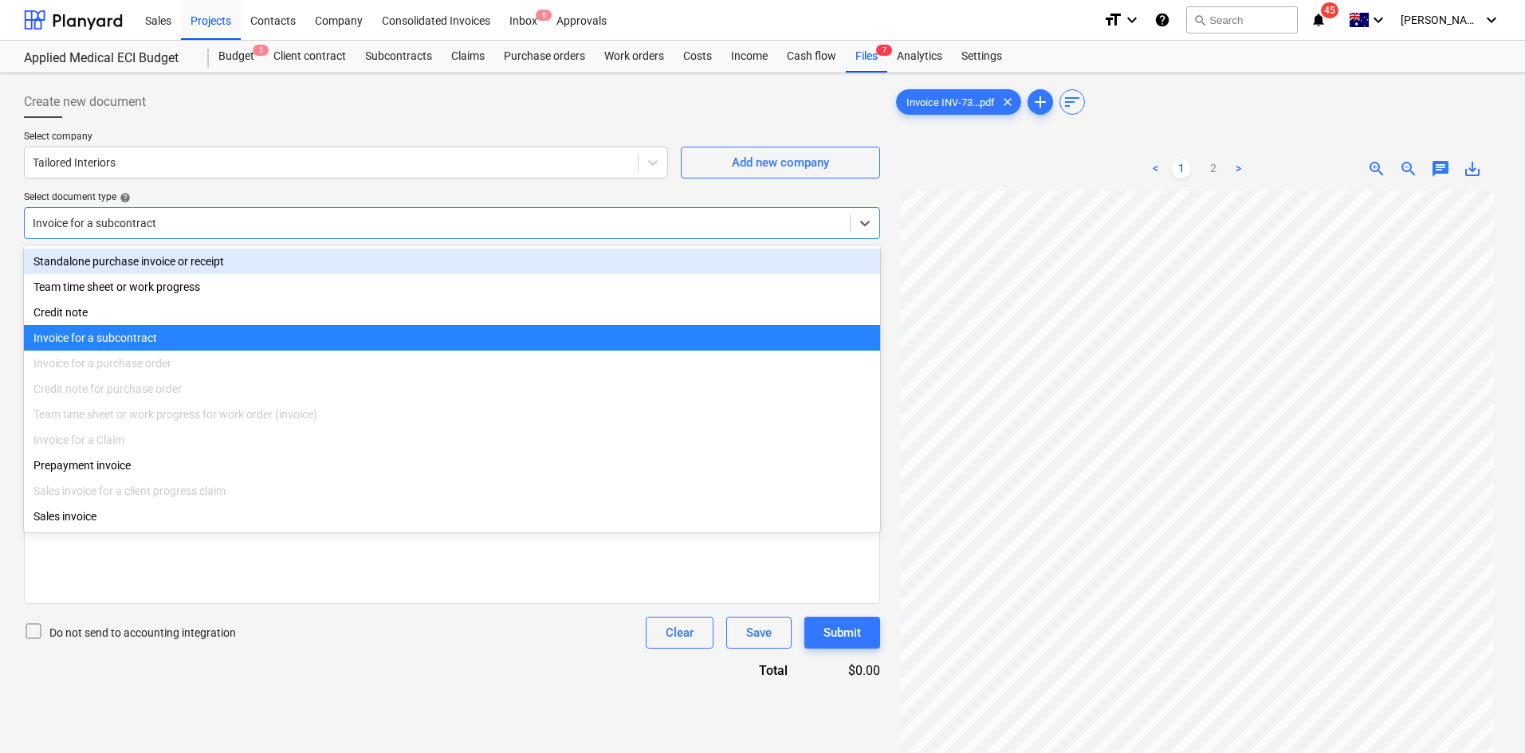
click at [316, 117] on div "Create new document" at bounding box center [452, 102] width 856 height 32
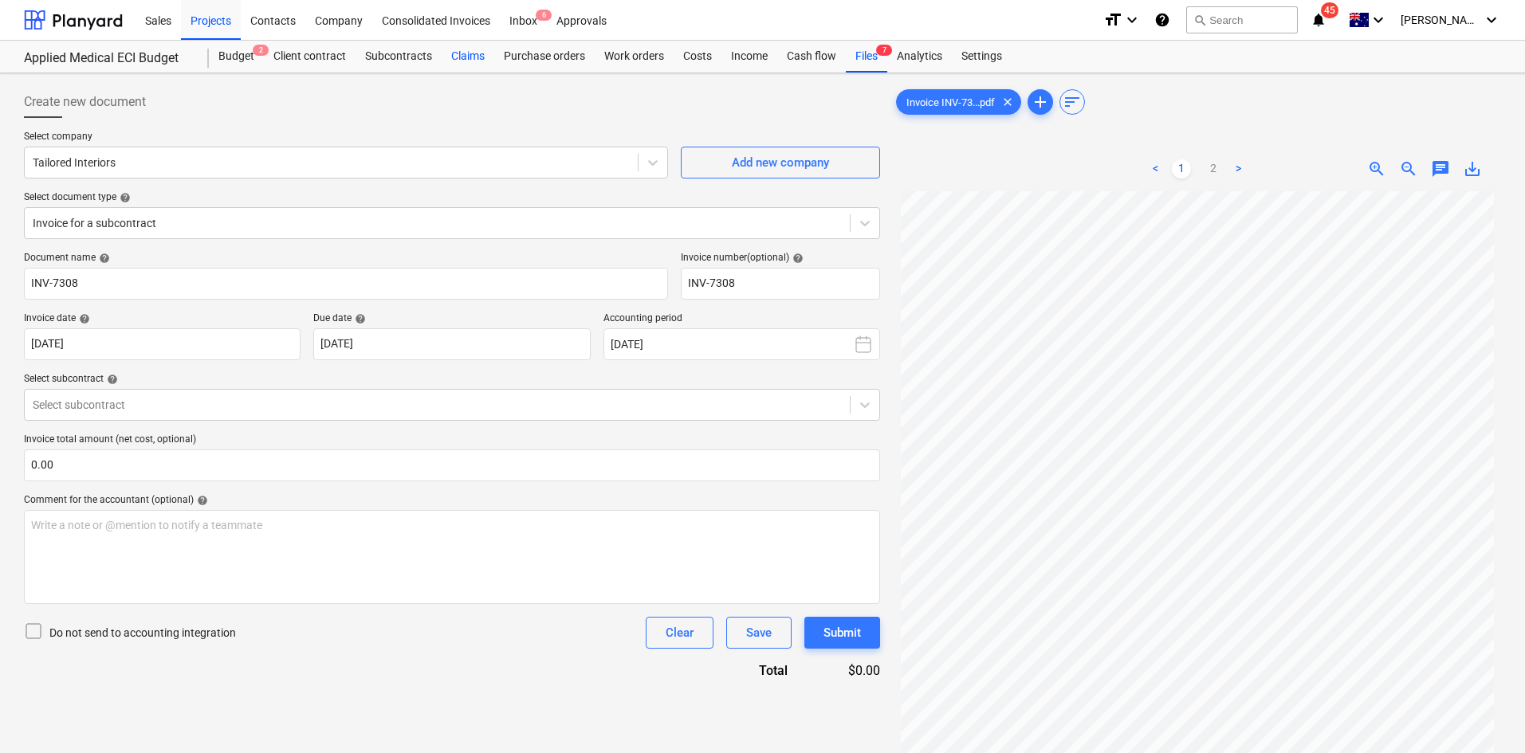
click at [467, 62] on div "Claims" at bounding box center [468, 57] width 53 height 32
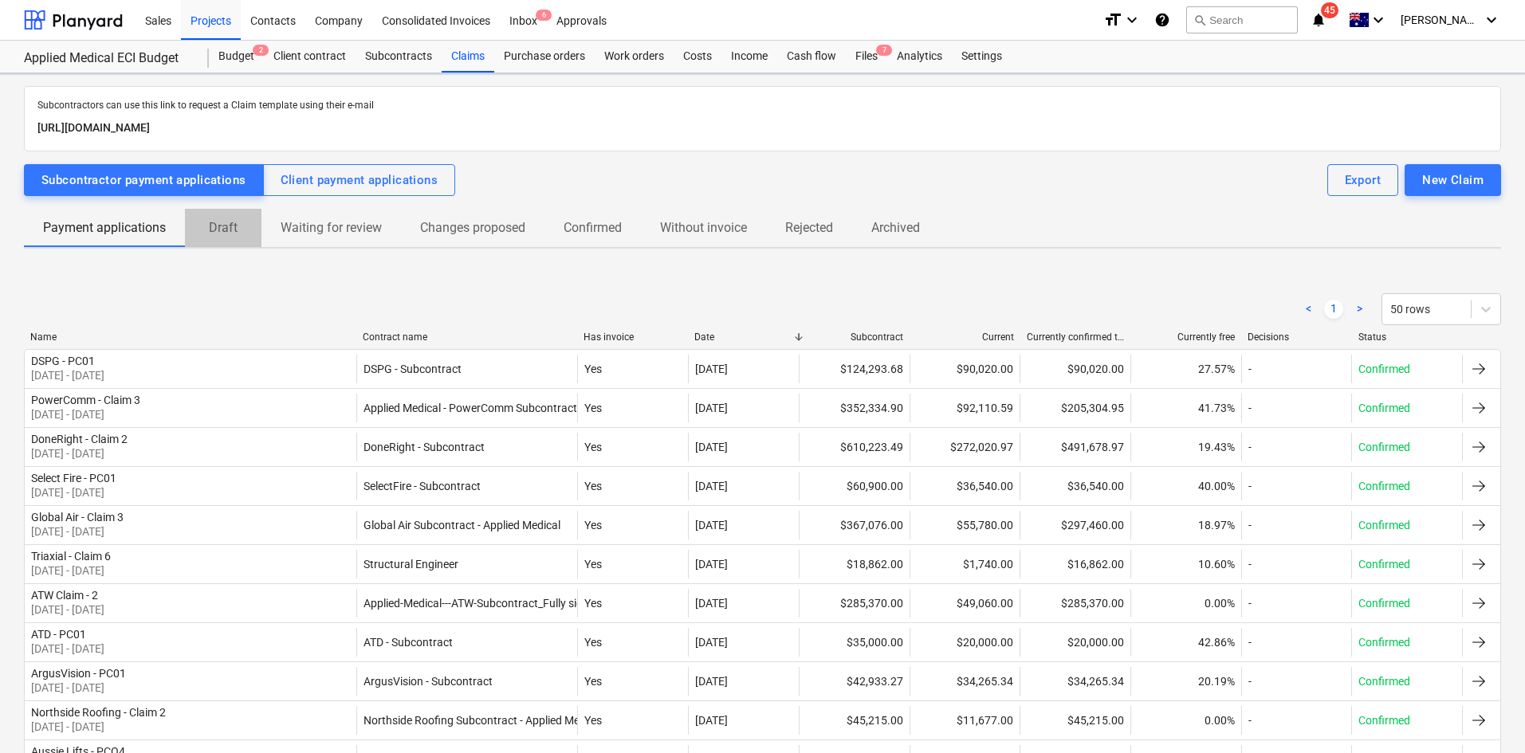
click at [222, 241] on span "Draft" at bounding box center [223, 228] width 77 height 29
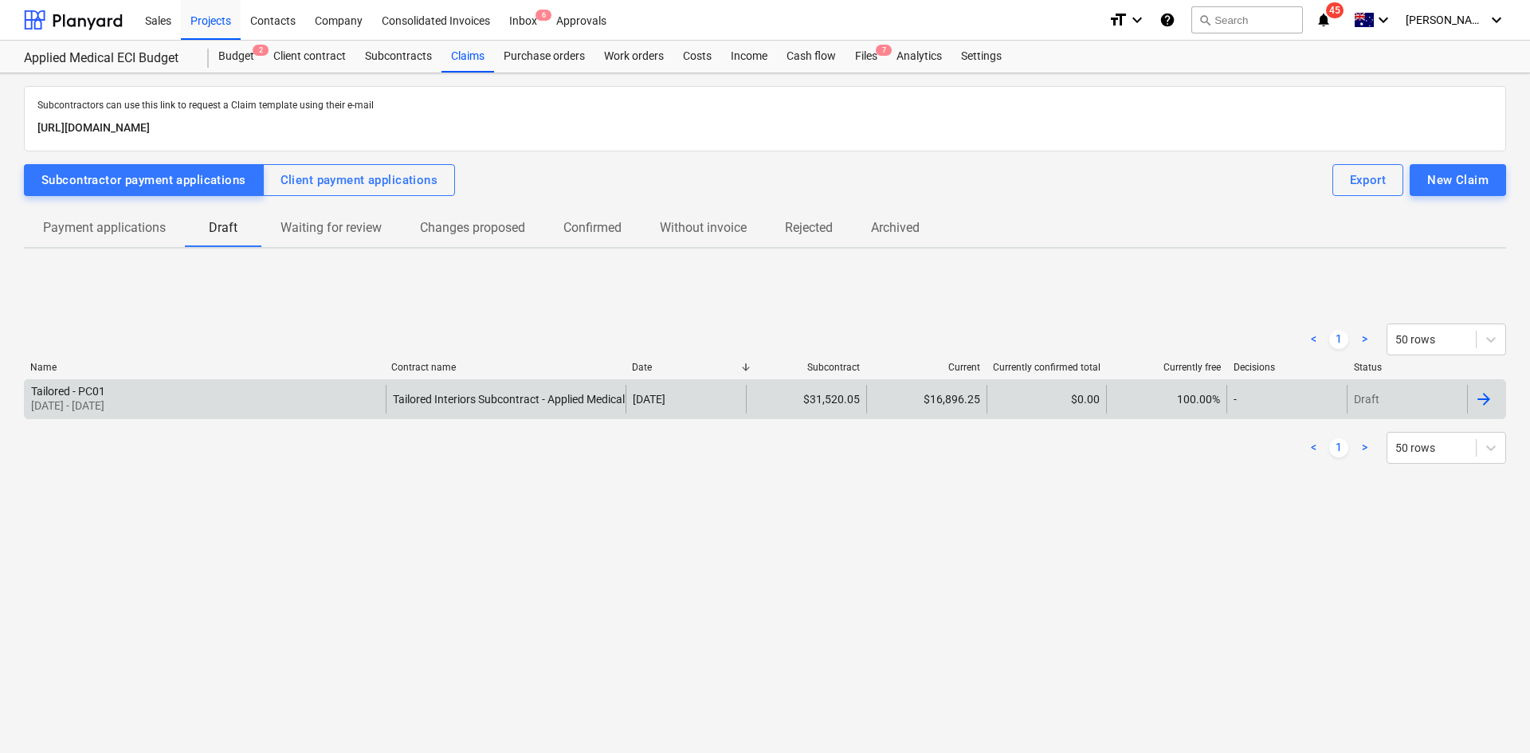
click at [345, 409] on div "Tailored - PC01 01 Aug 2025 - 31 Aug 2025" at bounding box center [205, 399] width 361 height 29
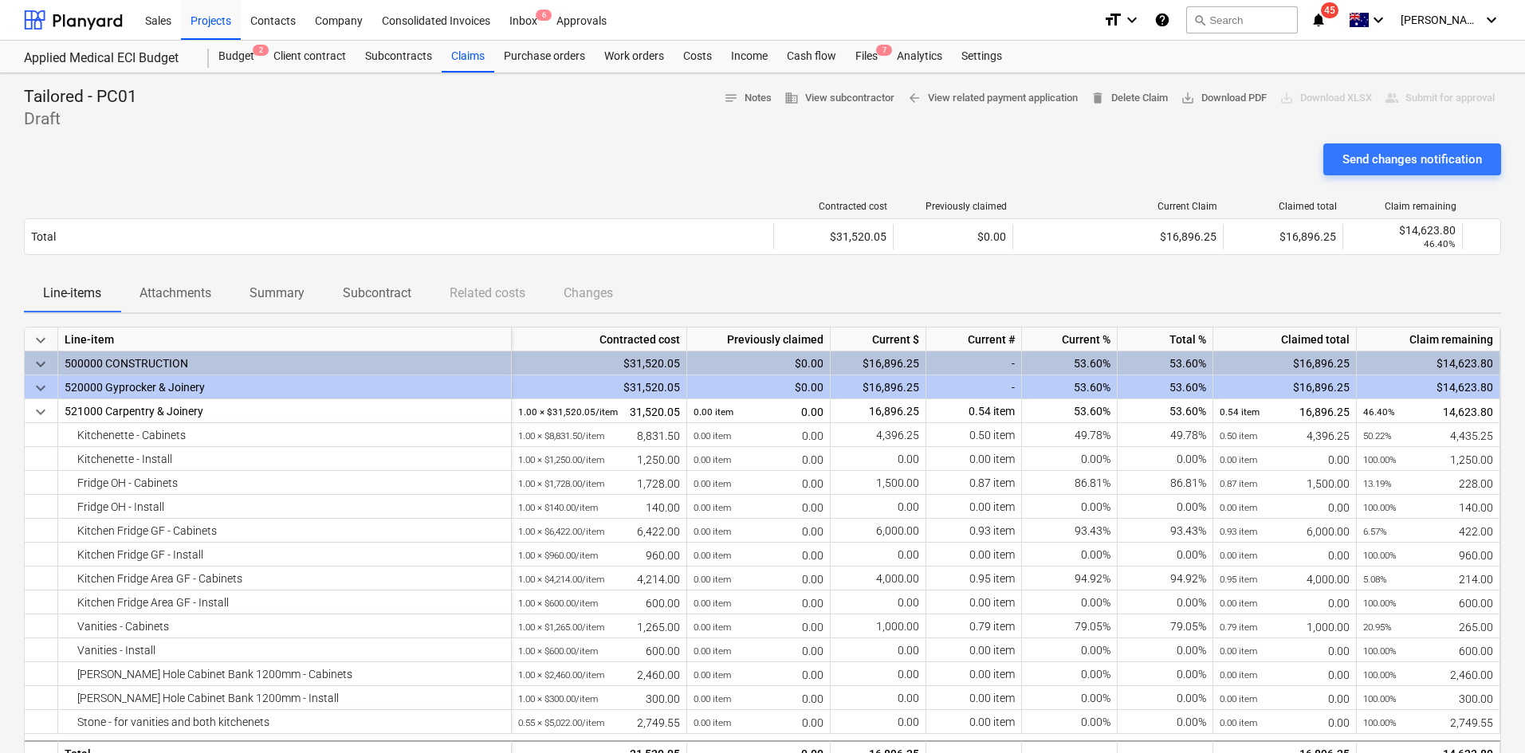
click at [738, 163] on div "Send changes notification" at bounding box center [762, 165] width 1477 height 45
click at [394, 57] on div "Subcontracts" at bounding box center [398, 57] width 86 height 32
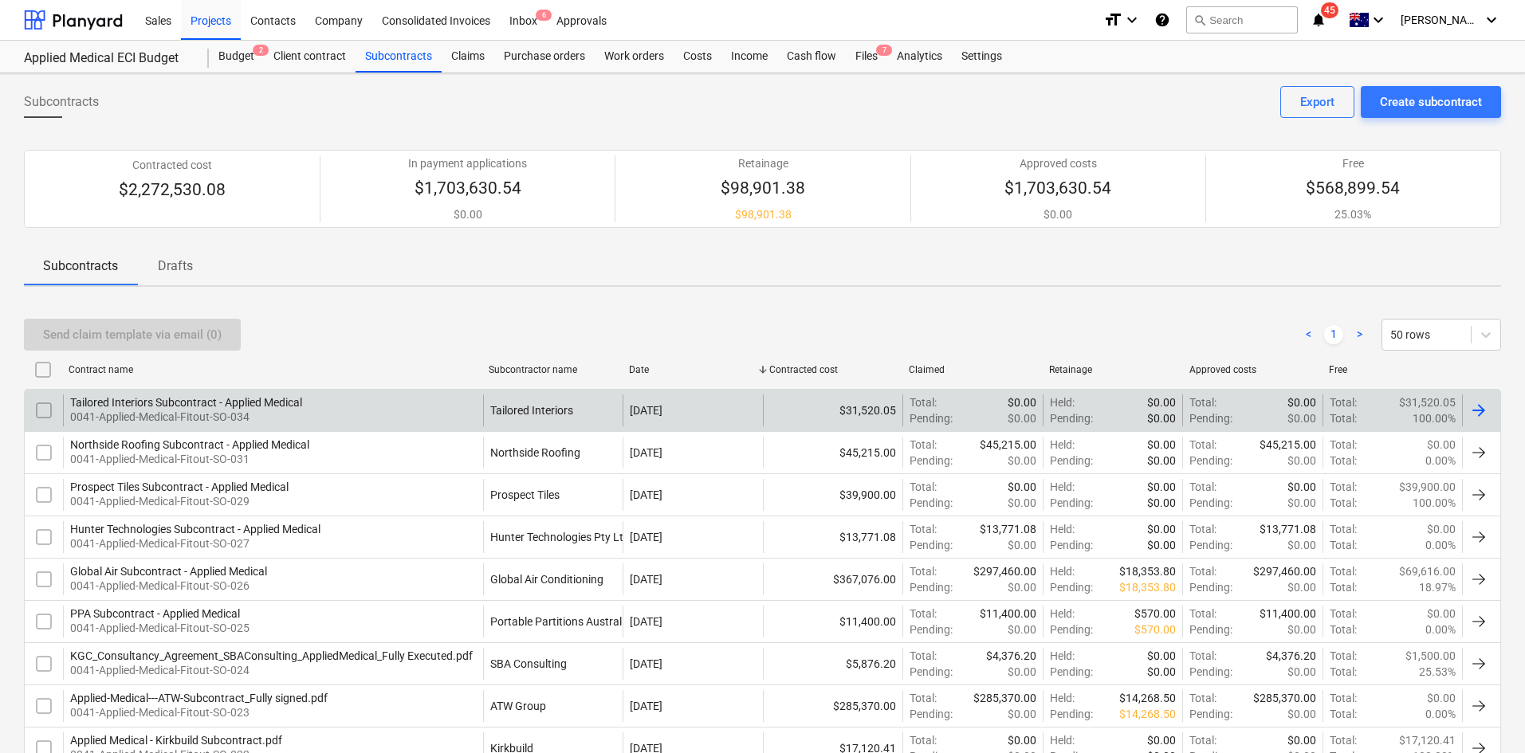
click at [374, 396] on div "Tailored Interiors Subcontract - Applied Medical 0041-Applied-Medical-Fitout-SO…" at bounding box center [273, 410] width 420 height 32
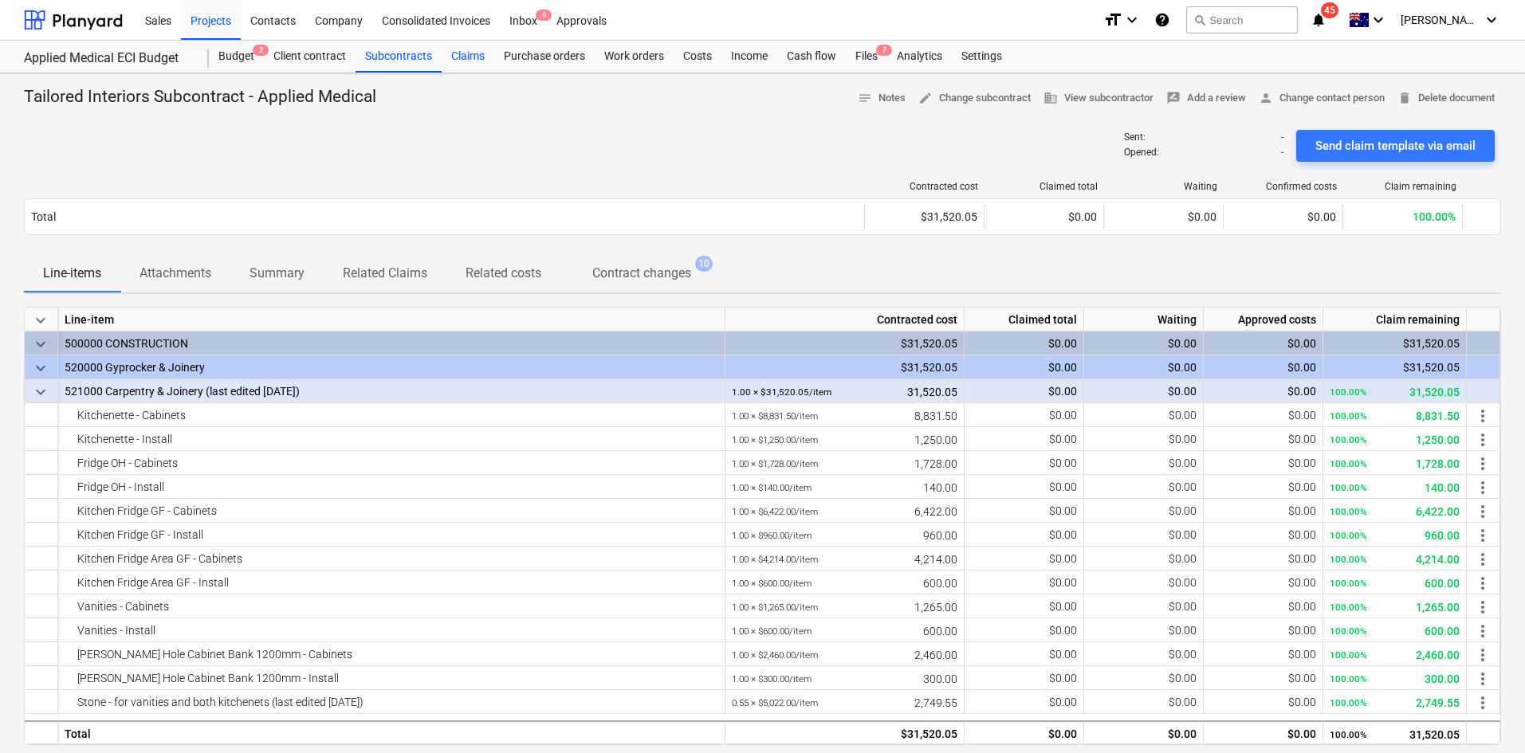
click at [482, 52] on div "Claims" at bounding box center [468, 57] width 53 height 32
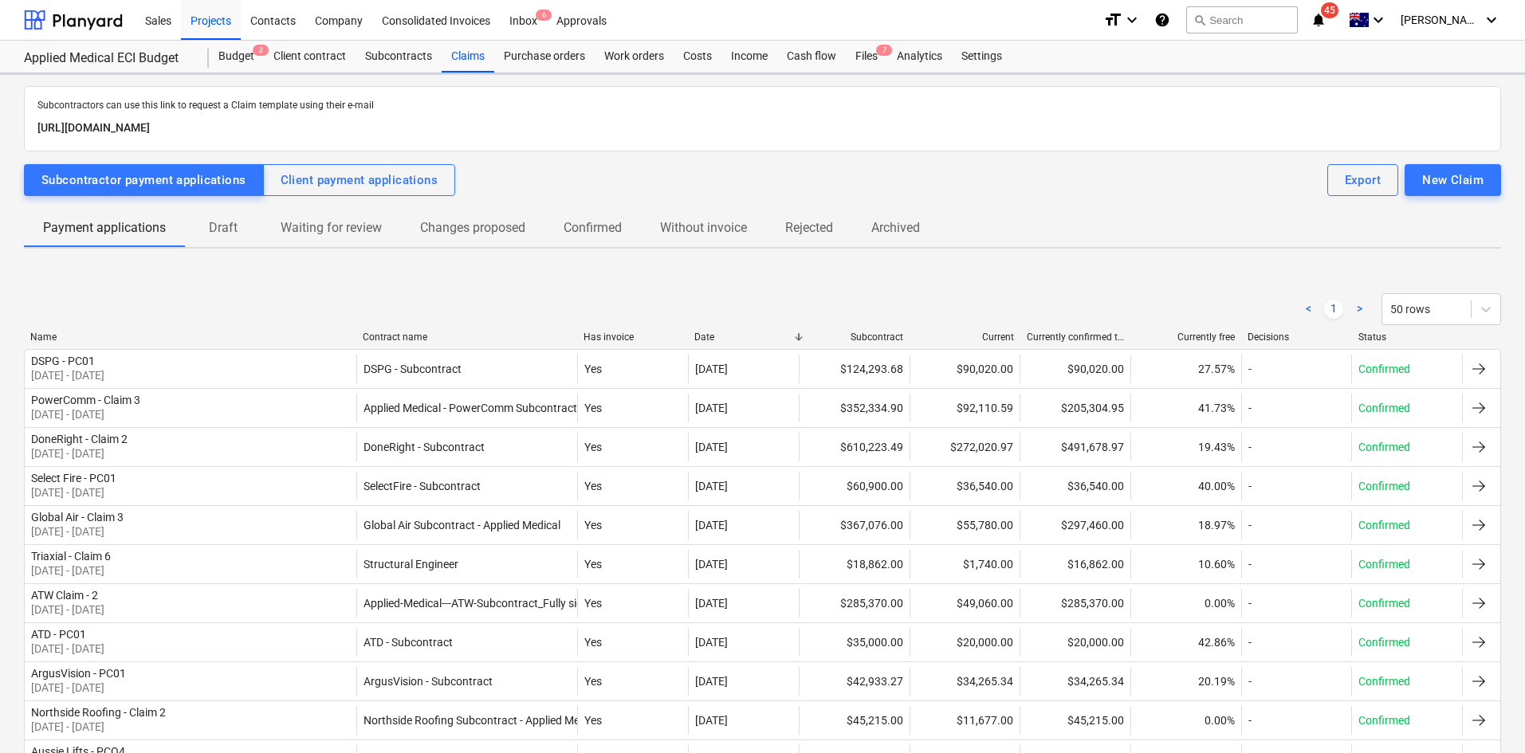
click at [218, 234] on p "Draft" at bounding box center [223, 227] width 38 height 19
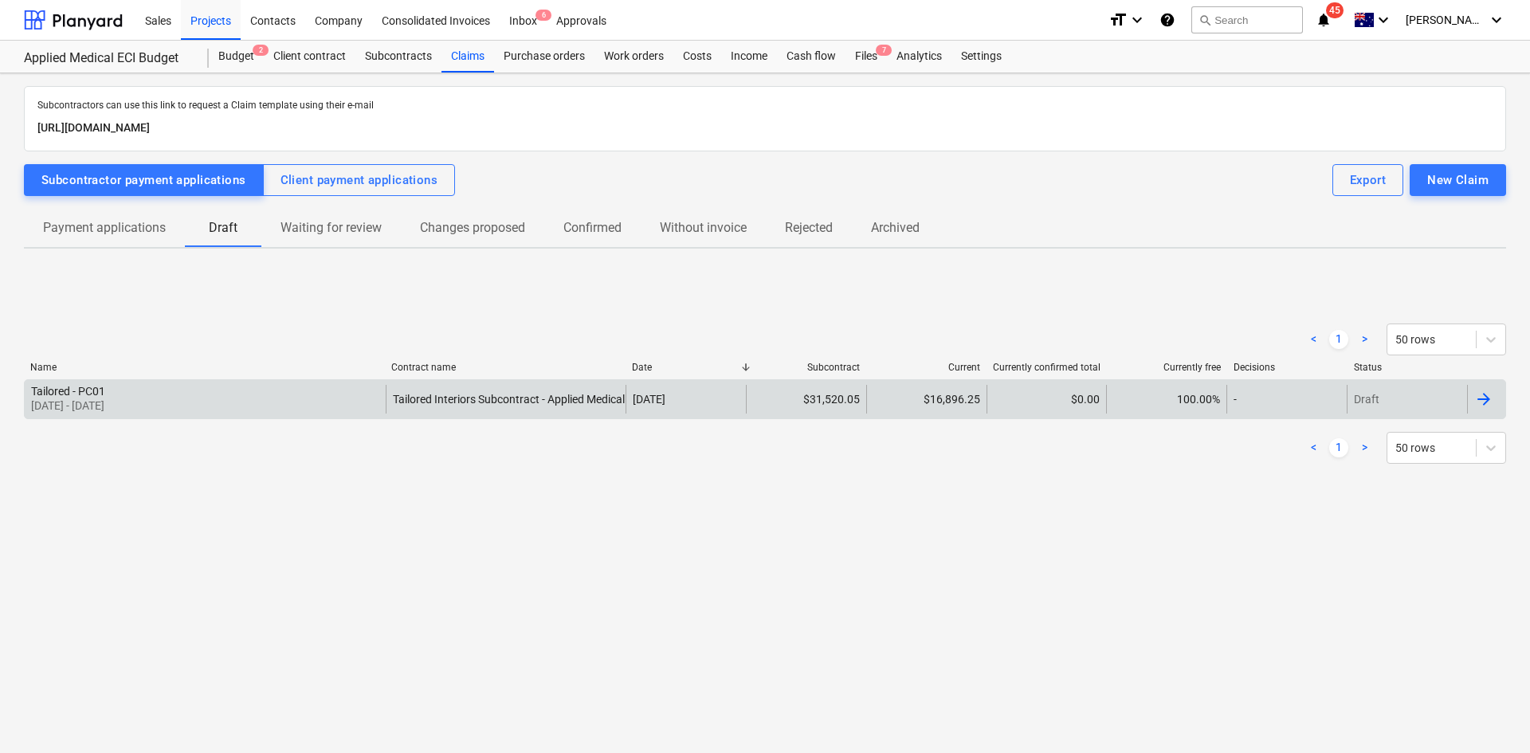
click at [330, 394] on div "Tailored - PC01 01 Aug 2025 - 31 Aug 2025" at bounding box center [205, 399] width 361 height 29
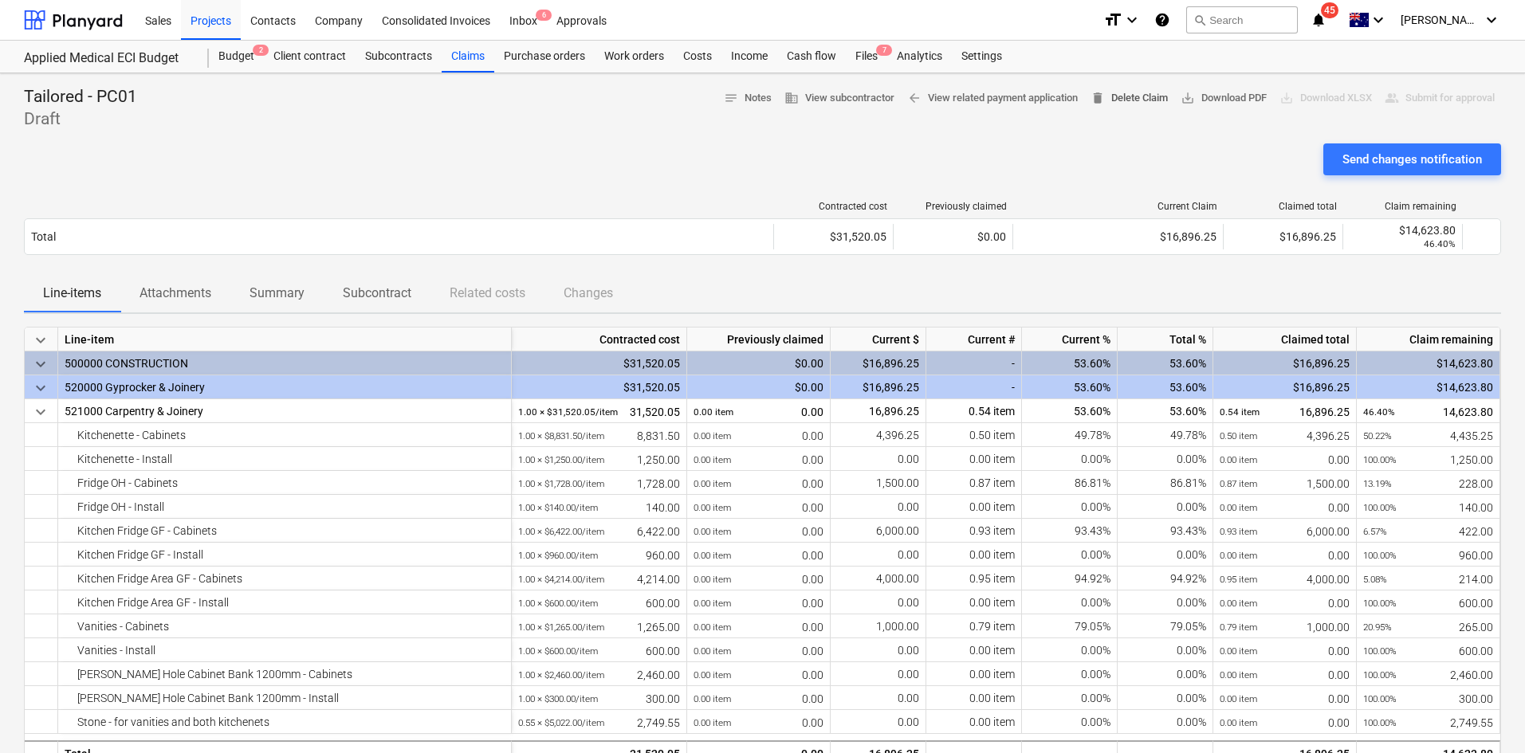
click at [1126, 97] on span "delete Delete Claim" at bounding box center [1128, 98] width 77 height 18
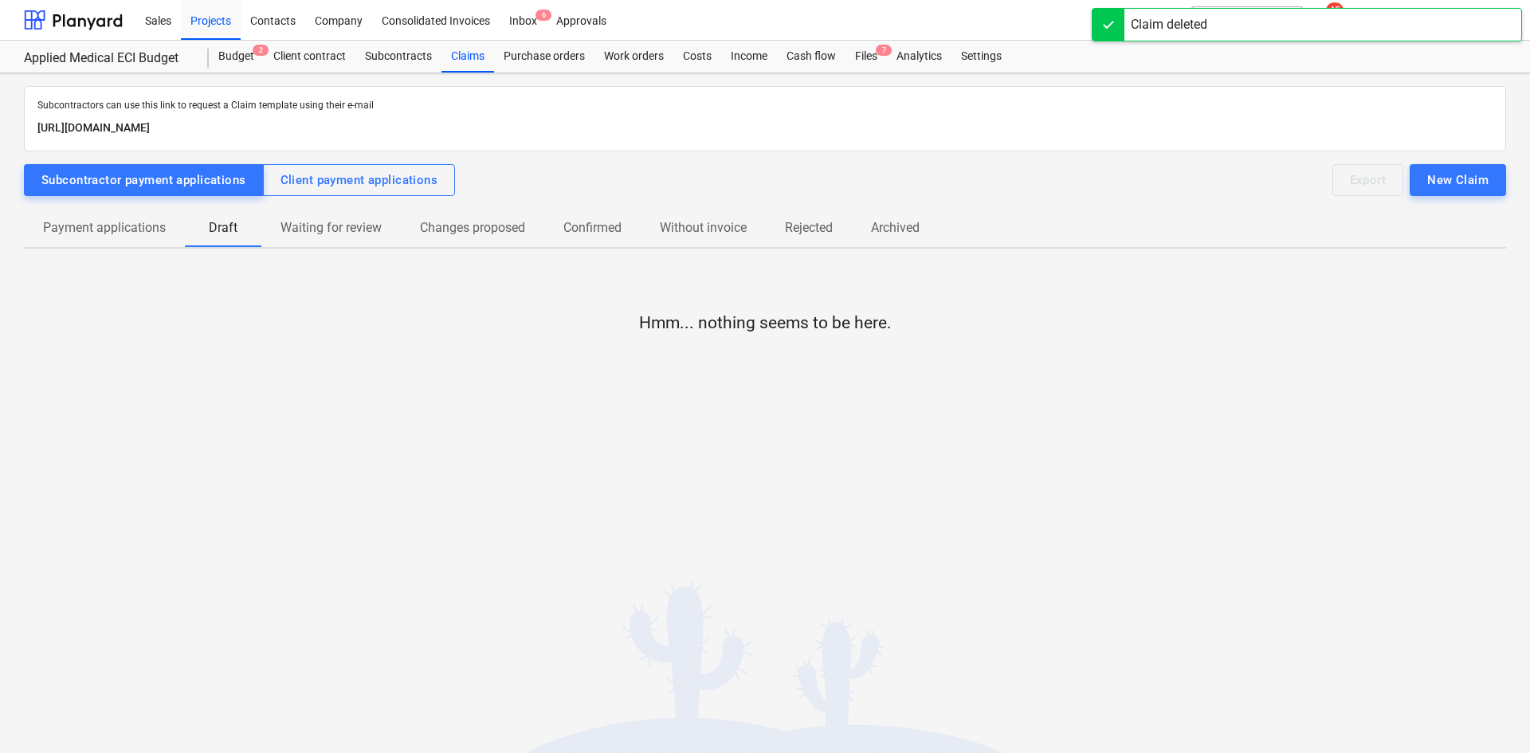
click at [108, 234] on p "Payment applications" at bounding box center [104, 227] width 123 height 19
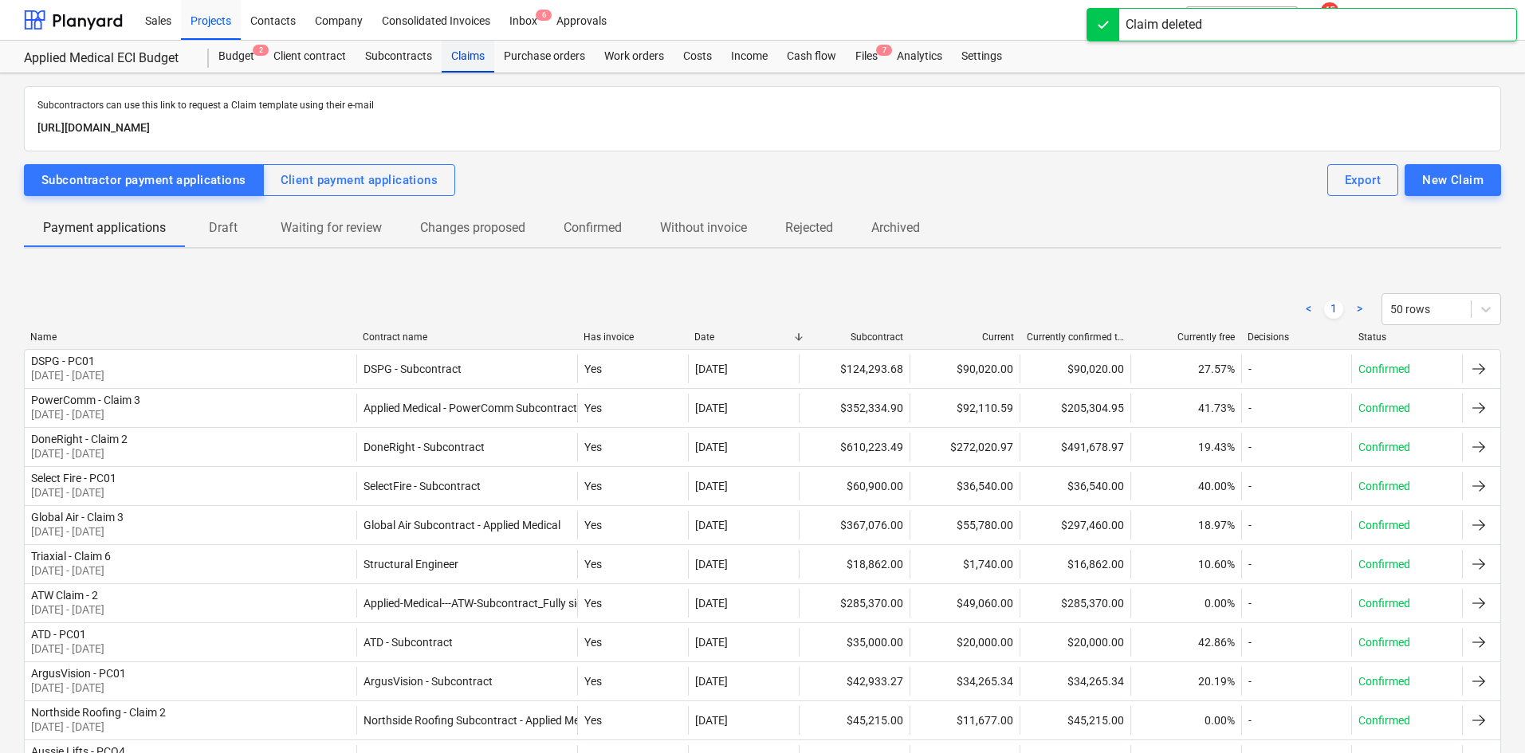
click at [466, 56] on div "Claims" at bounding box center [468, 57] width 53 height 32
click at [1462, 189] on div "New Claim" at bounding box center [1452, 180] width 61 height 21
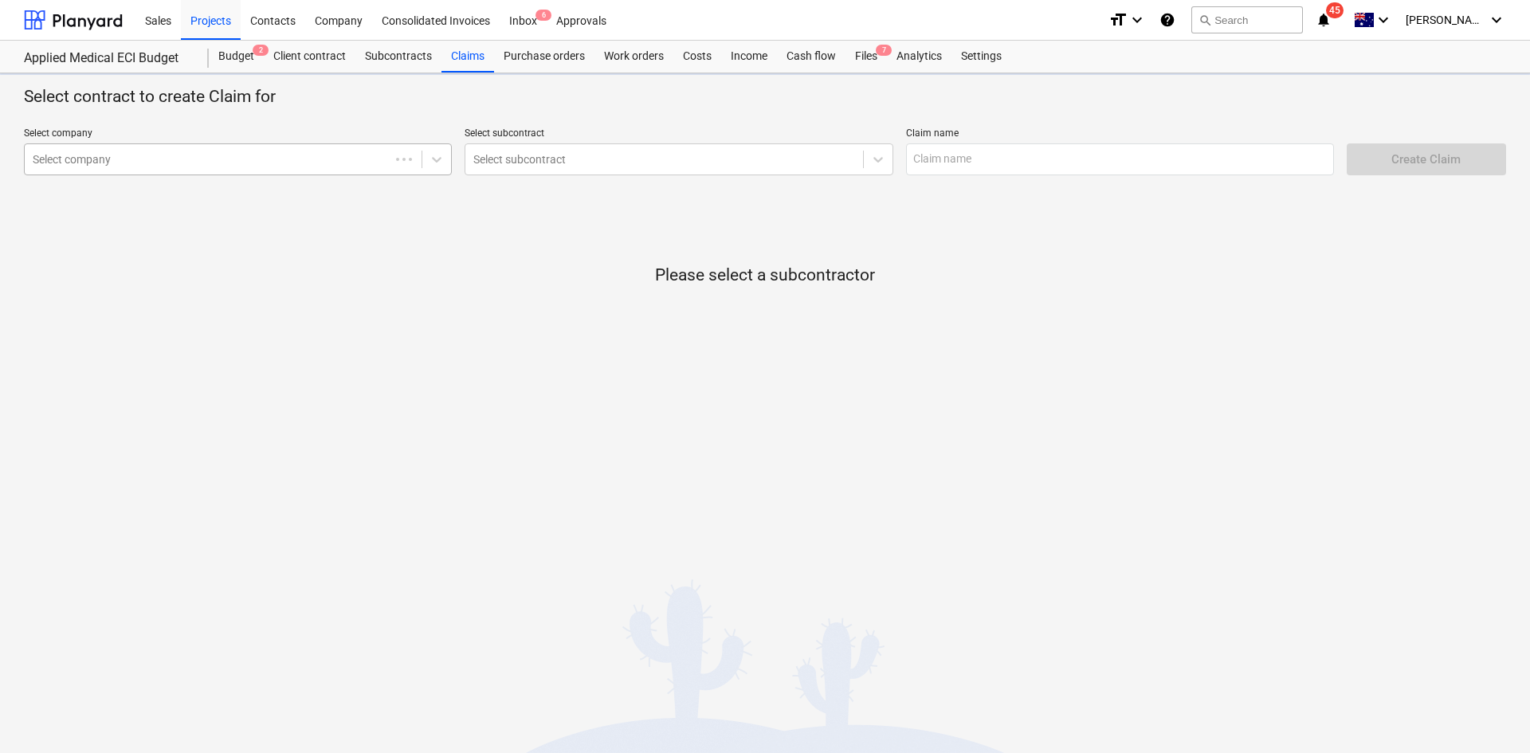
click at [304, 163] on div at bounding box center [207, 159] width 349 height 16
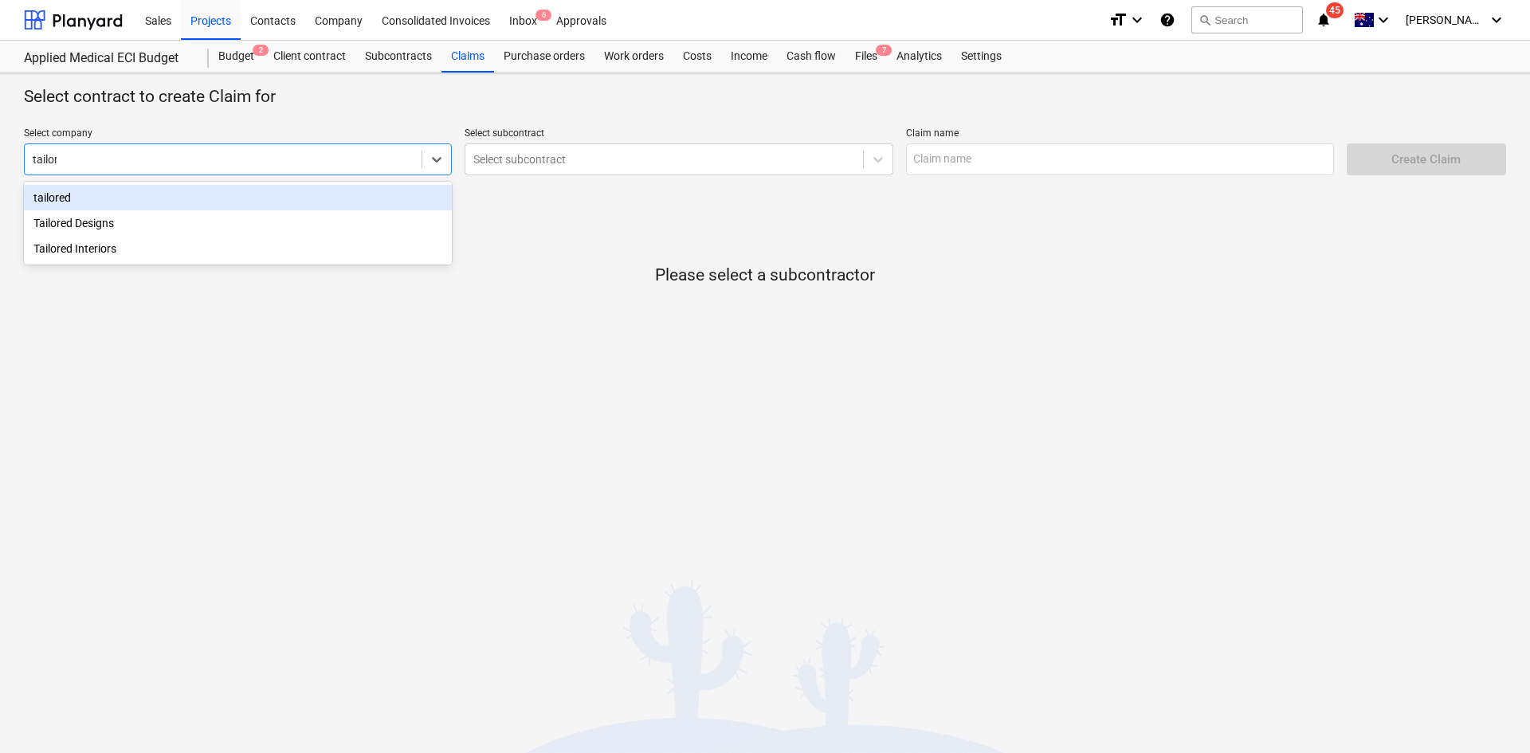
type input "tailore"
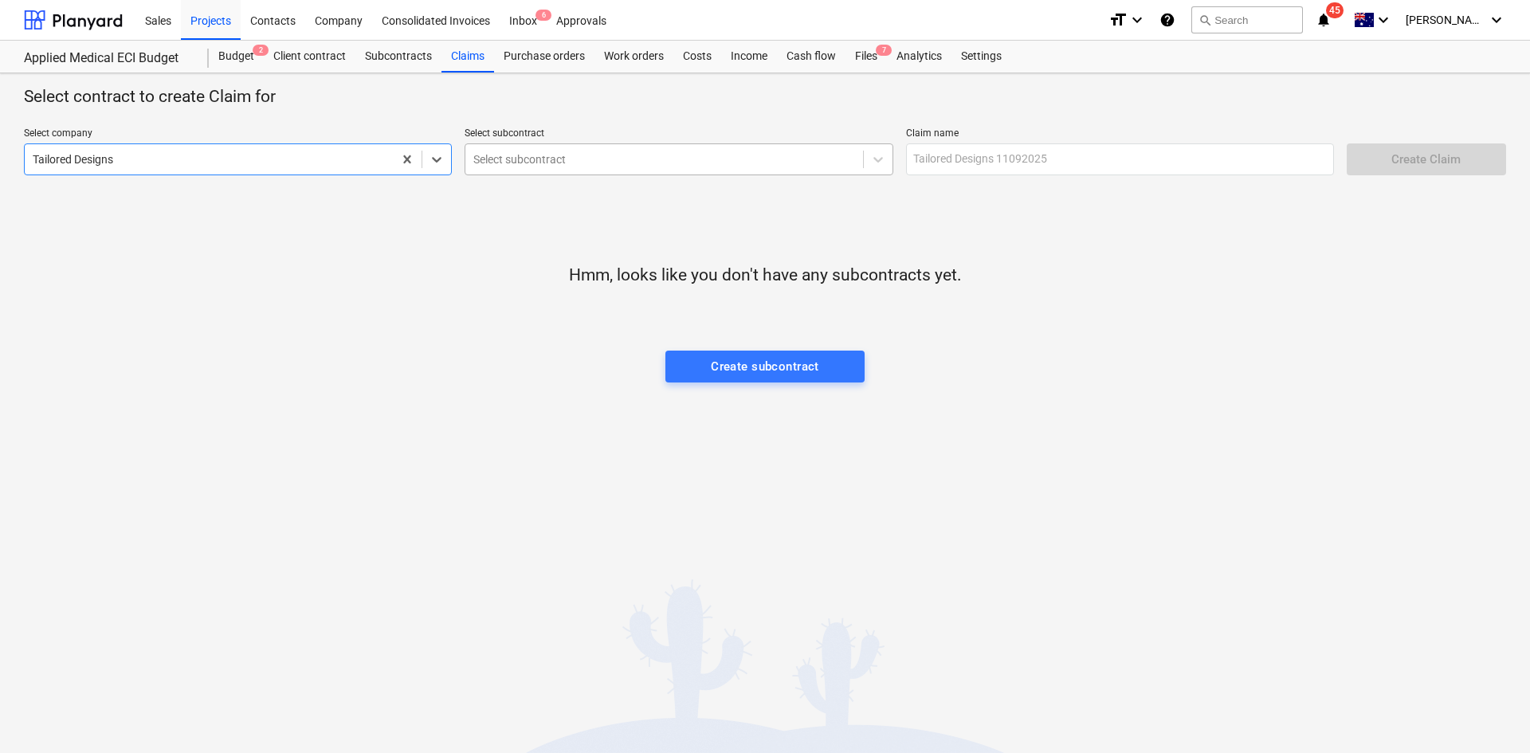
drag, startPoint x: 677, startPoint y: 171, endPoint x: 672, endPoint y: 160, distance: 12.5
click at [677, 170] on div "Select subcontract" at bounding box center [679, 159] width 428 height 32
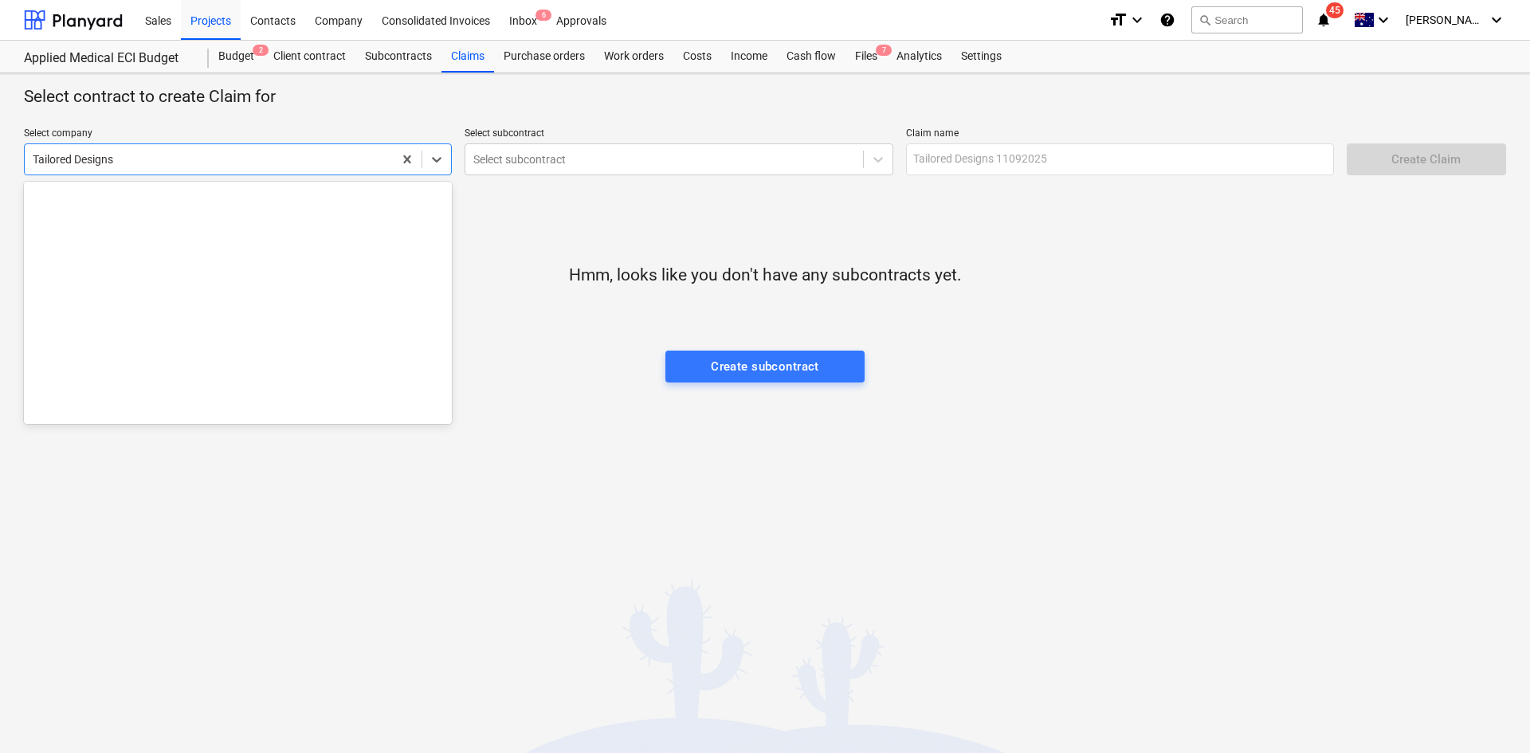
click at [256, 157] on div at bounding box center [209, 159] width 352 height 16
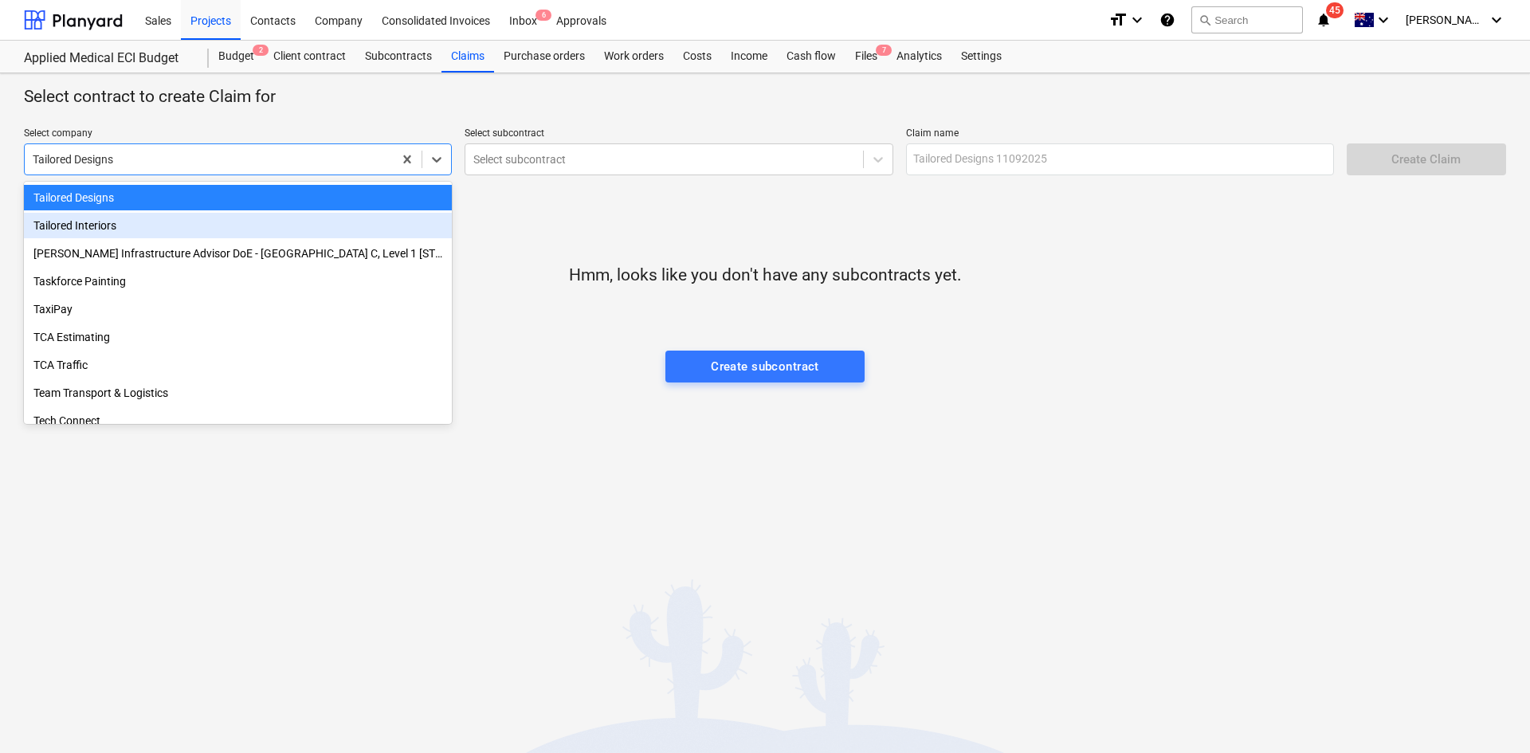
click at [199, 225] on div "Tailored Interiors" at bounding box center [238, 226] width 428 height 26
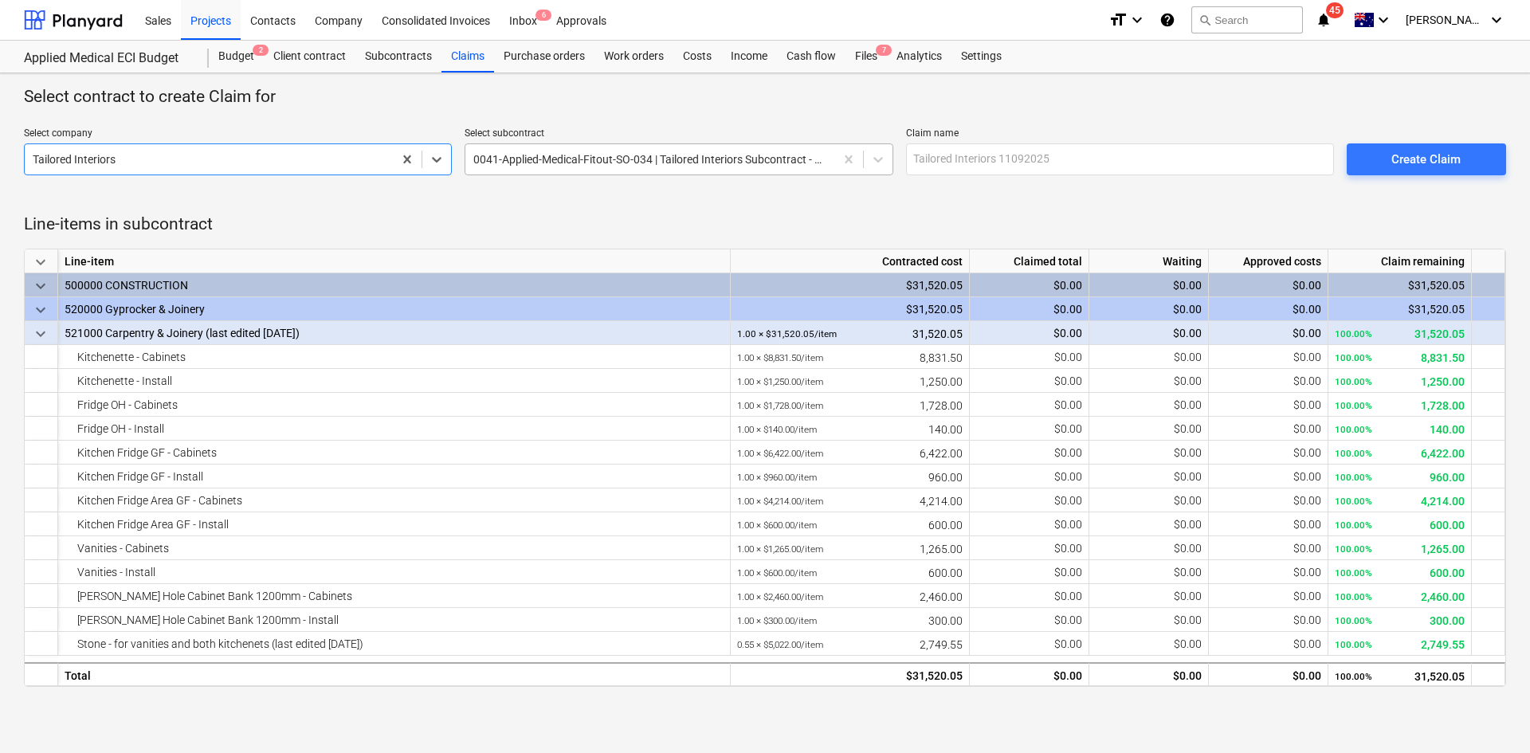
click at [563, 163] on div at bounding box center [649, 159] width 352 height 16
click at [1030, 144] on input "text" at bounding box center [1120, 159] width 428 height 32
type input "Tailored Design - PCO1"
click at [1415, 163] on div "Create Claim" at bounding box center [1425, 159] width 69 height 21
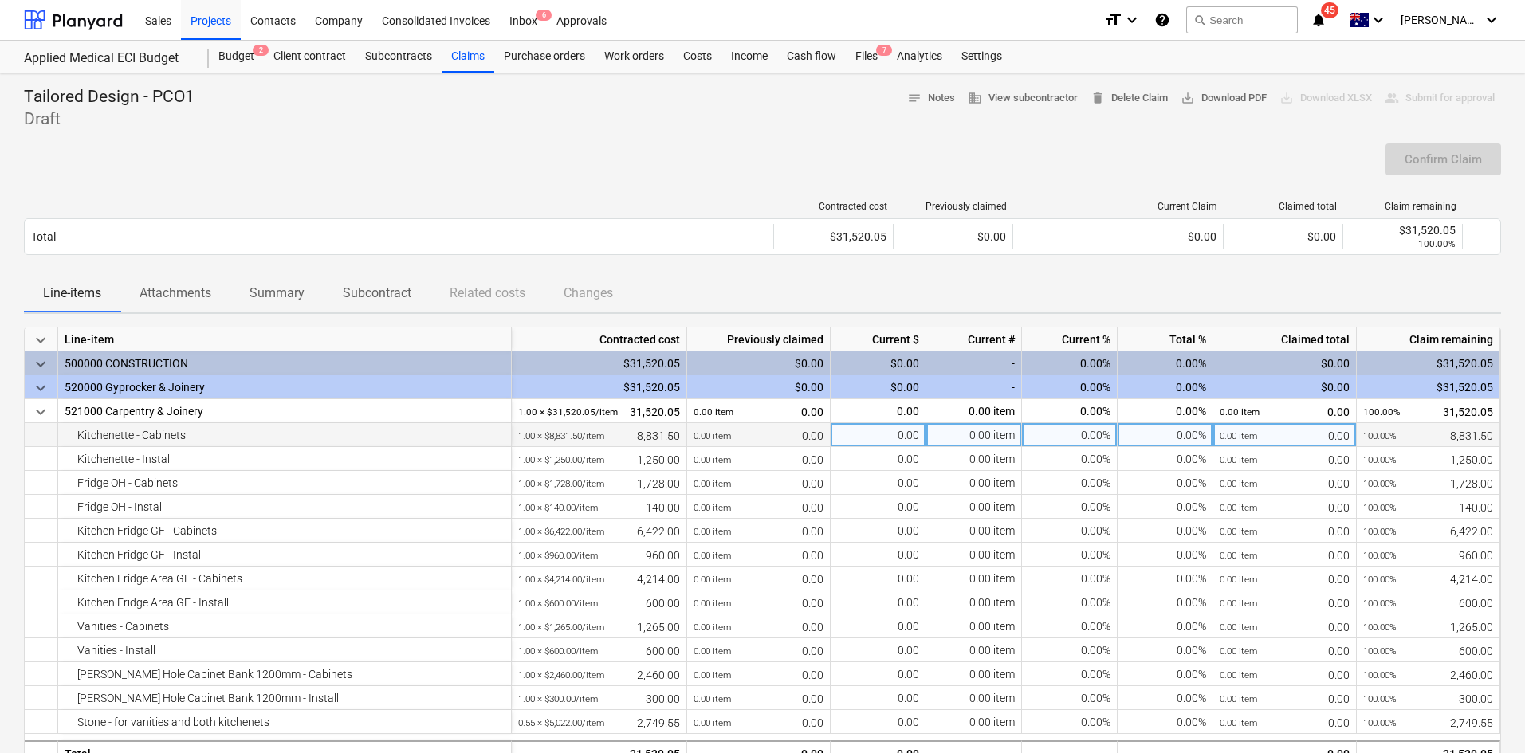
click at [905, 436] on div "0.00" at bounding box center [878, 435] width 96 height 24
type input "4396.25"
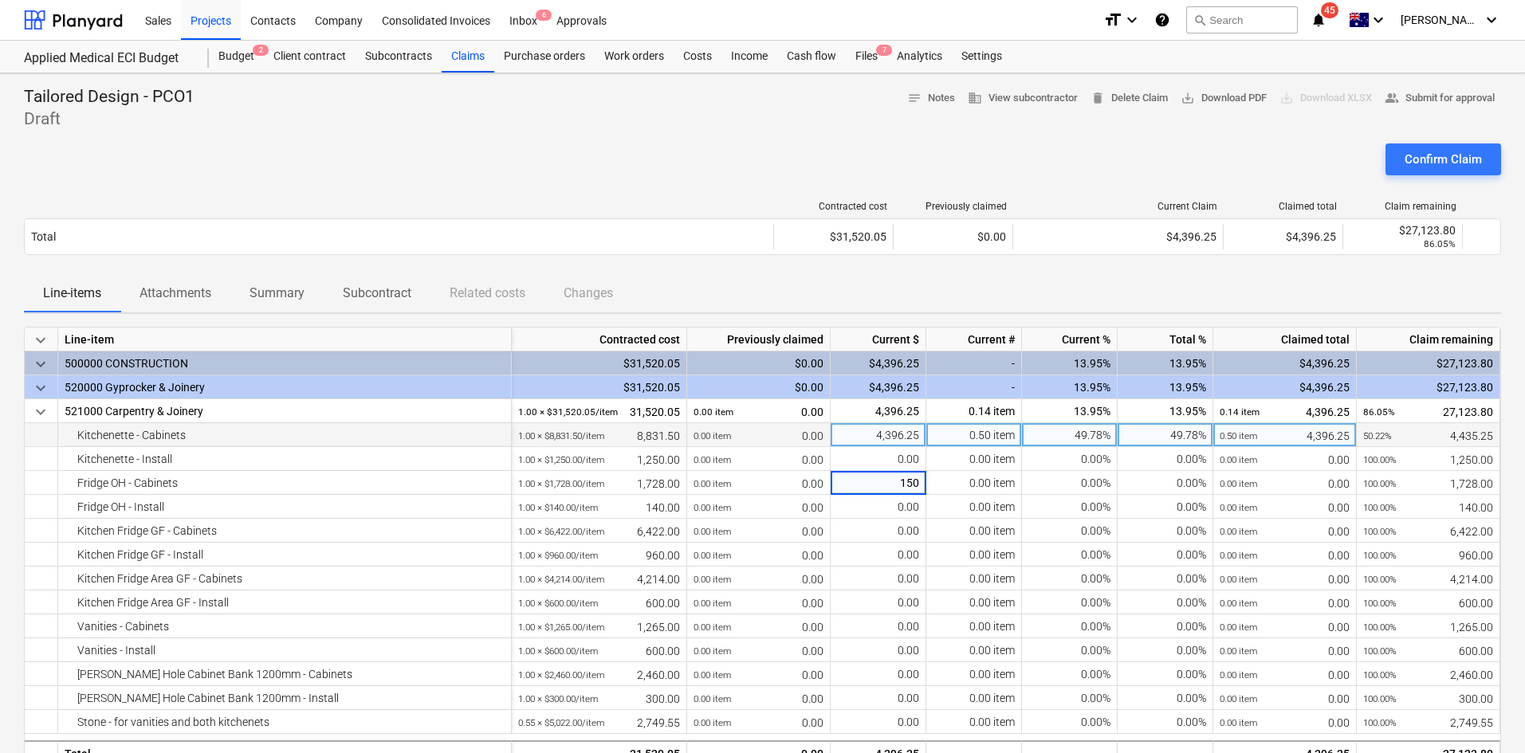
type input "1500"
type input "6000"
type input "4000"
type input "1000"
click at [1226, 96] on span "save_alt Download PDF" at bounding box center [1223, 98] width 86 height 18
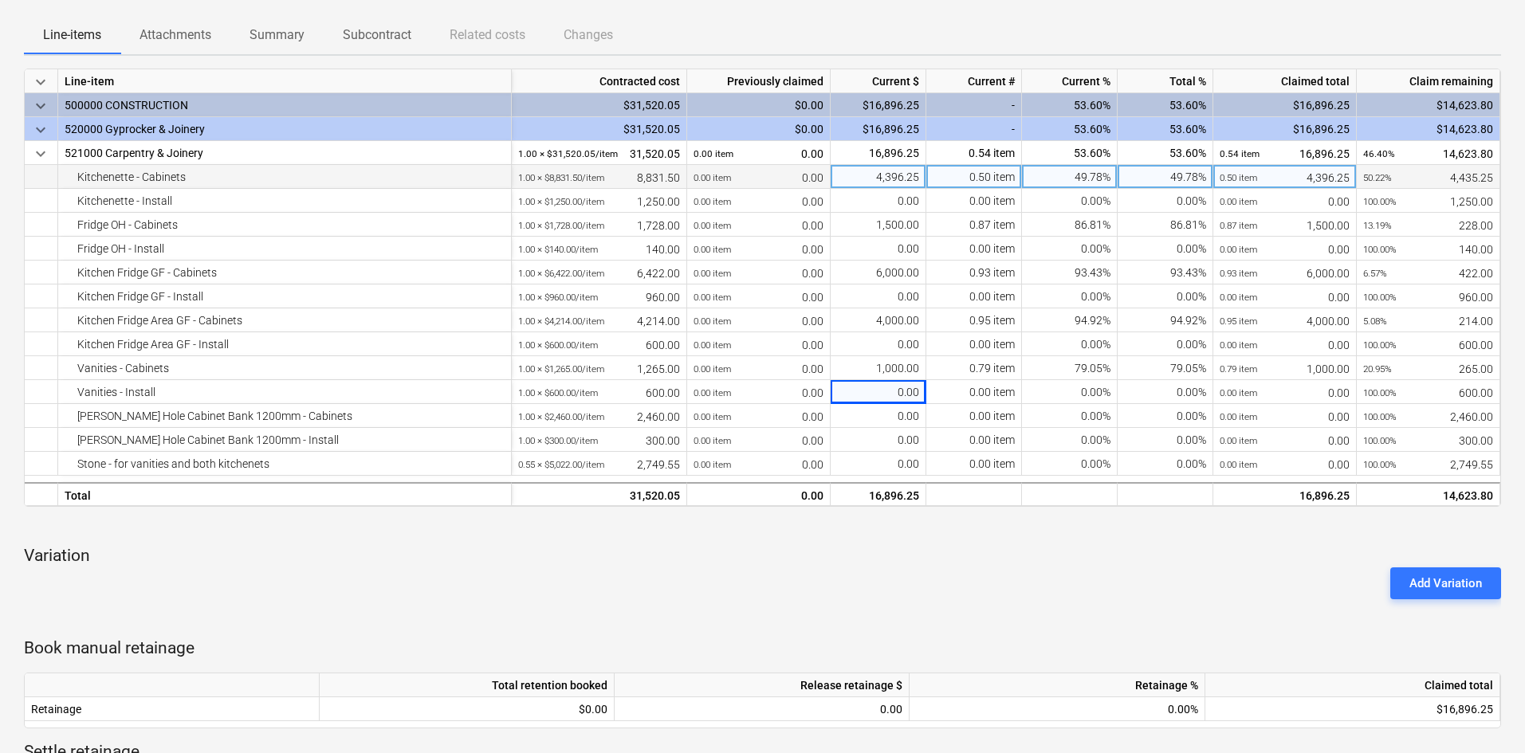
scroll to position [478, 0]
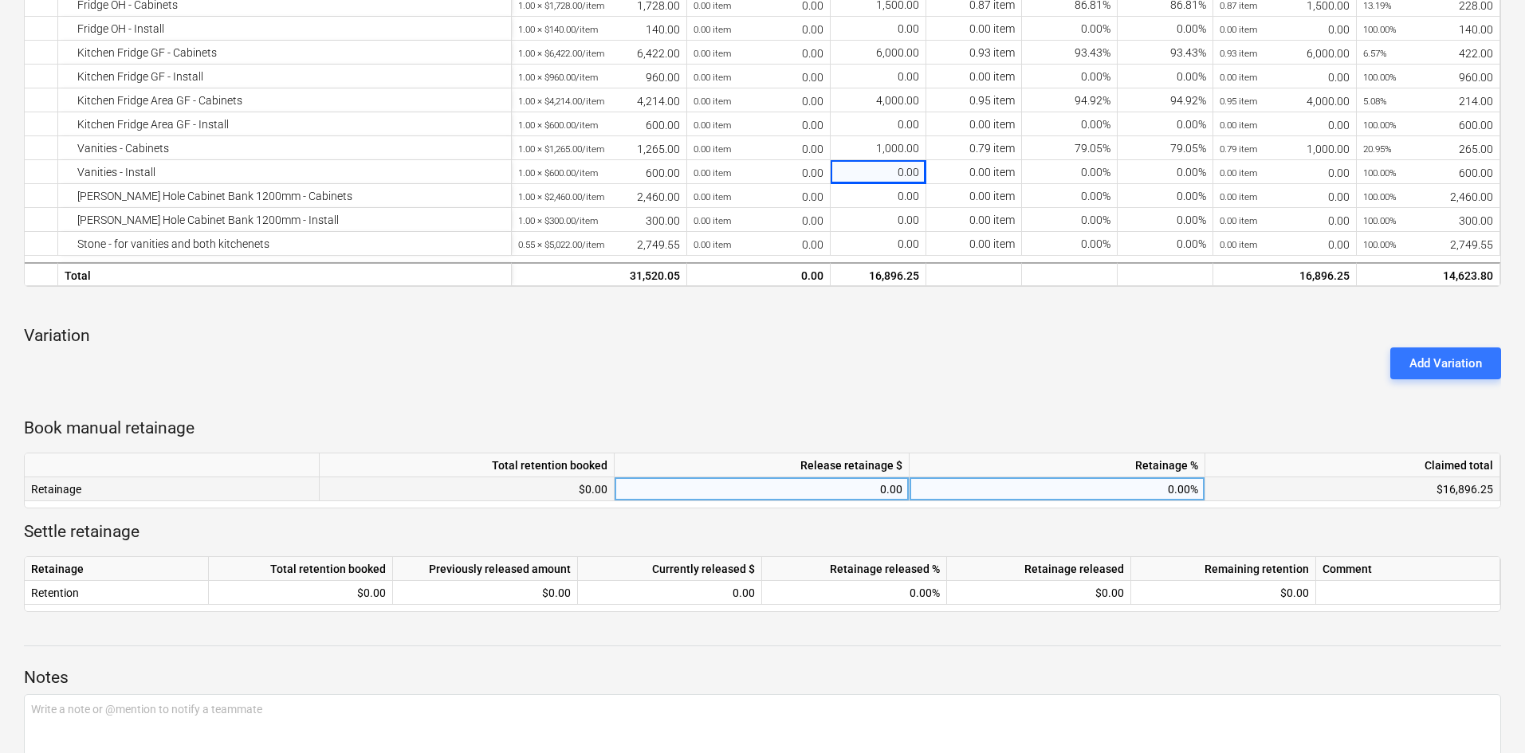
click at [877, 491] on div "0.00" at bounding box center [761, 489] width 281 height 24
type input "1576.02"
click at [1219, 383] on div "Add Variation" at bounding box center [762, 363] width 1489 height 45
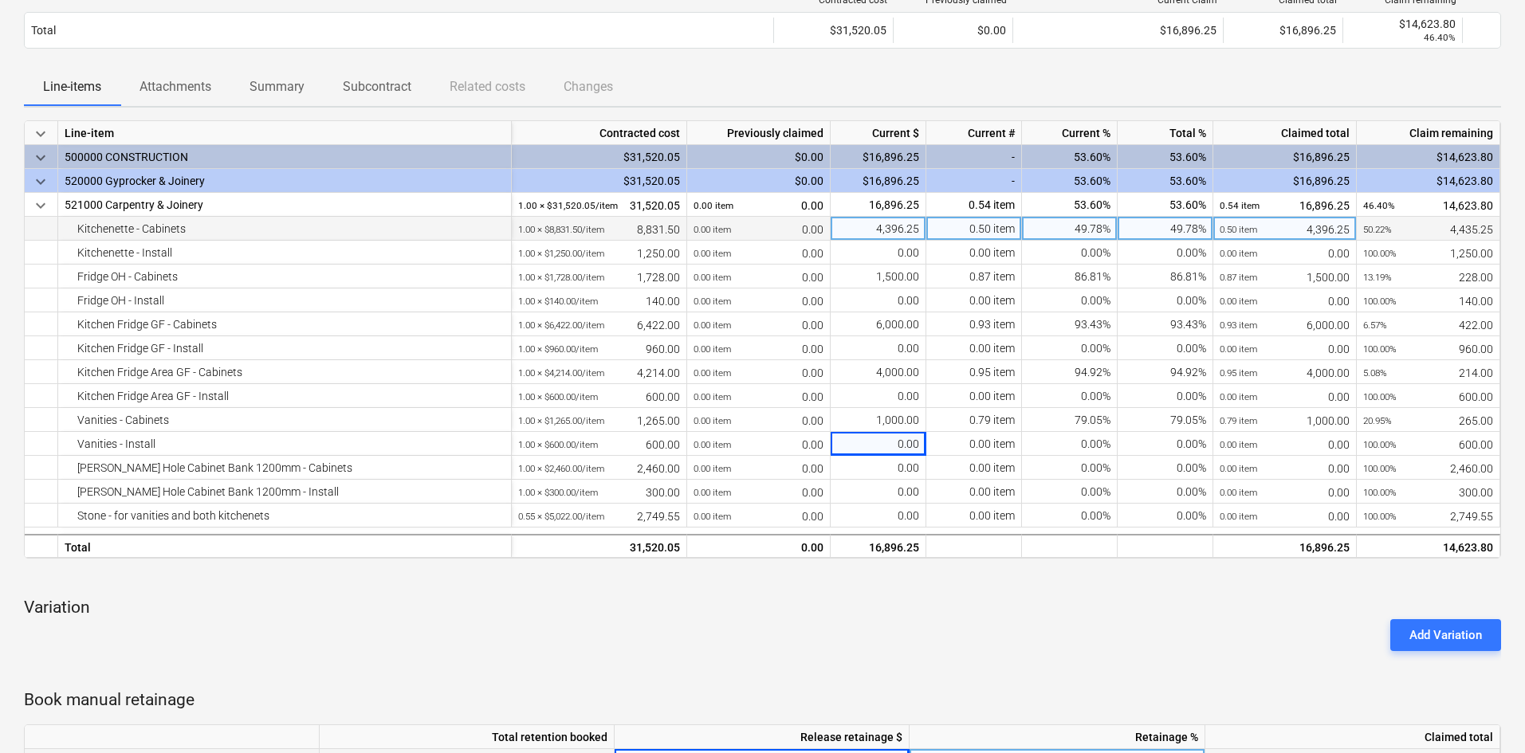
scroll to position [0, 0]
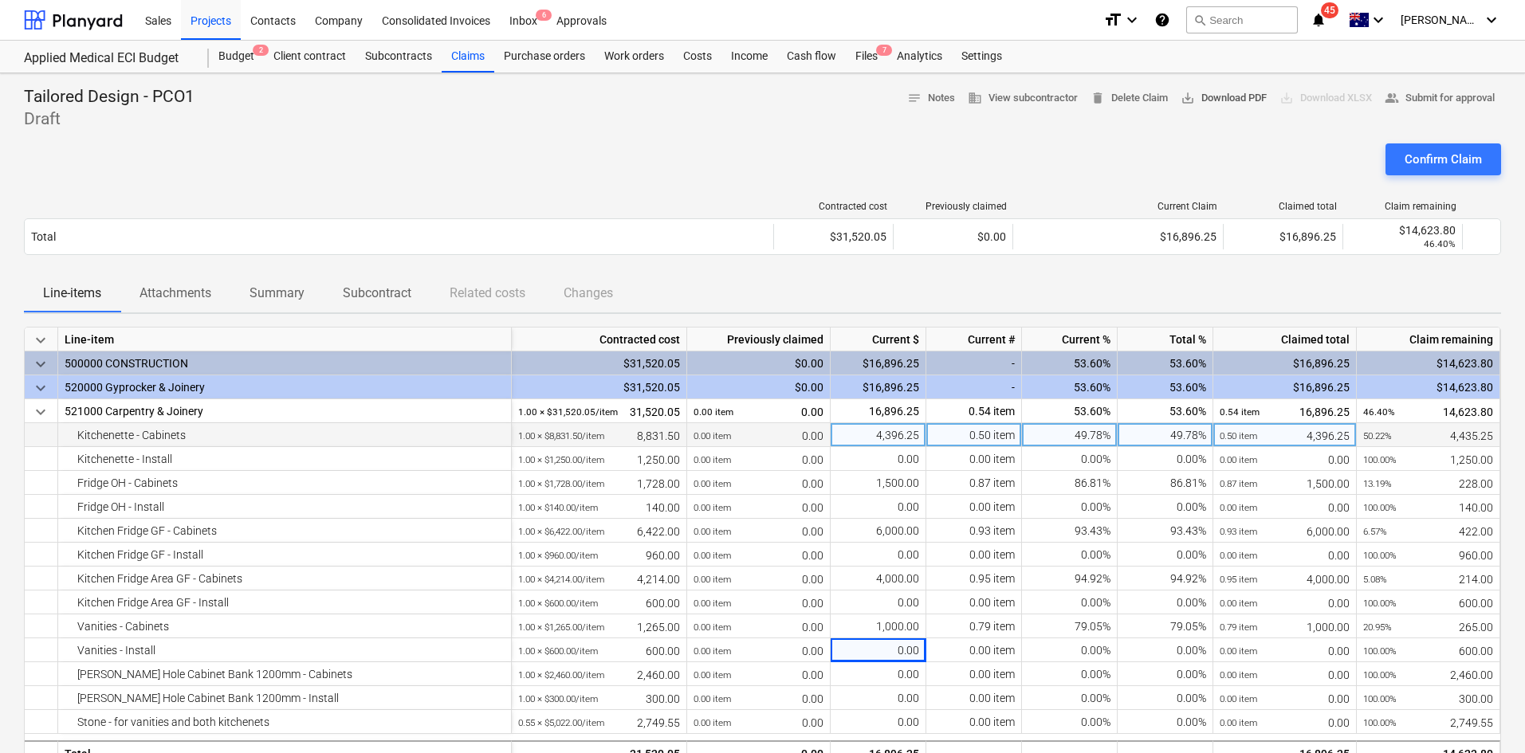
click at [1215, 100] on span "save_alt Download PDF" at bounding box center [1223, 98] width 86 height 18
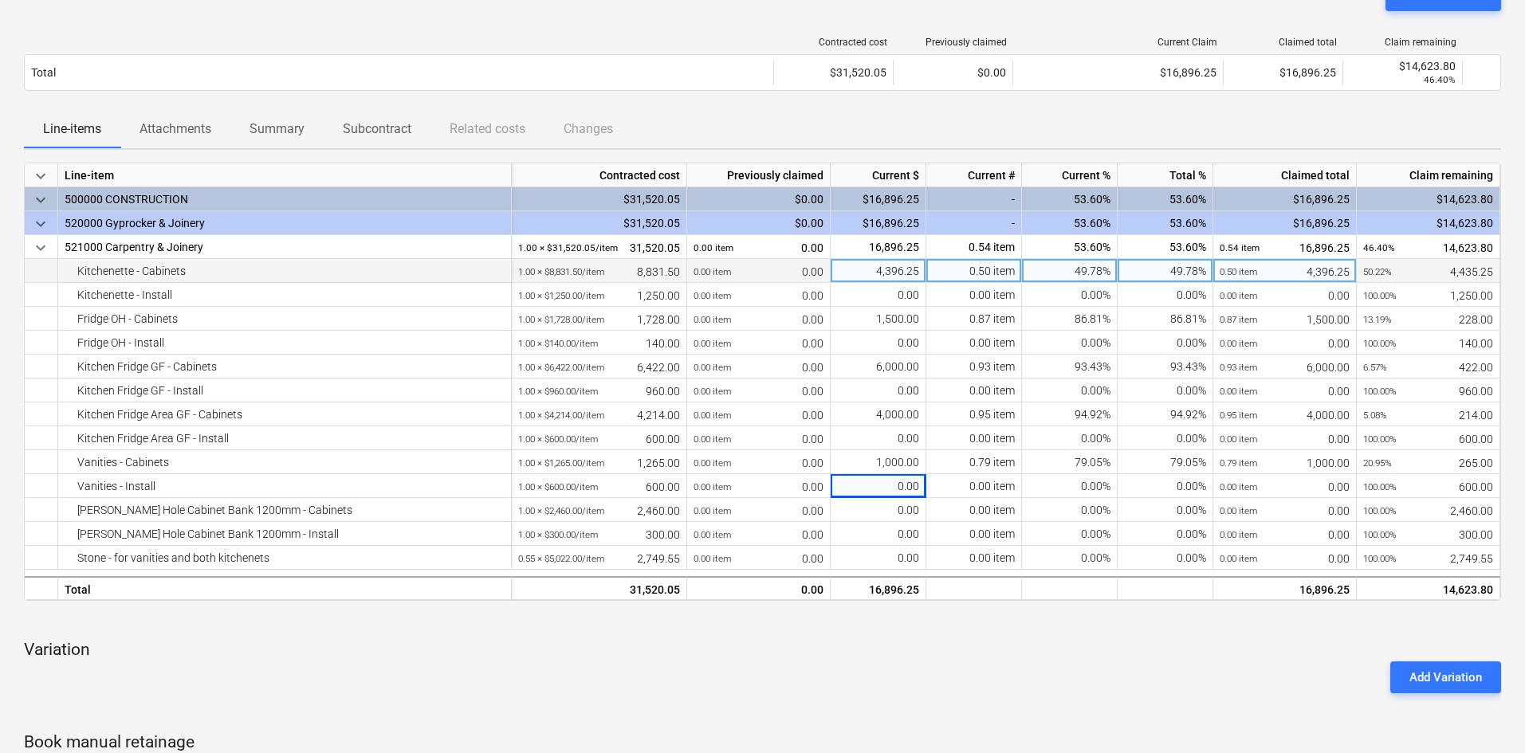
scroll to position [478, 0]
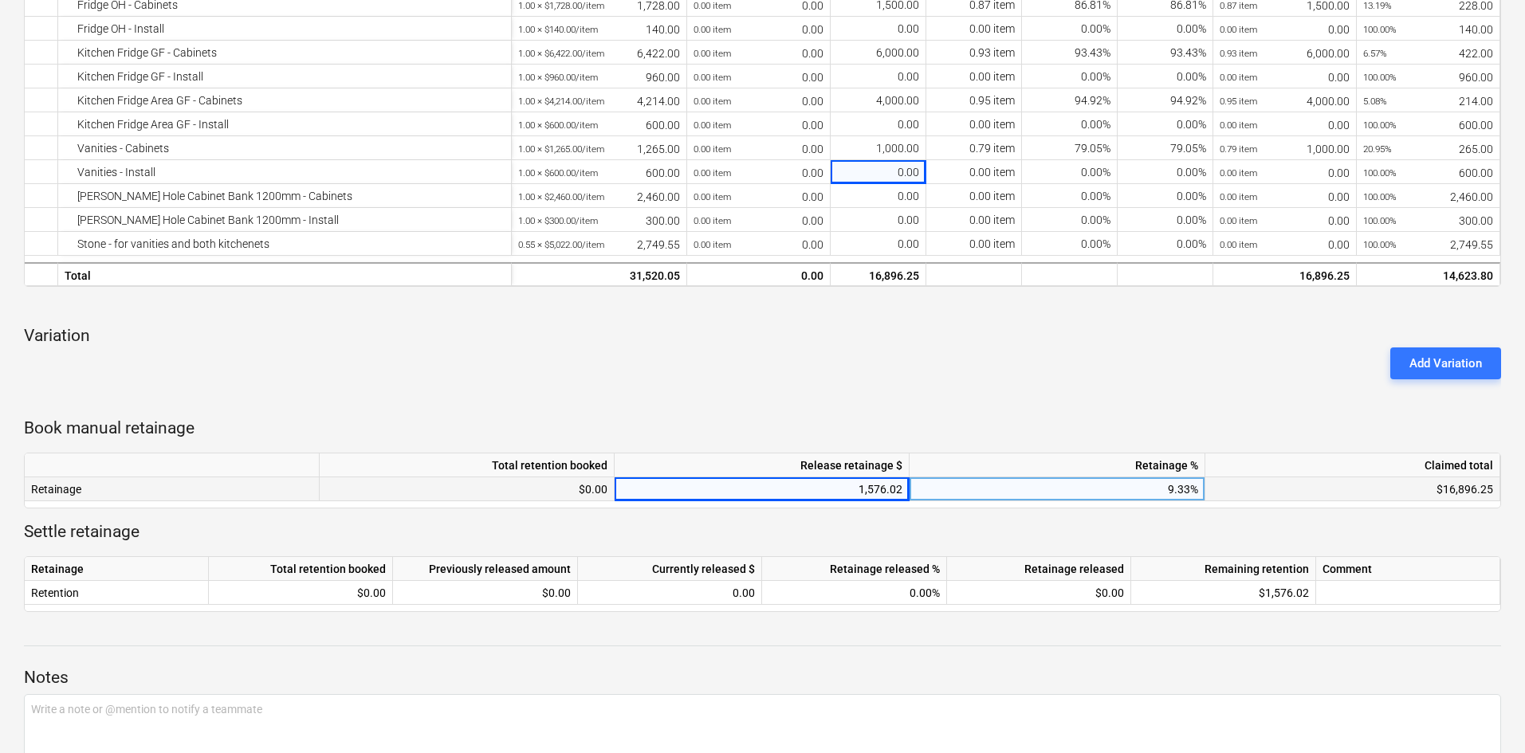
click at [988, 357] on div "Add Variation" at bounding box center [762, 363] width 1489 height 45
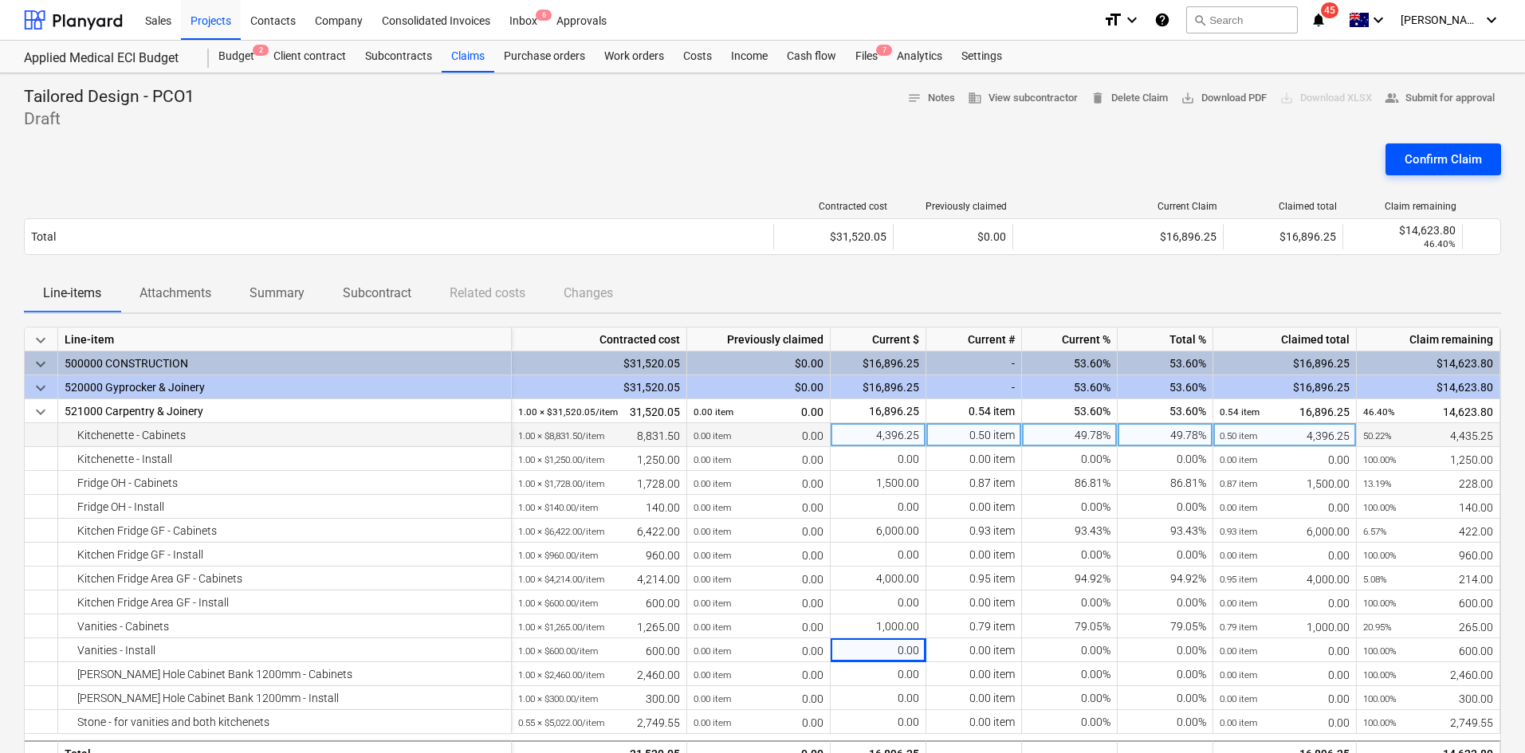
click at [1462, 163] on div "Confirm Claim" at bounding box center [1442, 159] width 77 height 21
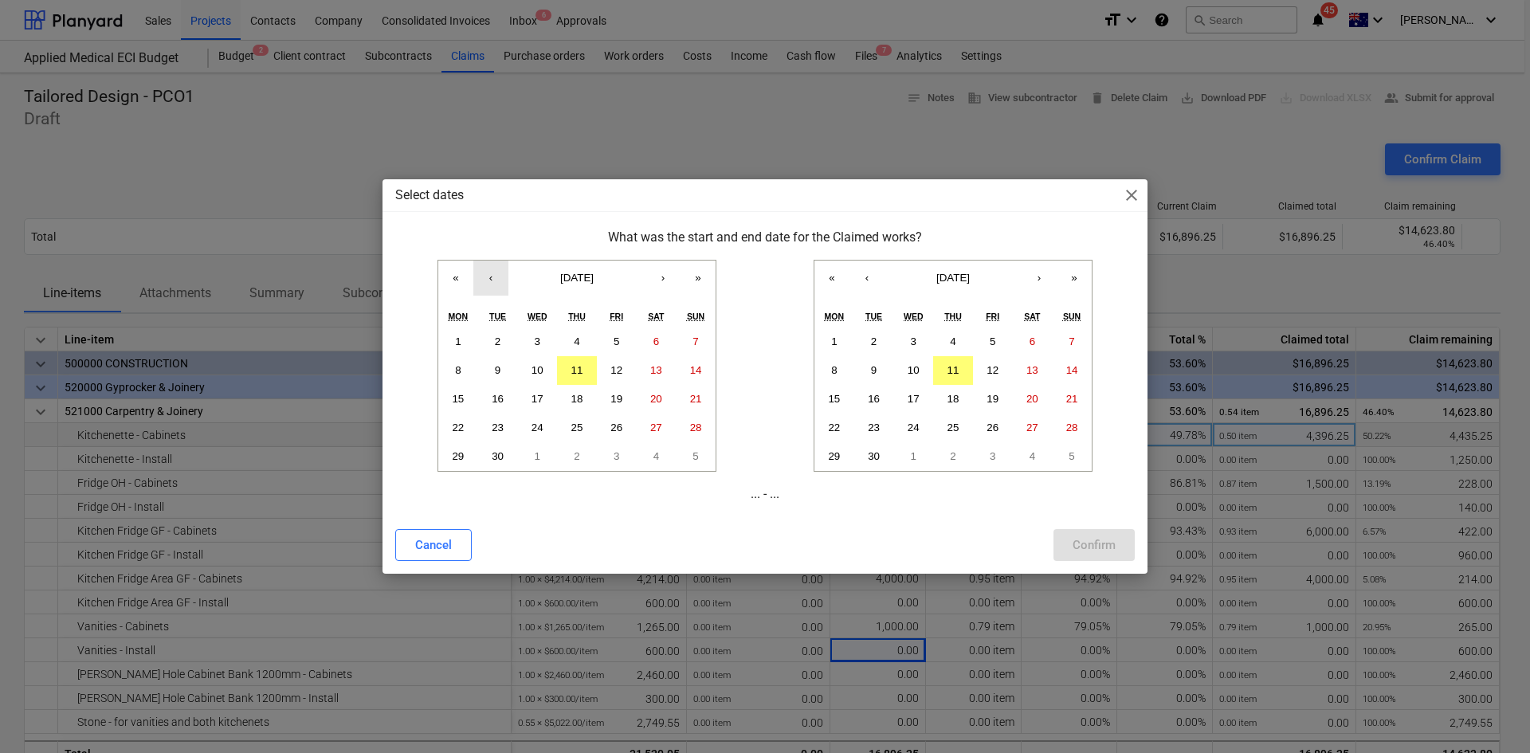
click at [490, 278] on button "‹" at bounding box center [490, 278] width 35 height 35
click at [606, 343] on button "1" at bounding box center [617, 342] width 40 height 29
click at [869, 277] on button "‹" at bounding box center [867, 278] width 35 height 35
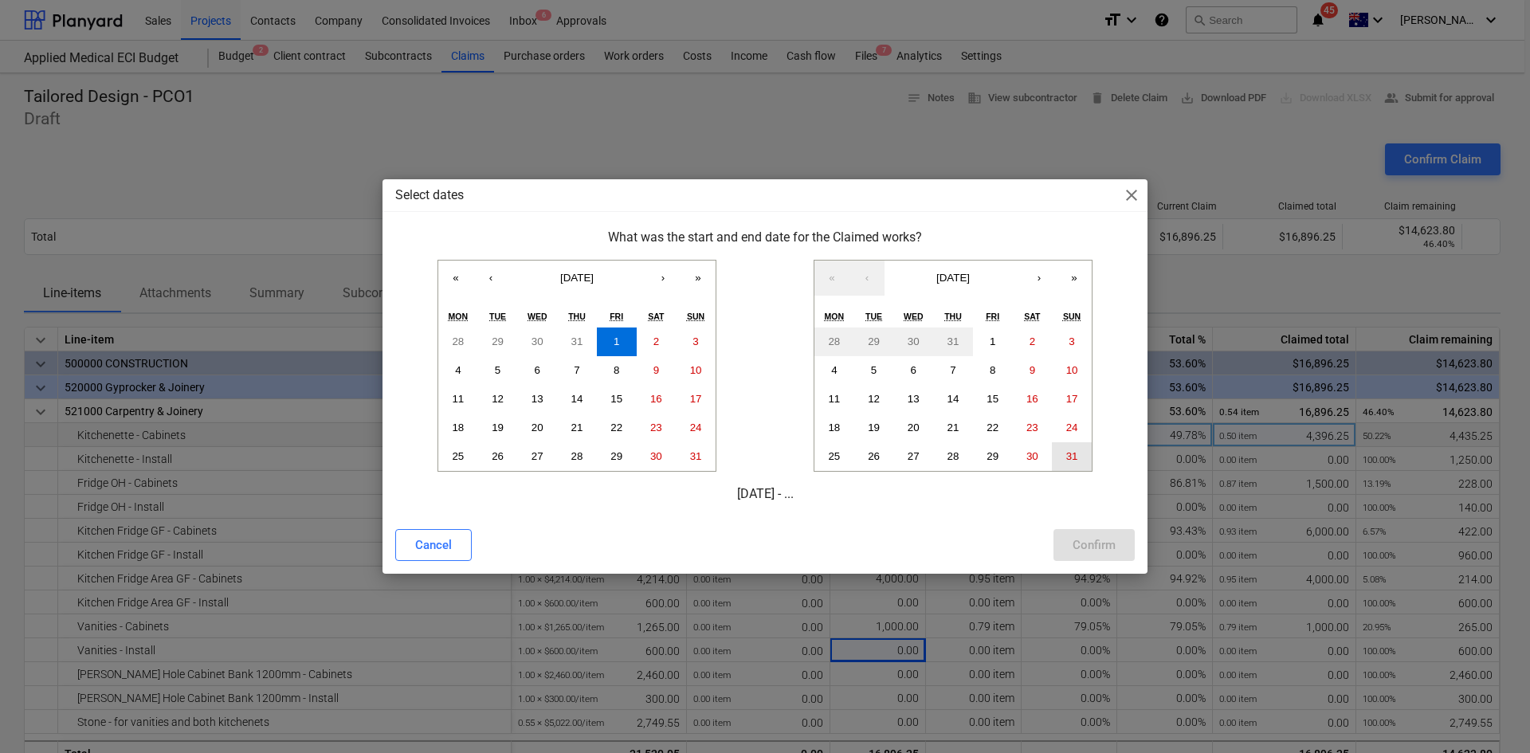
click at [1088, 454] on button "31" at bounding box center [1072, 456] width 40 height 29
click at [1089, 566] on div "Cancel Confirm" at bounding box center [765, 545] width 759 height 45
click at [1099, 549] on div "Confirm" at bounding box center [1094, 545] width 43 height 21
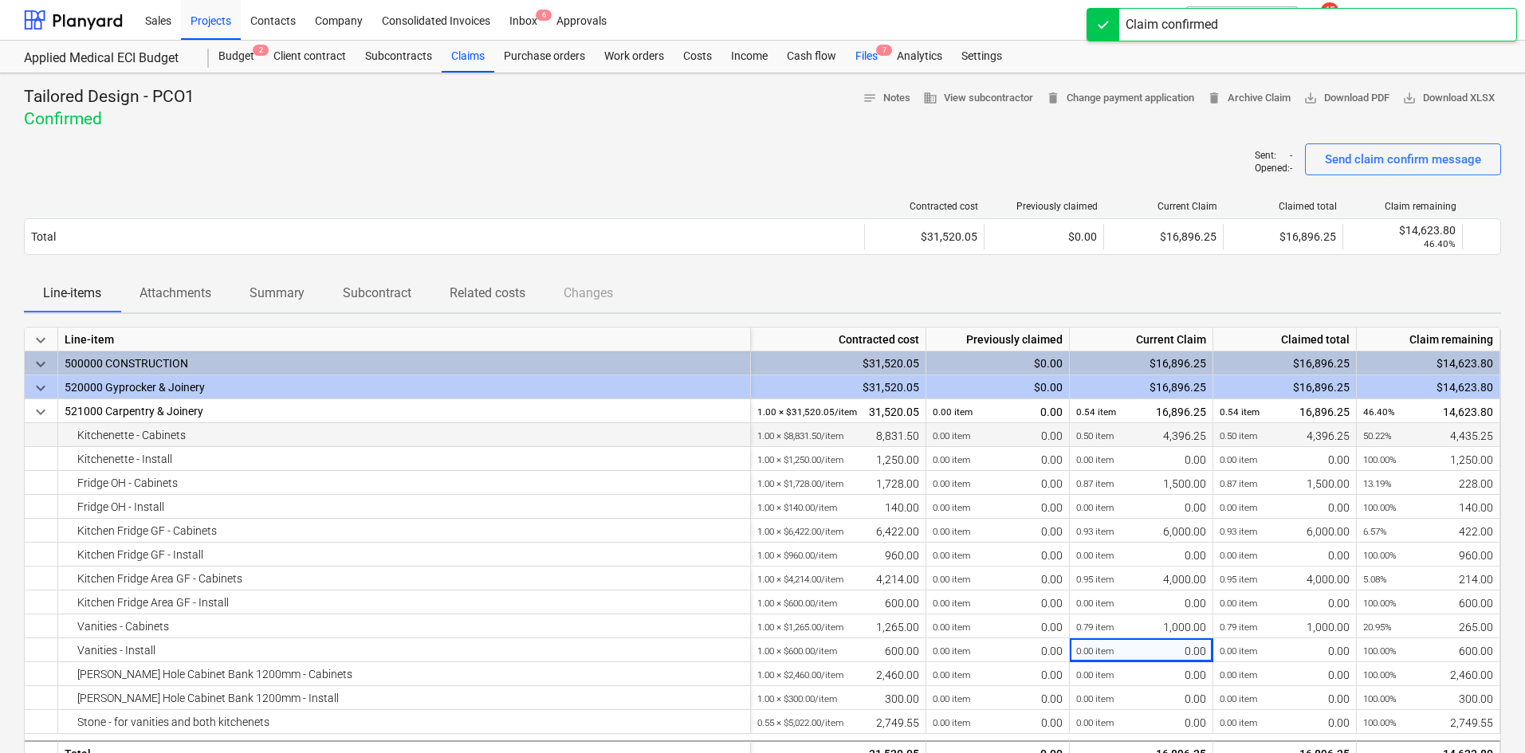
click at [869, 50] on div "Files 7" at bounding box center [866, 57] width 41 height 32
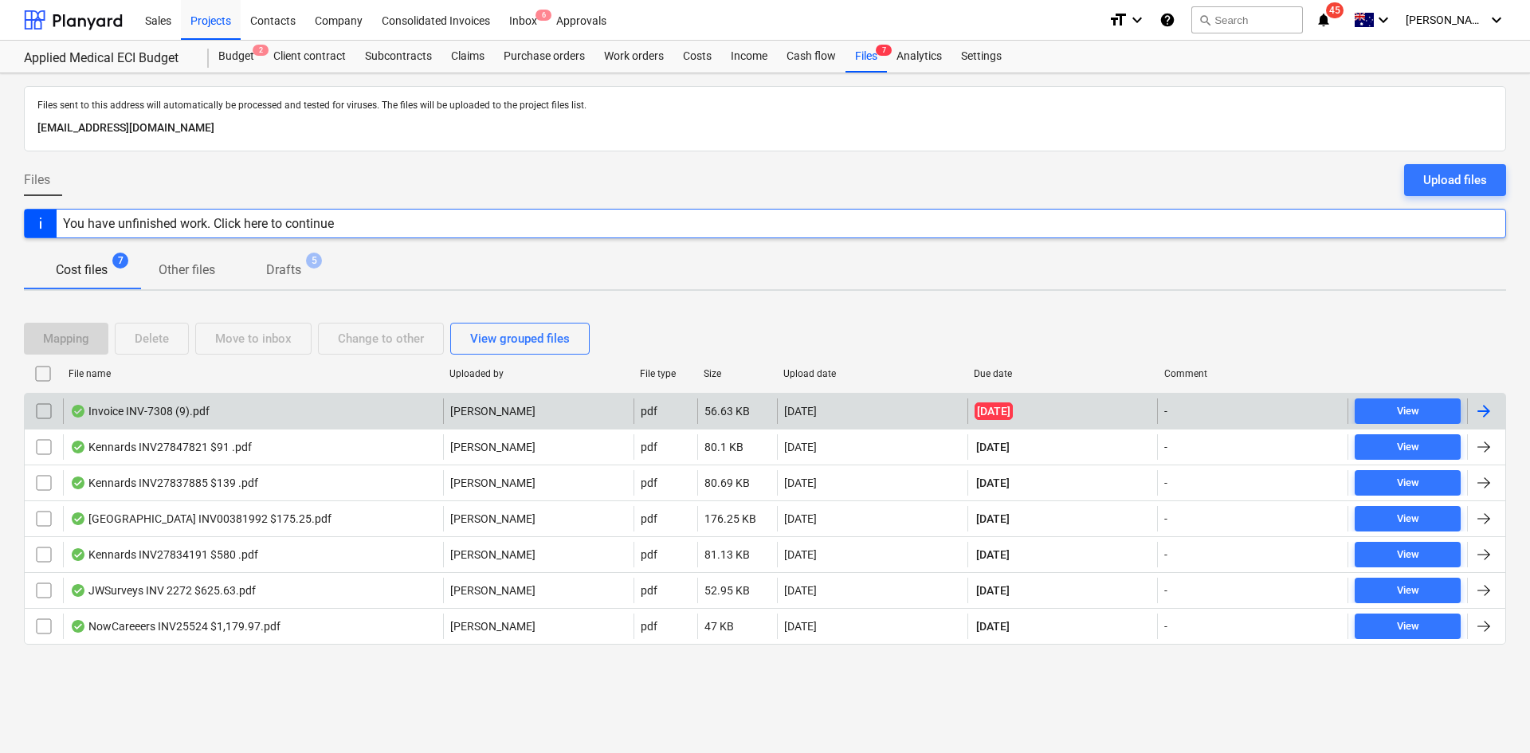
click at [297, 410] on div "Invoice INV-7308 (9).pdf" at bounding box center [253, 411] width 380 height 26
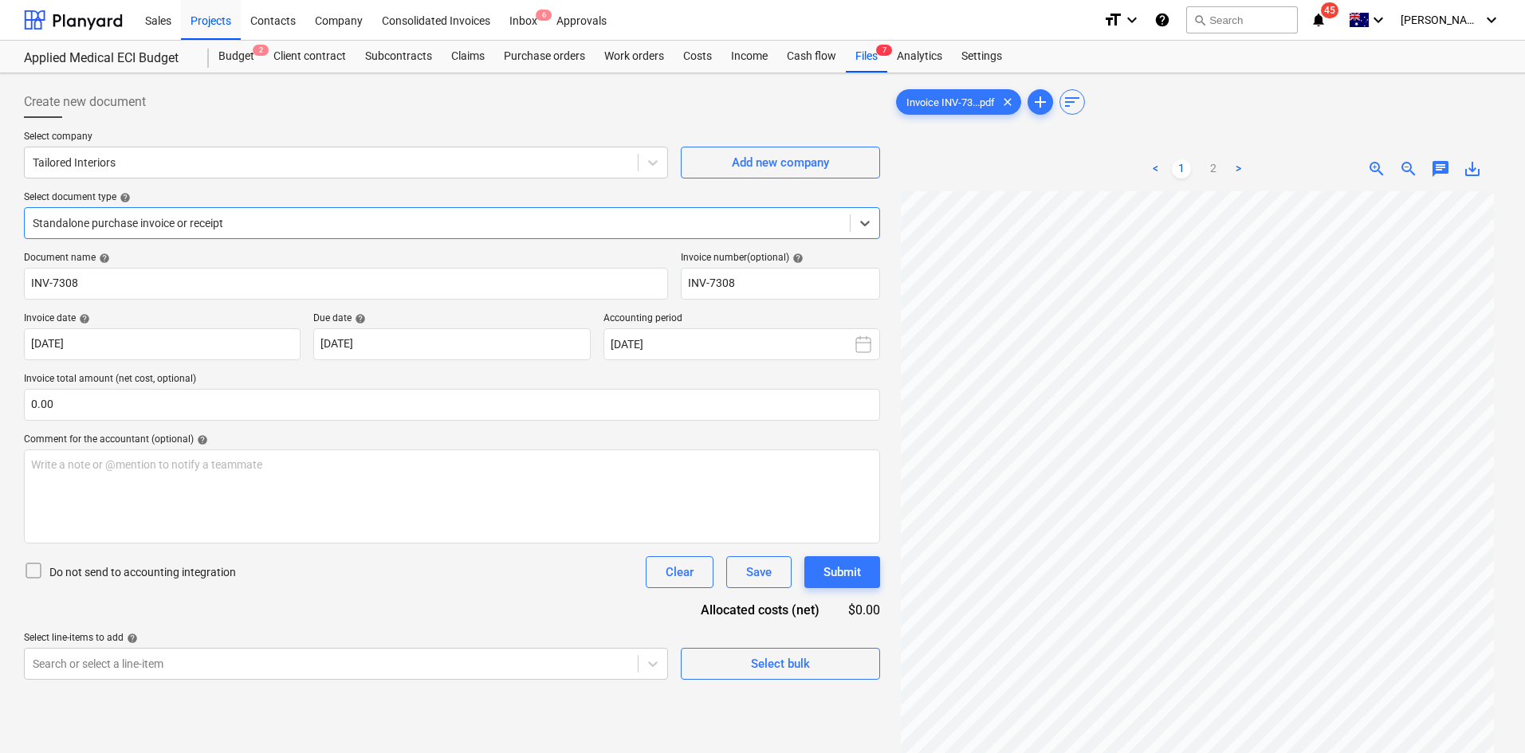
click at [189, 231] on div at bounding box center [437, 223] width 809 height 16
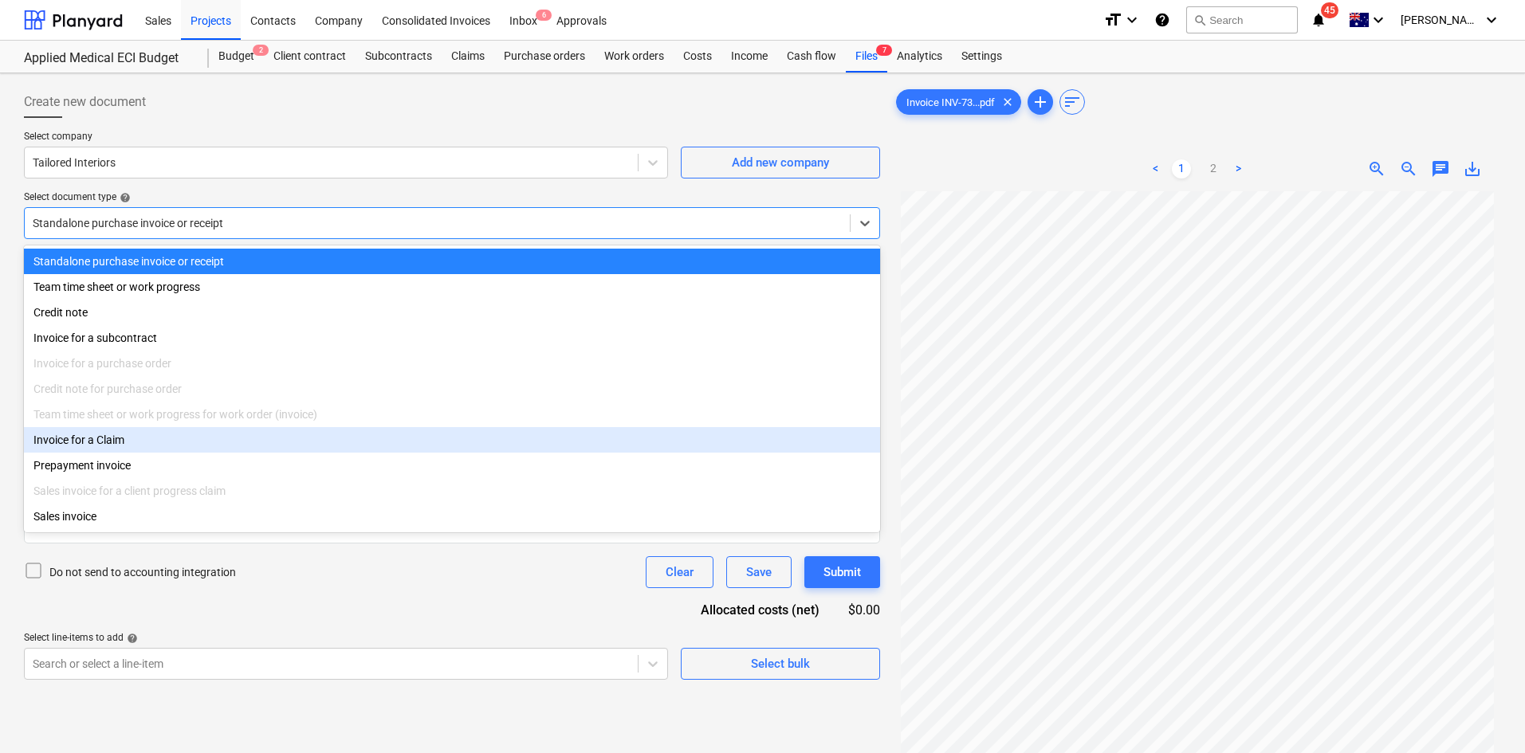
click at [123, 449] on div "Invoice for a Claim" at bounding box center [452, 440] width 856 height 26
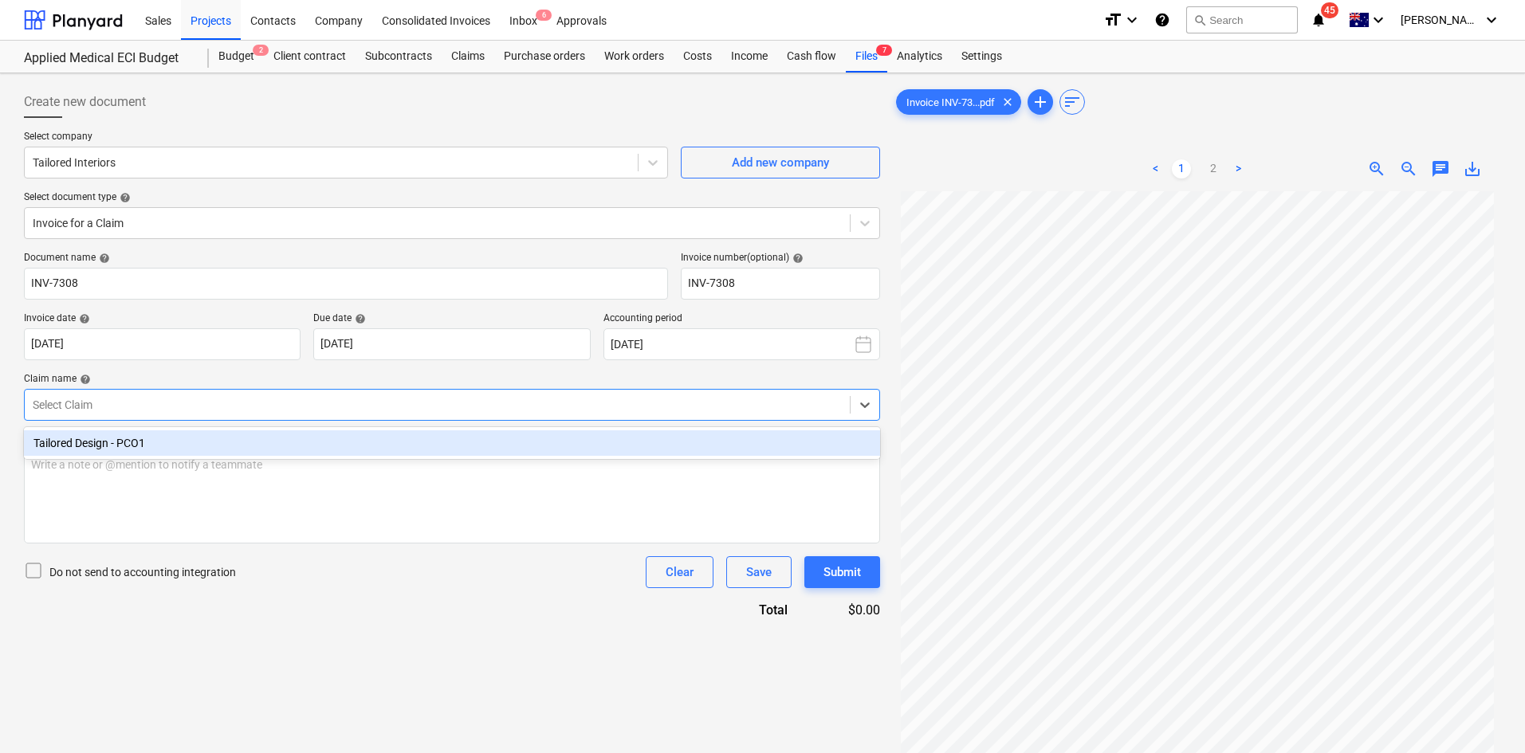
click at [148, 397] on div at bounding box center [437, 405] width 809 height 16
click at [143, 446] on div "Tailored Design - PCO1" at bounding box center [452, 443] width 856 height 26
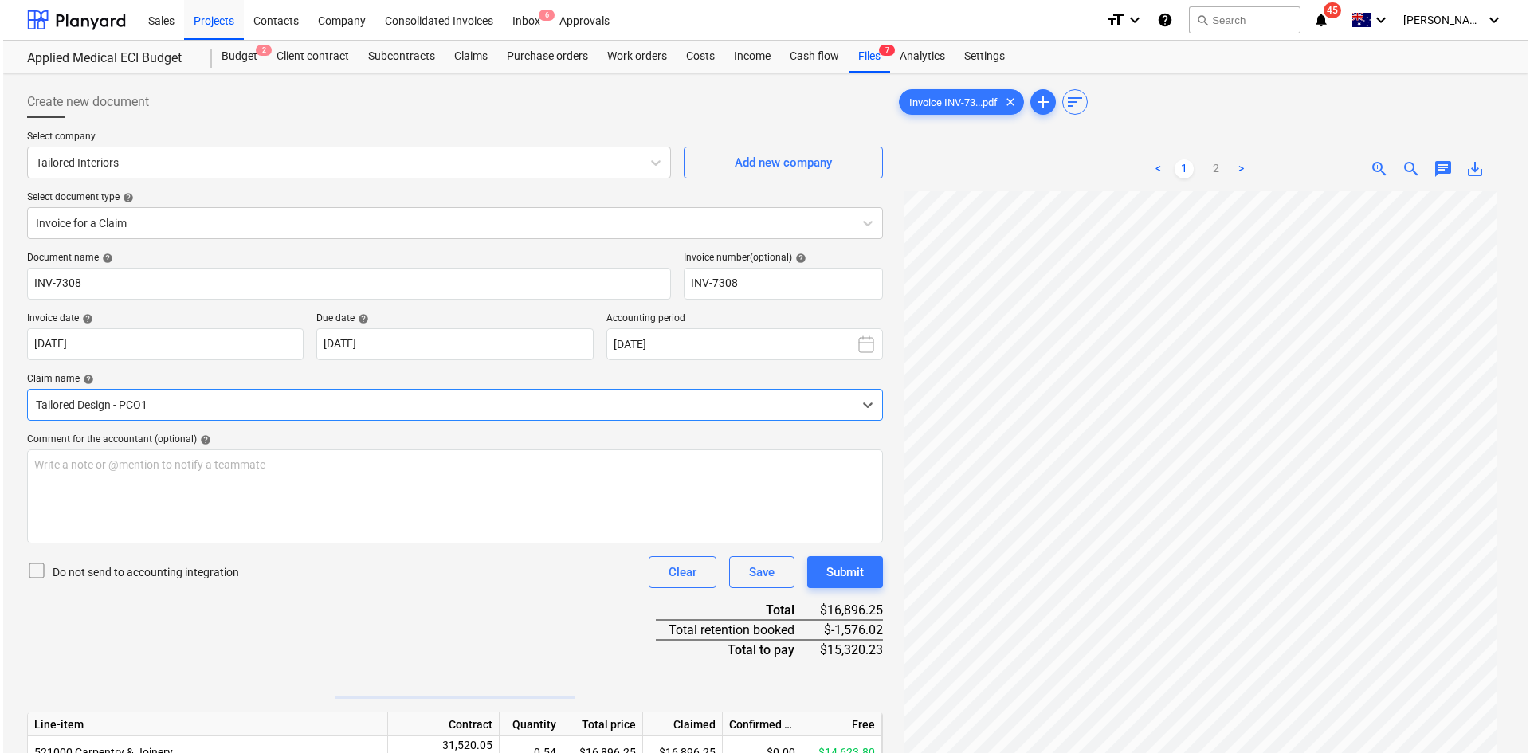
scroll to position [159, 0]
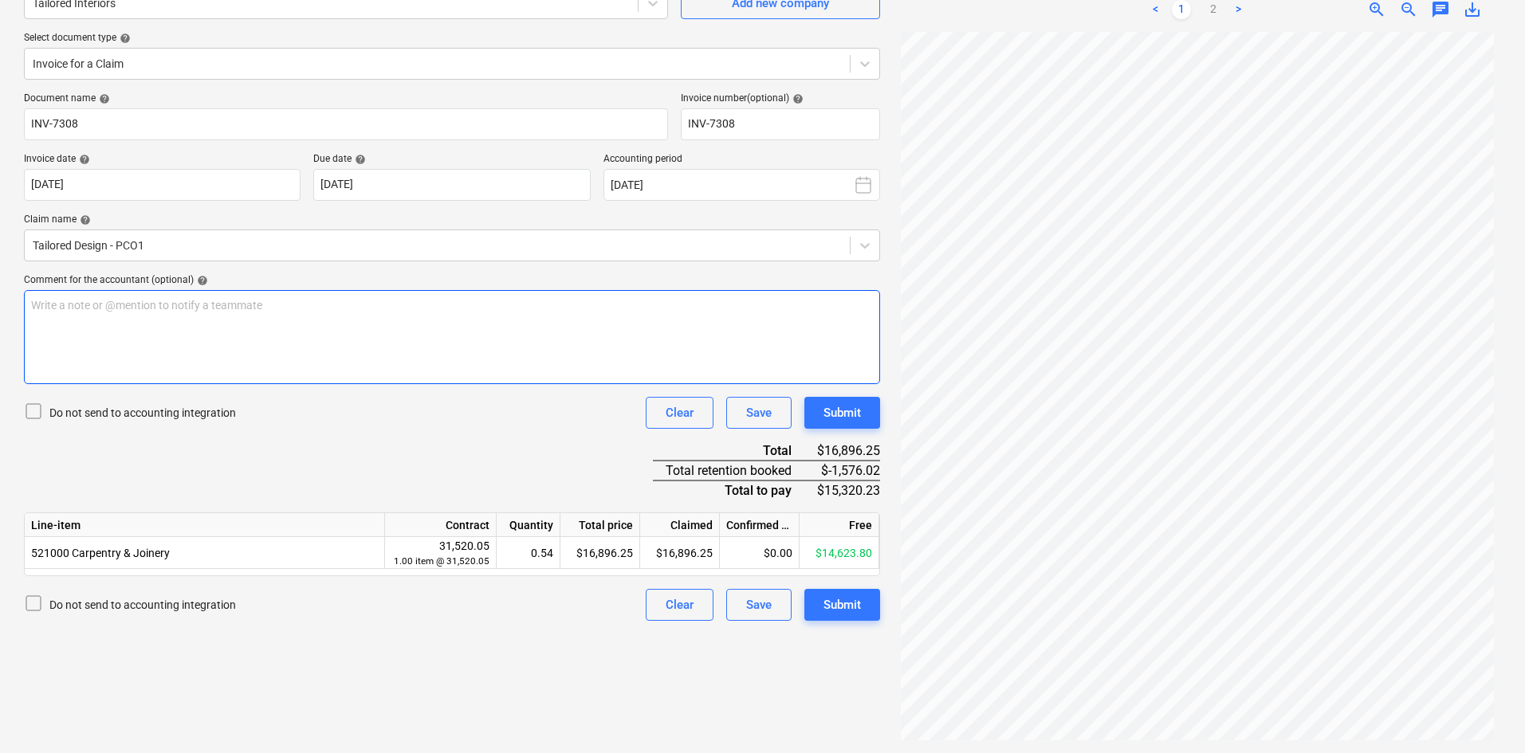
click at [208, 315] on div "Write a note or @mention to notify a teammate ﻿" at bounding box center [452, 337] width 856 height 94
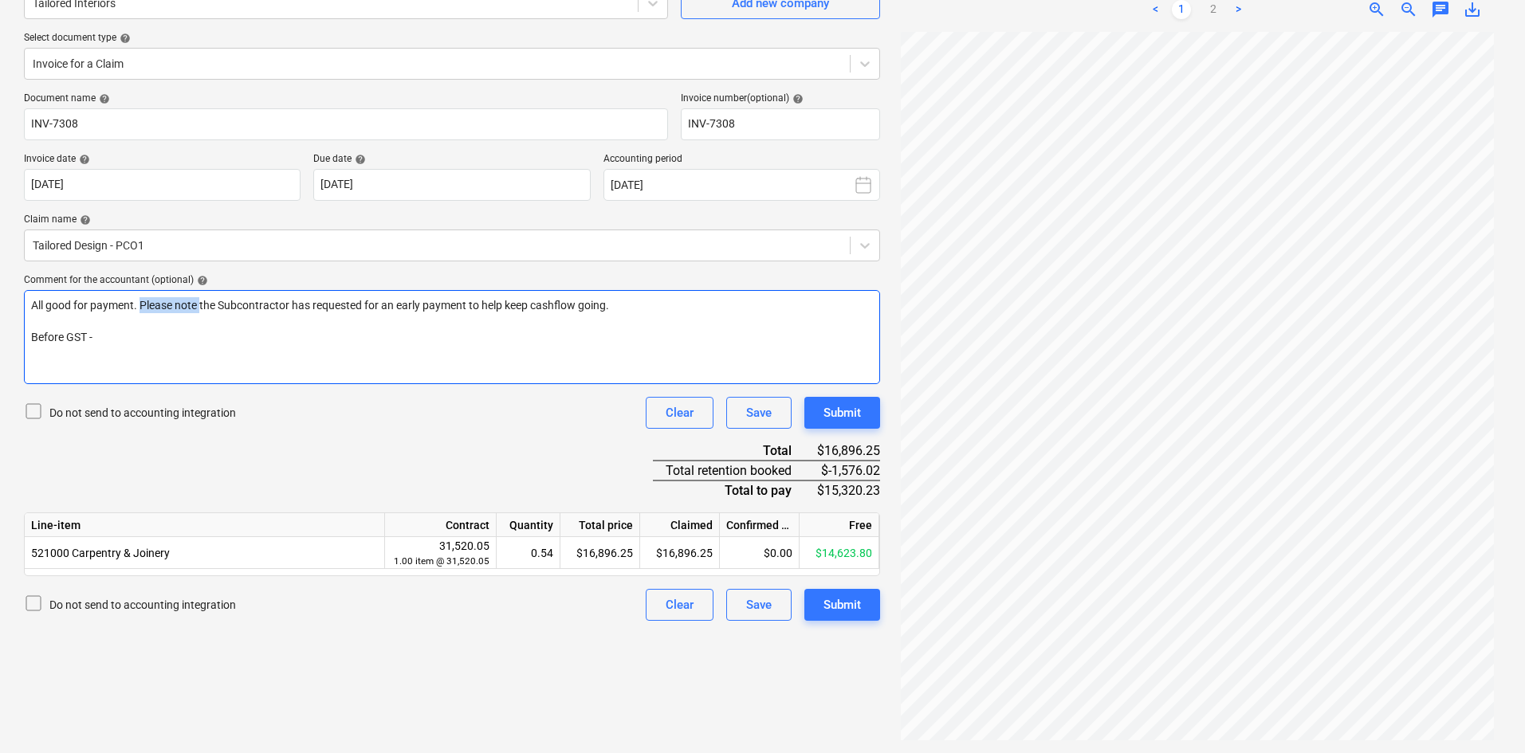
drag, startPoint x: 202, startPoint y: 304, endPoint x: 139, endPoint y: 304, distance: 63.0
click at [139, 304] on span "All good for payment. Please note the Subcontractor has requested for an early …" at bounding box center [320, 305] width 578 height 13
click at [144, 344] on p "Before GST -" at bounding box center [452, 337] width 842 height 16
click at [166, 366] on div "All good for payment. The Subcontractor has requested for an early payment to h…" at bounding box center [452, 337] width 856 height 94
click at [377, 446] on div "Document name help INV-7308 Invoice number (optional) help INV-7308 Invoice dat…" at bounding box center [452, 356] width 856 height 528
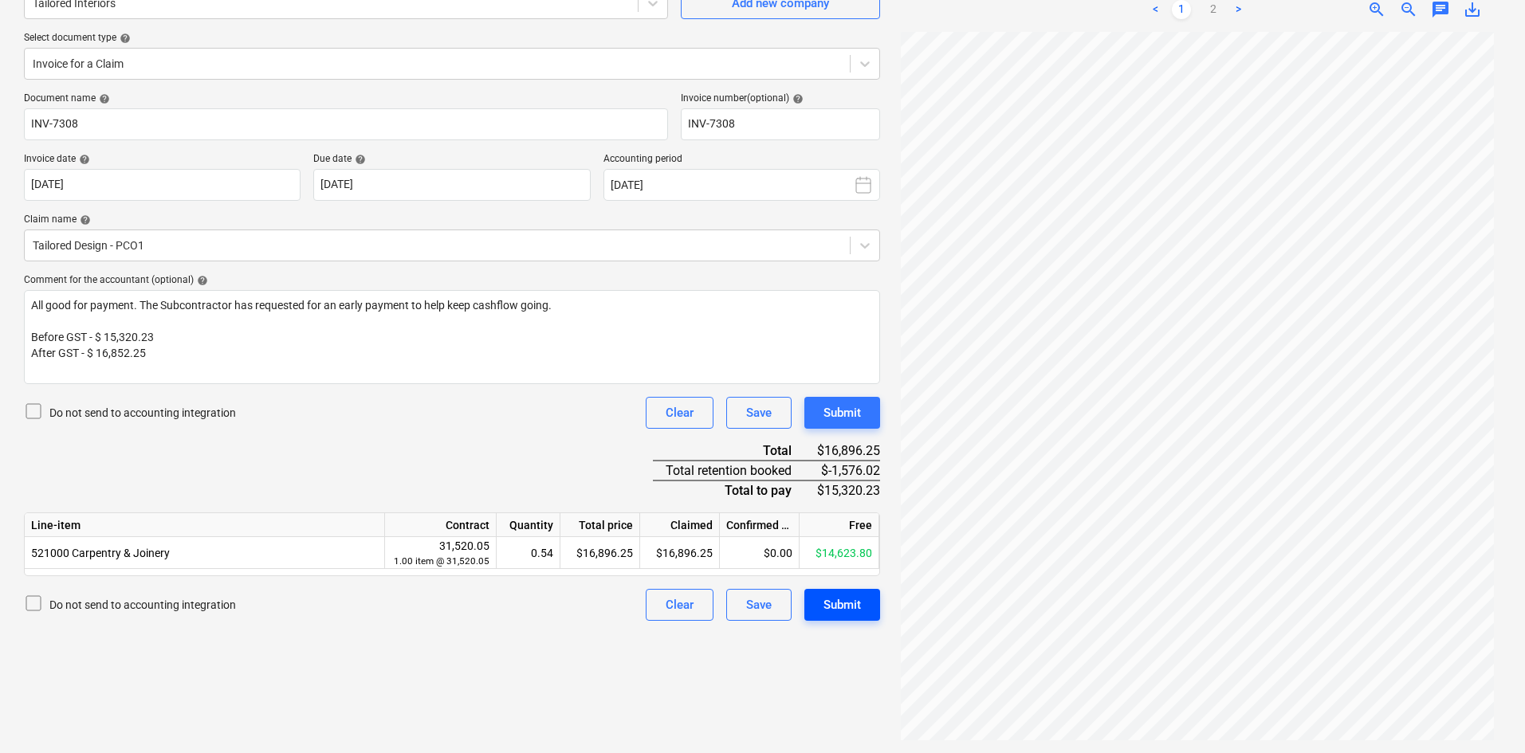
click at [846, 602] on div "Submit" at bounding box center [841, 605] width 37 height 21
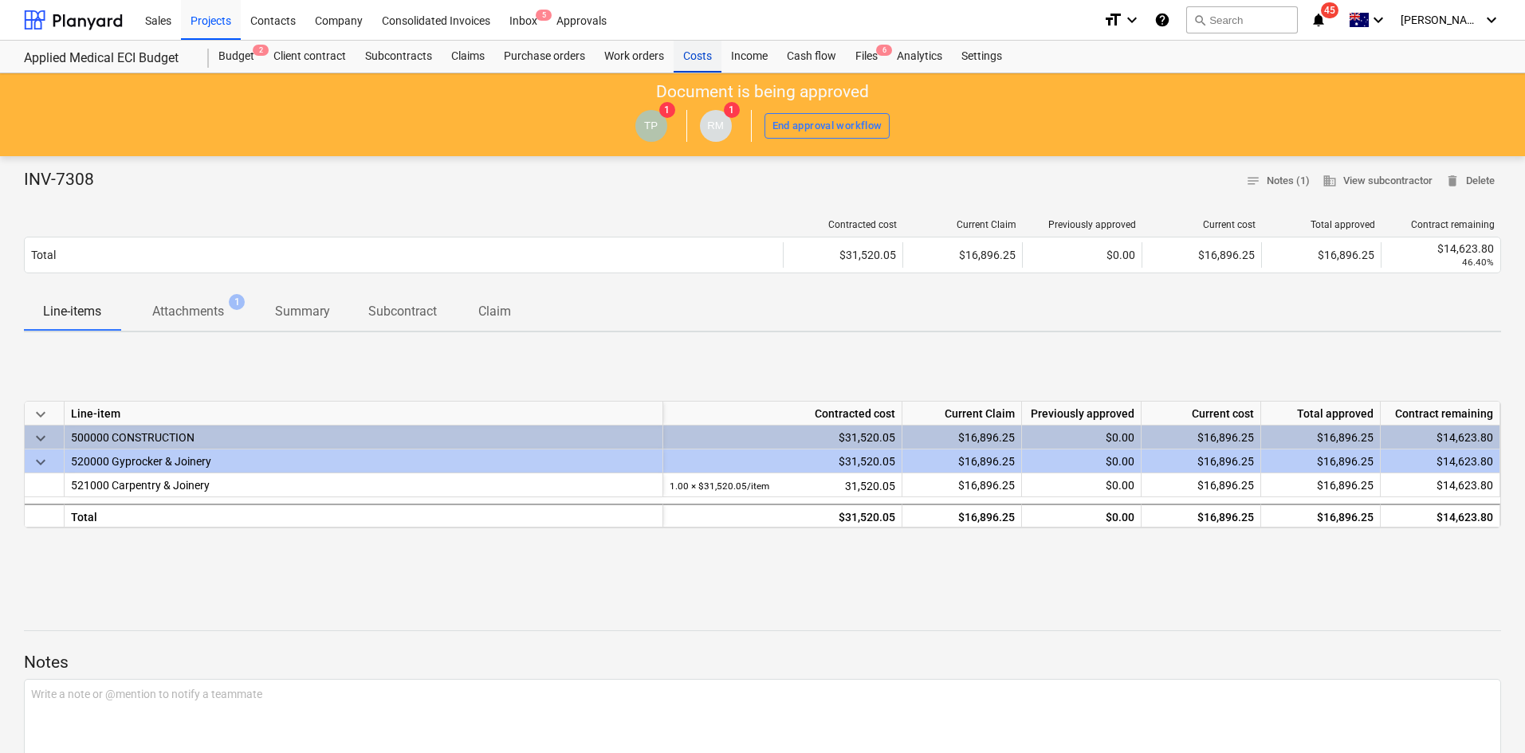
click at [693, 58] on div "Costs" at bounding box center [697, 57] width 48 height 32
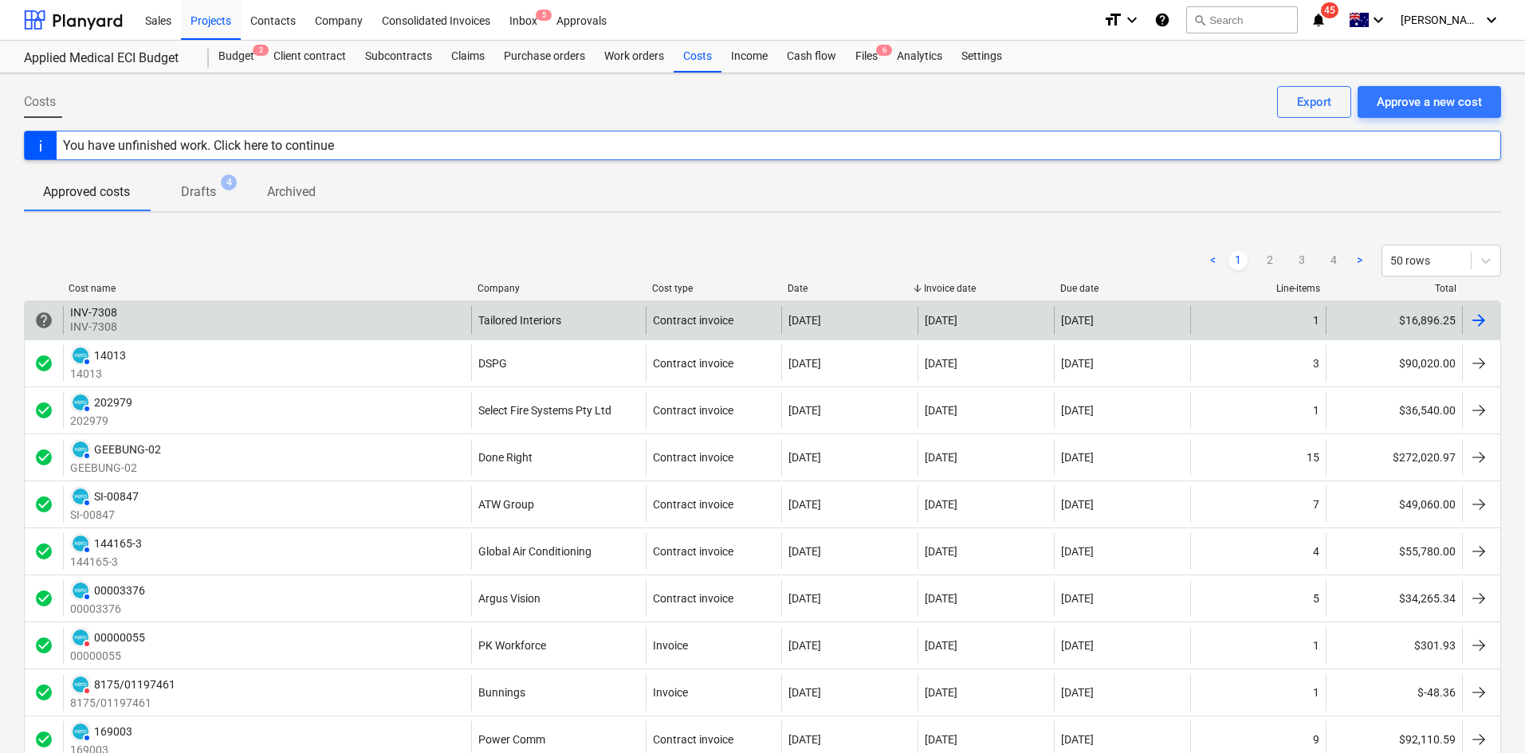
click at [361, 318] on div "INV-7308 INV-7308" at bounding box center [267, 320] width 408 height 29
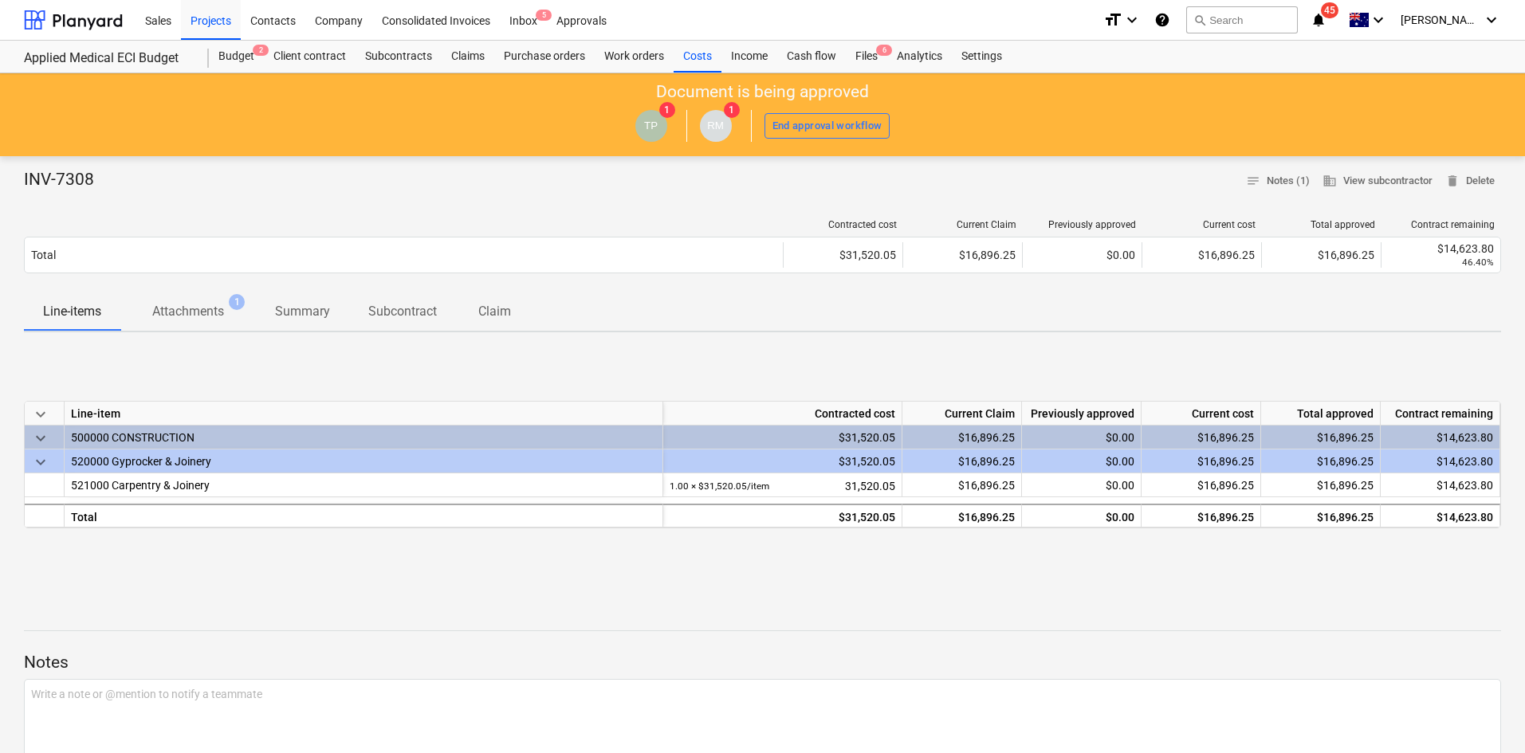
click at [210, 292] on div "Contracted cost Current Claim Previously approved Current cost Total approved C…" at bounding box center [762, 249] width 1477 height 86
click at [200, 305] on p "Attachments" at bounding box center [188, 311] width 72 height 19
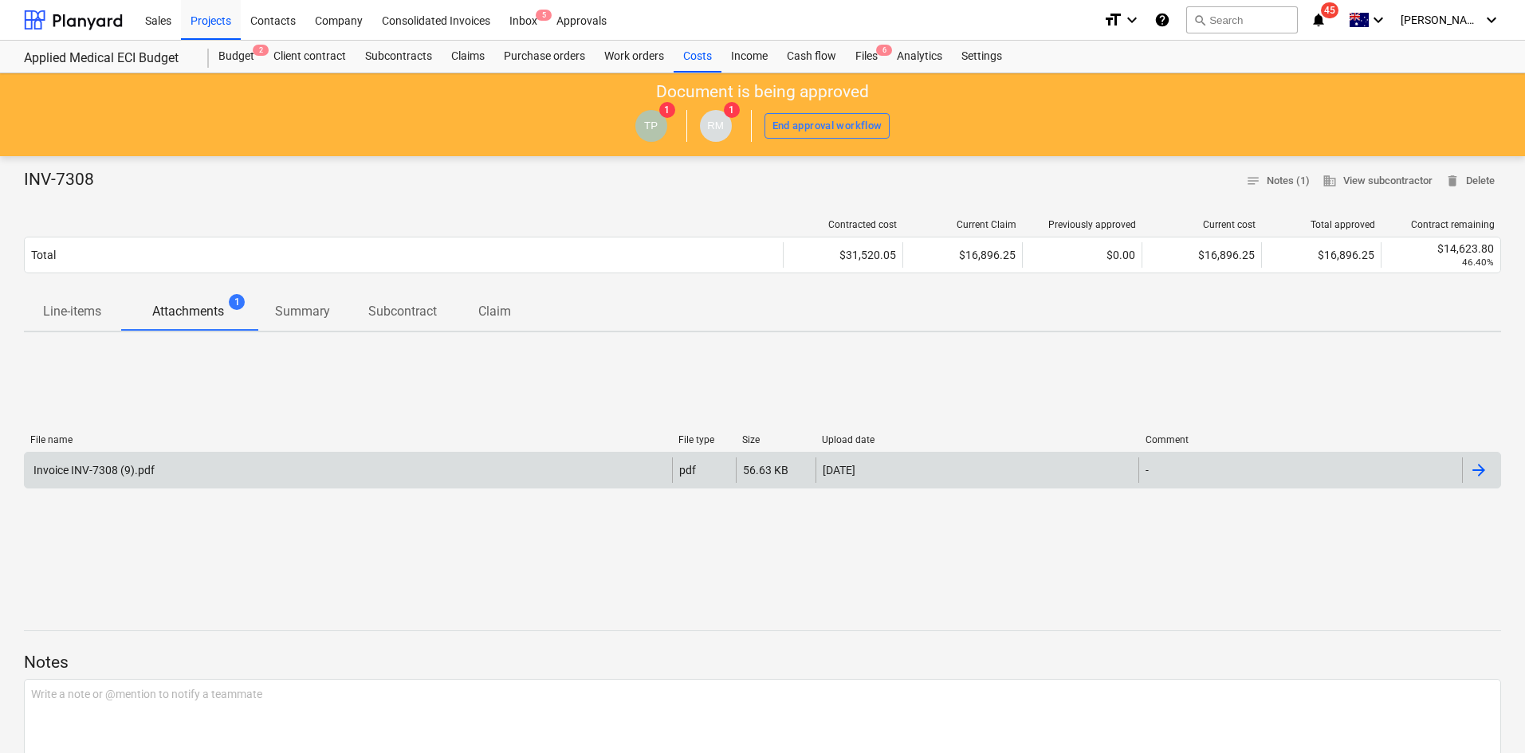
click at [183, 465] on div "Invoice INV-7308 (9).pdf" at bounding box center [348, 470] width 647 height 26
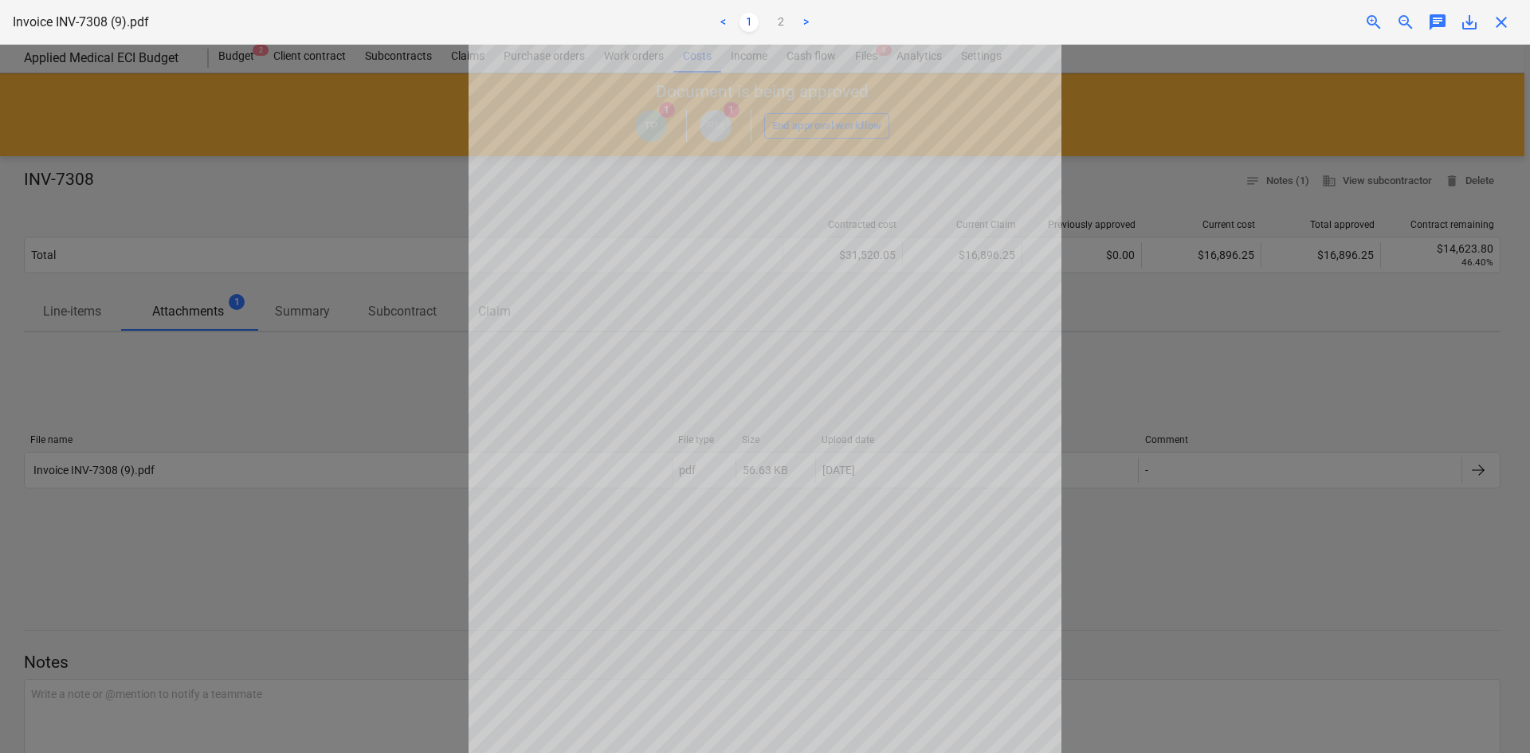
click at [1473, 24] on span "save_alt" at bounding box center [1469, 22] width 19 height 19
click at [1510, 14] on span "close" at bounding box center [1501, 22] width 19 height 19
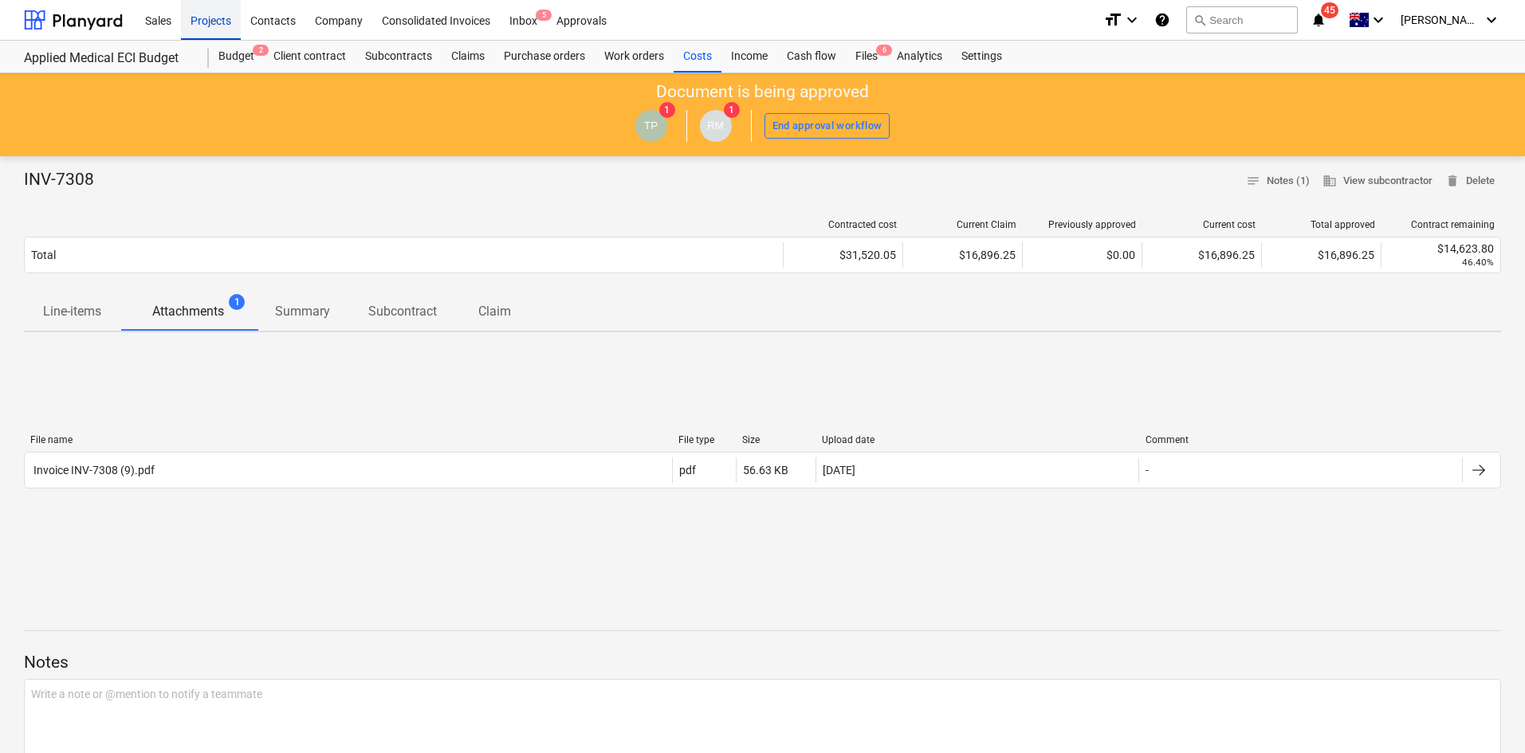
click at [219, 13] on div "Projects" at bounding box center [211, 19] width 60 height 41
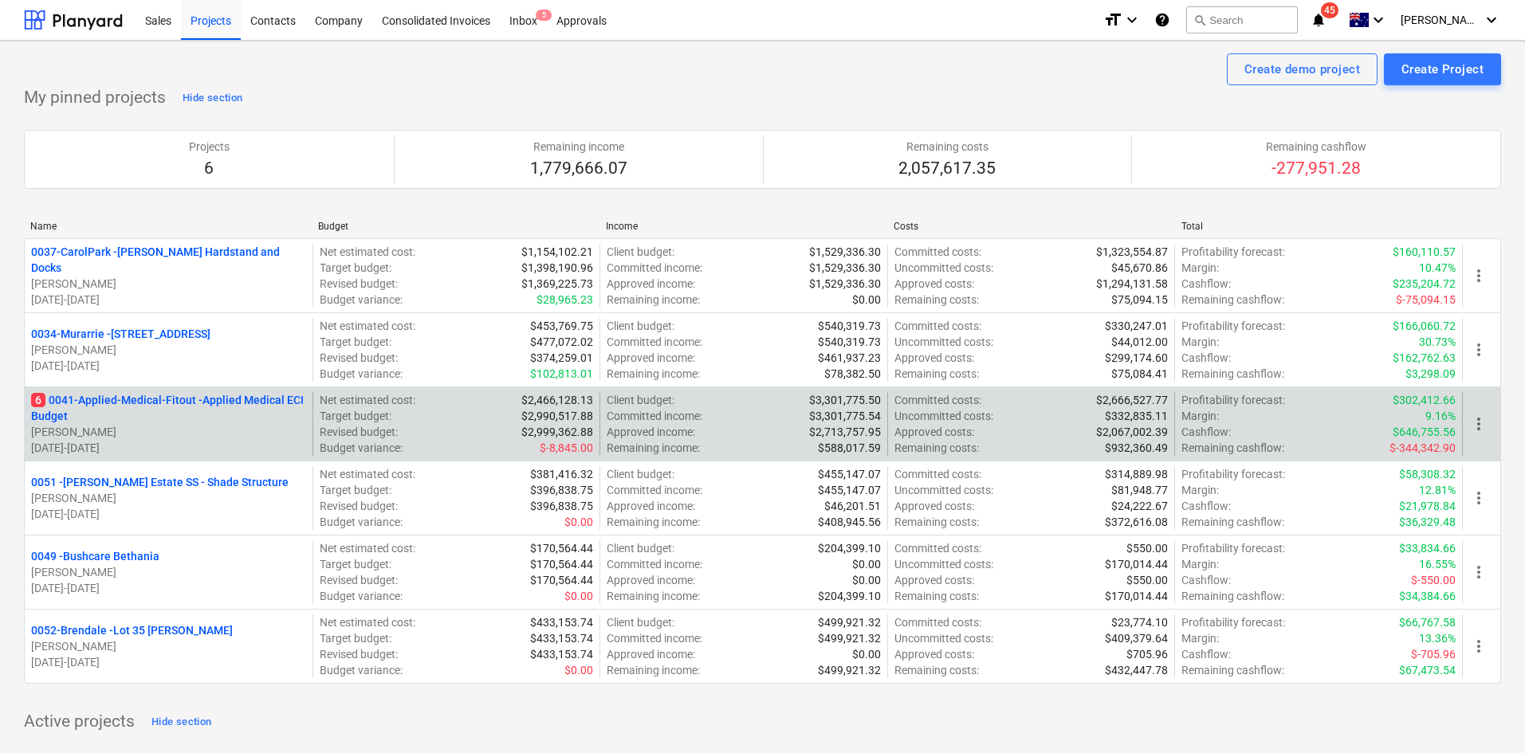
click at [244, 402] on p "6 0041-Applied-Medical-Fitout - Applied Medical ECI Budget" at bounding box center [168, 408] width 275 height 32
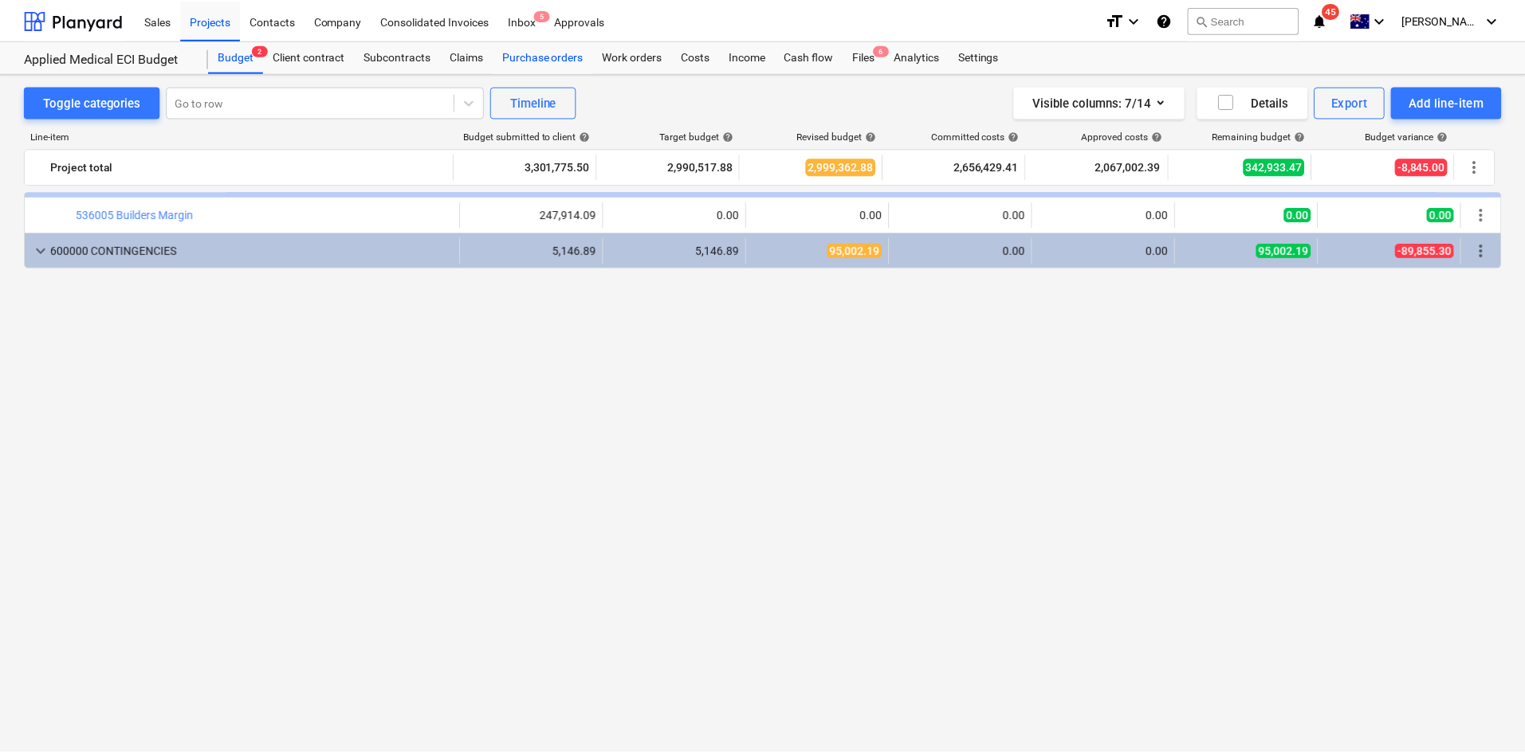
scroll to position [2350, 0]
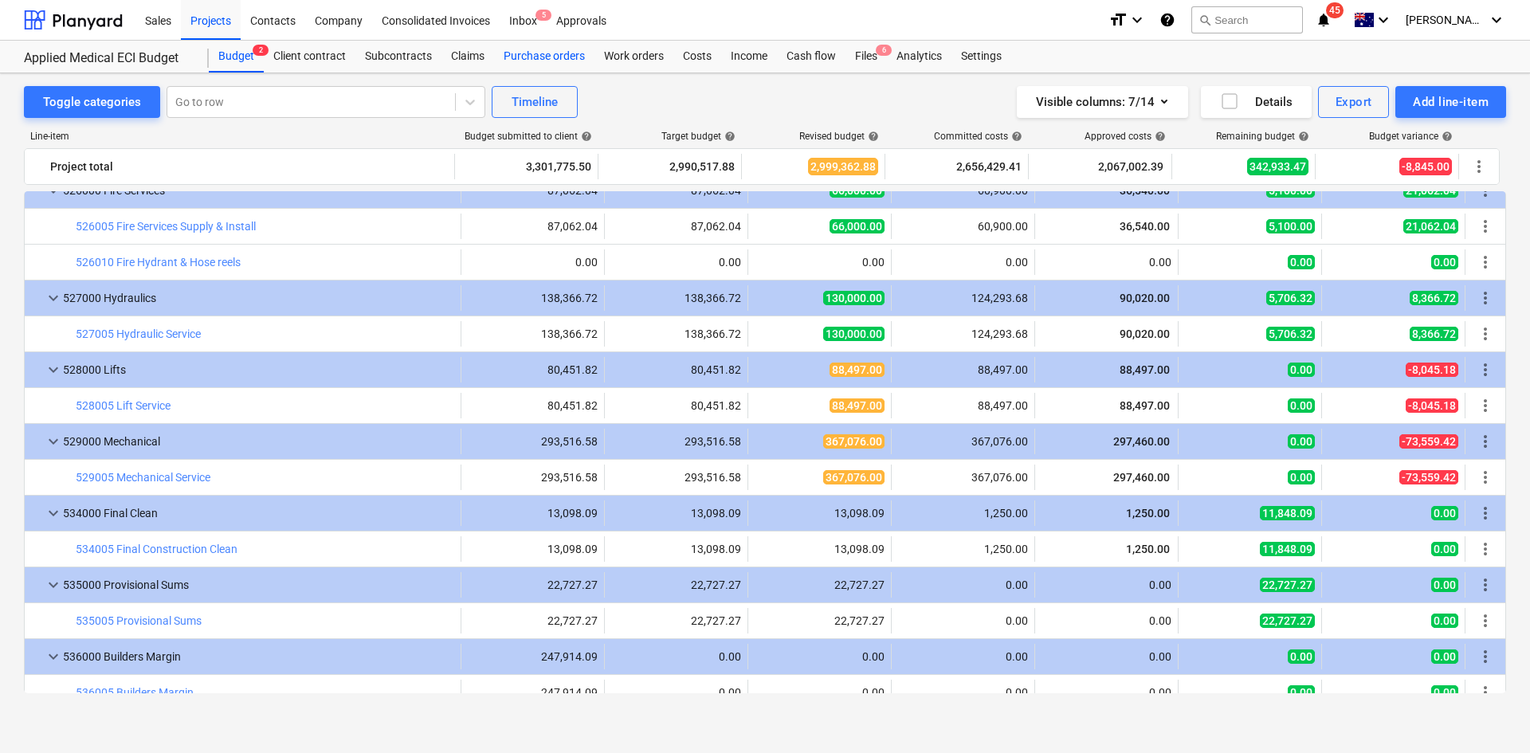
click at [545, 60] on div "Purchase orders" at bounding box center [544, 57] width 100 height 32
